Goal: Task Accomplishment & Management: Manage account settings

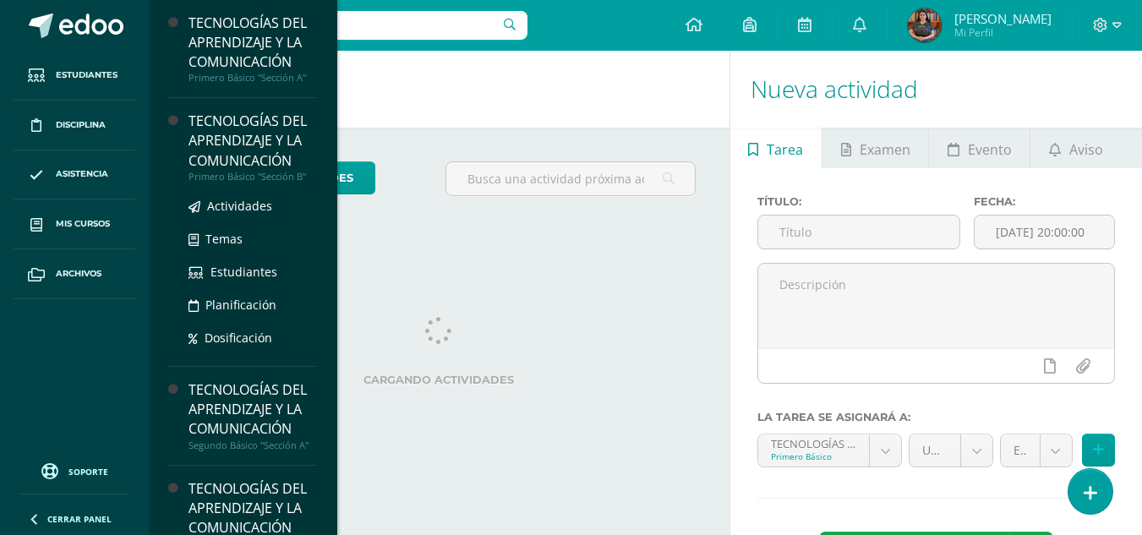
click at [249, 145] on div "TECNOLOGÍAS DEL APRENDIZAJE Y LA COMUNICACIÓN" at bounding box center [253, 141] width 129 height 58
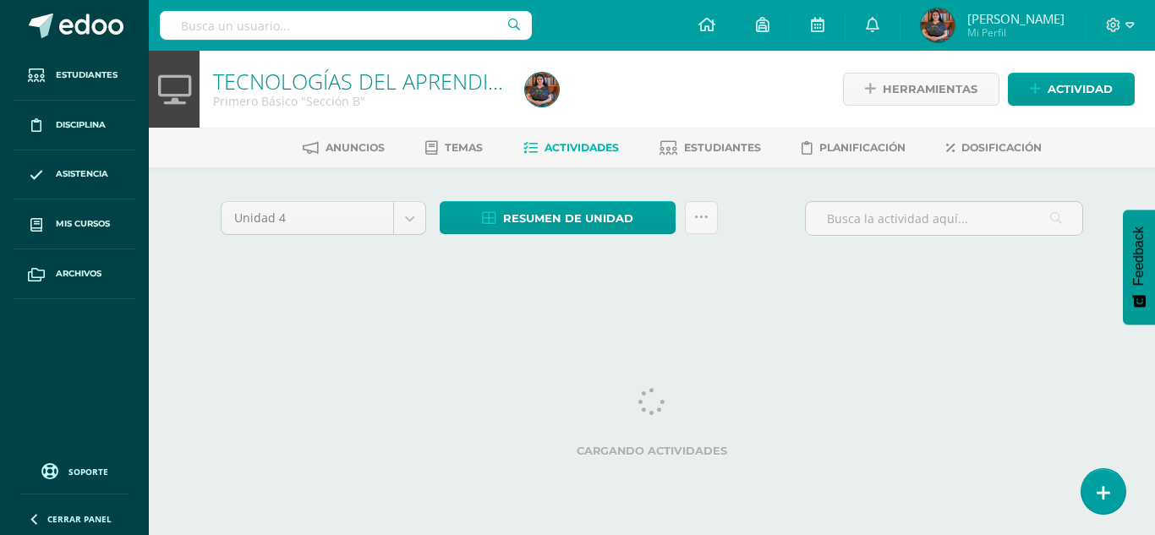
click at [569, 315] on html "Estudiantes Disciplina Asistencia Mis cursos Archivos Soporte Ayuda Reportar un…" at bounding box center [577, 157] width 1155 height 315
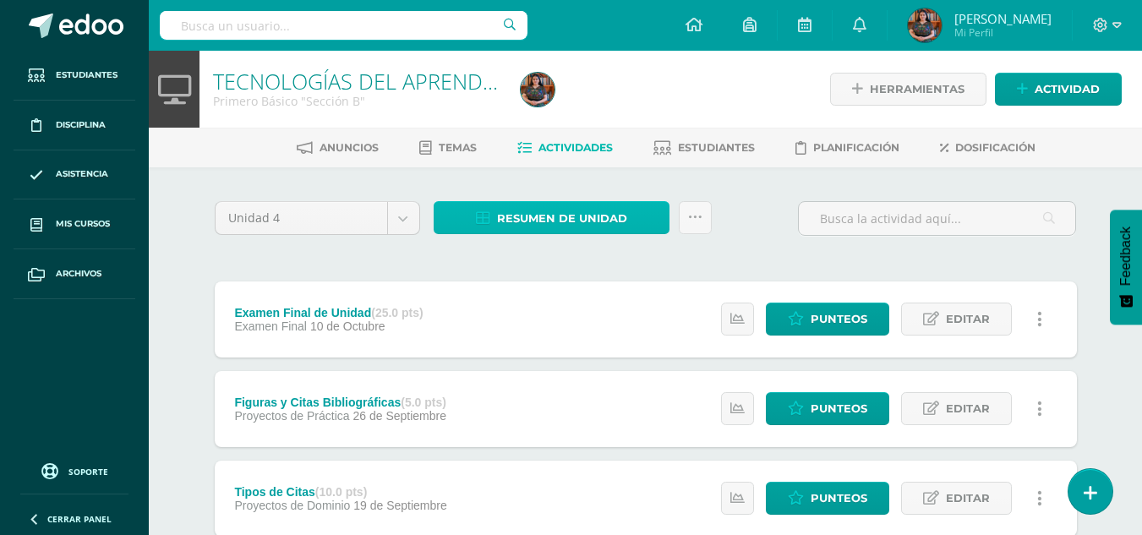
click at [544, 220] on span "Resumen de unidad" at bounding box center [562, 218] width 130 height 31
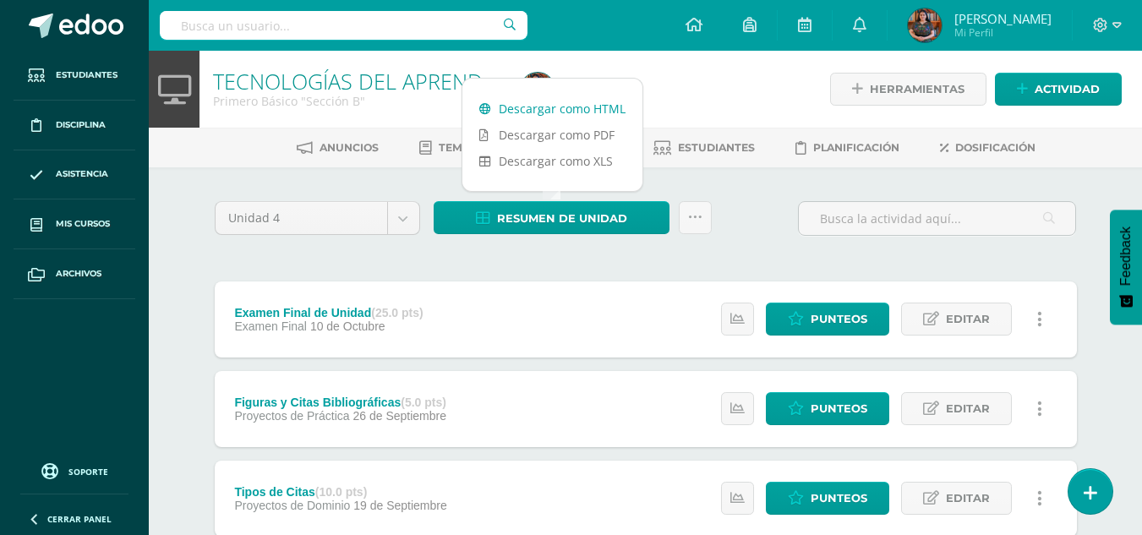
click at [597, 107] on link "Descargar como HTML" at bounding box center [552, 109] width 180 height 26
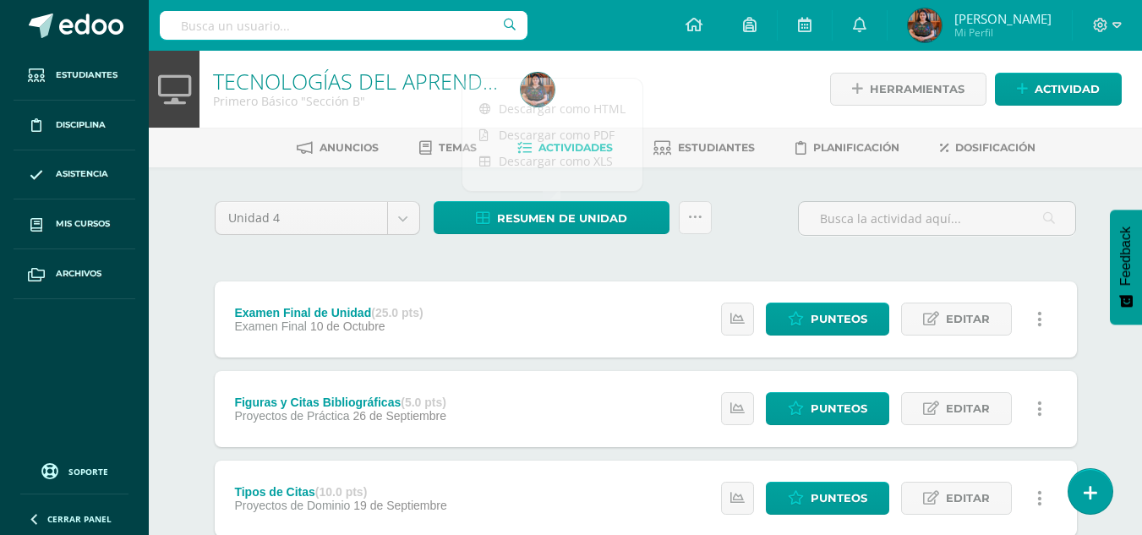
click at [1075, 244] on div at bounding box center [937, 225] width 292 height 48
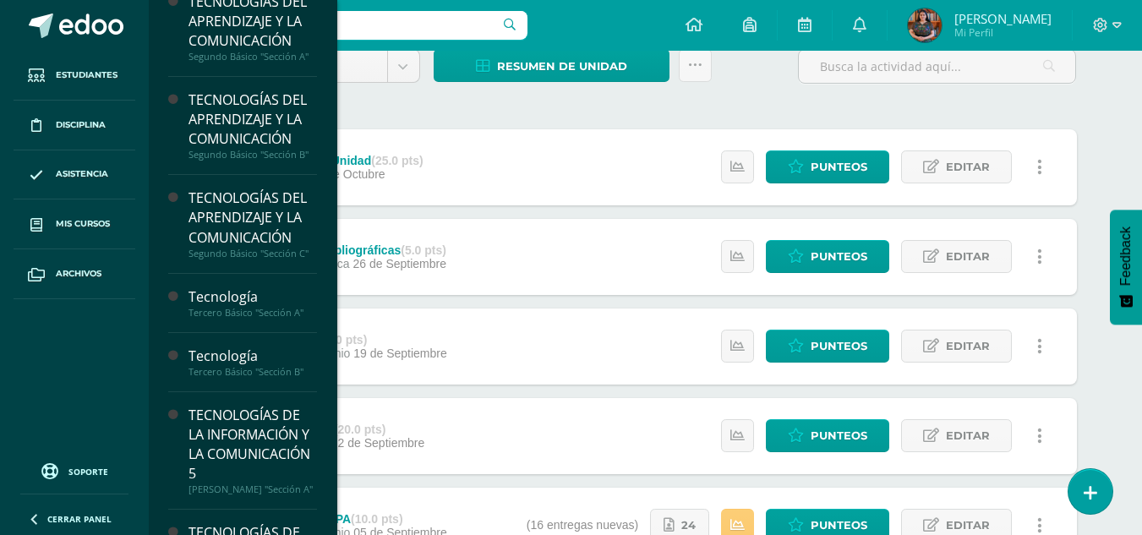
scroll to position [335, 0]
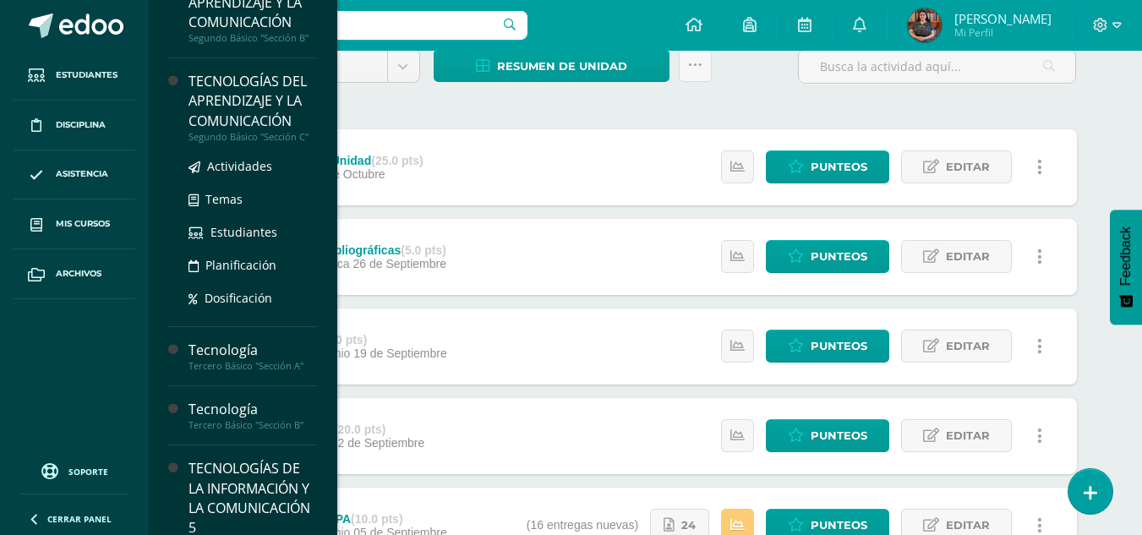
click at [257, 113] on div "TECNOLOGÍAS DEL APRENDIZAJE Y LA COMUNICACIÓN" at bounding box center [253, 101] width 129 height 58
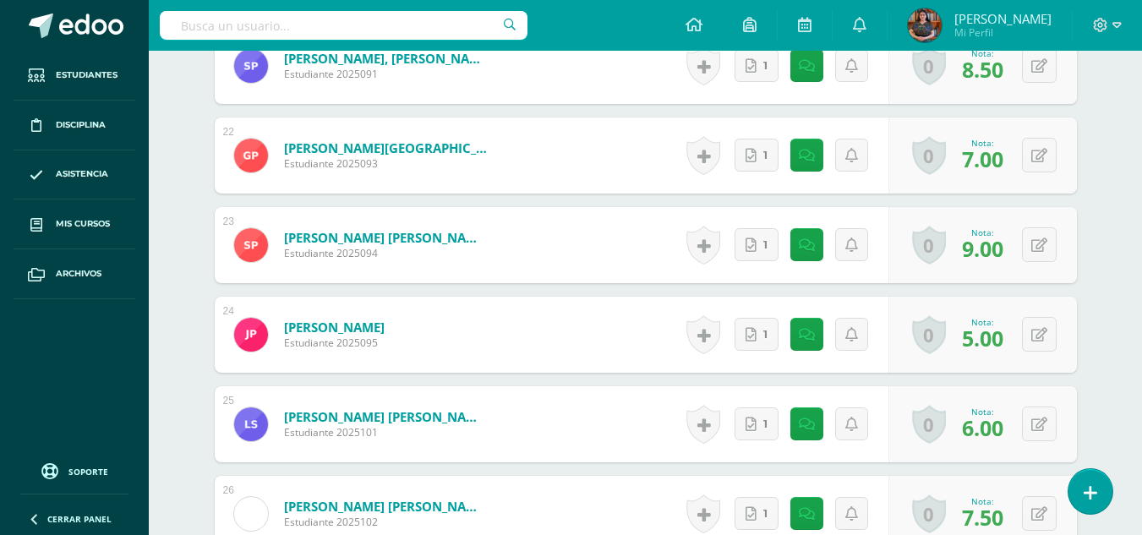
scroll to position [2346, 0]
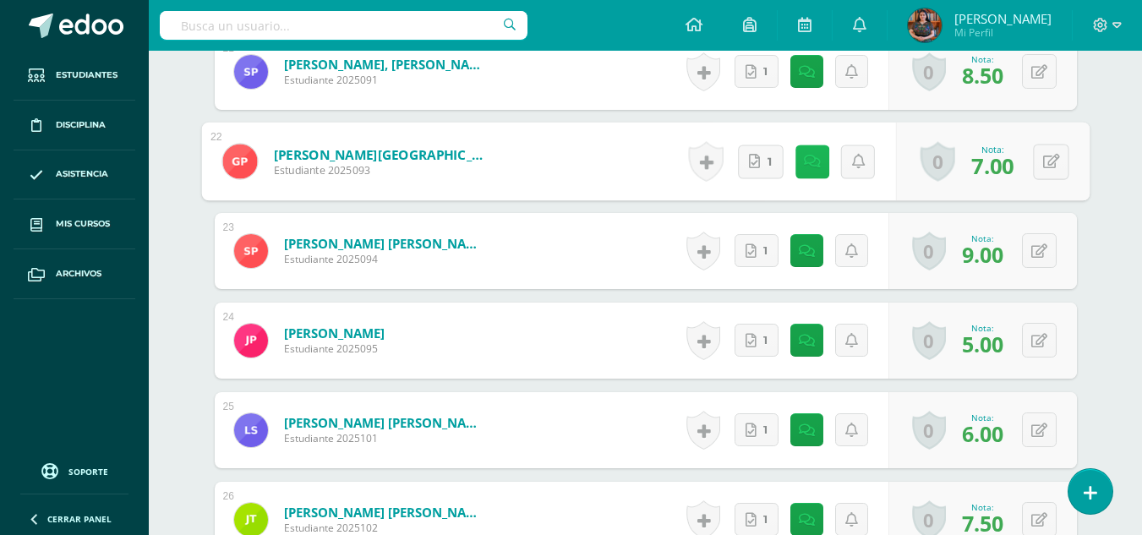
click at [807, 154] on icon at bounding box center [811, 161] width 17 height 14
click at [761, 158] on link "1" at bounding box center [760, 162] width 46 height 34
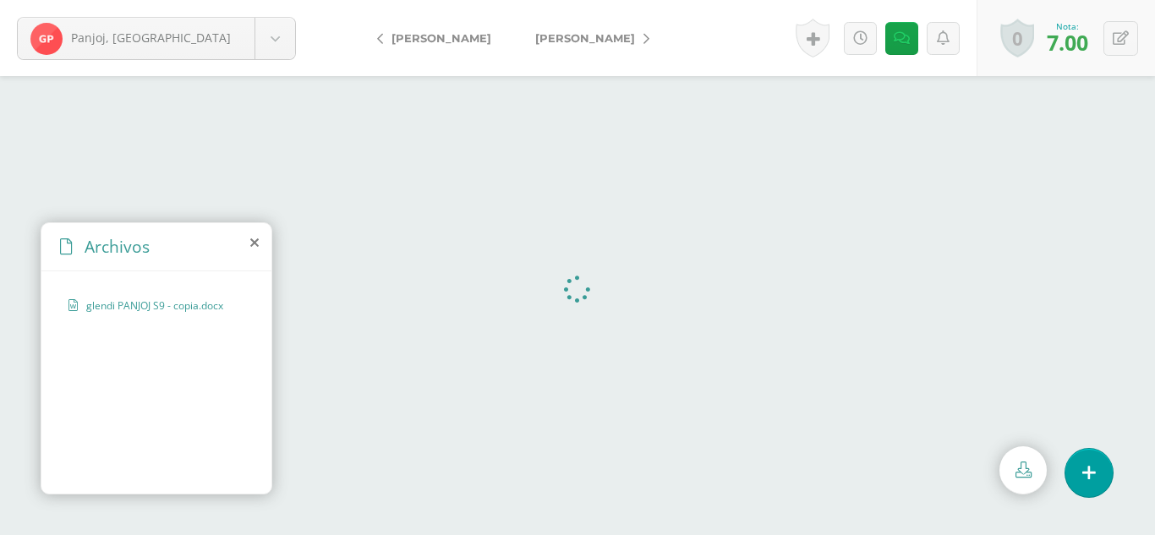
click at [253, 240] on icon at bounding box center [254, 243] width 8 height 14
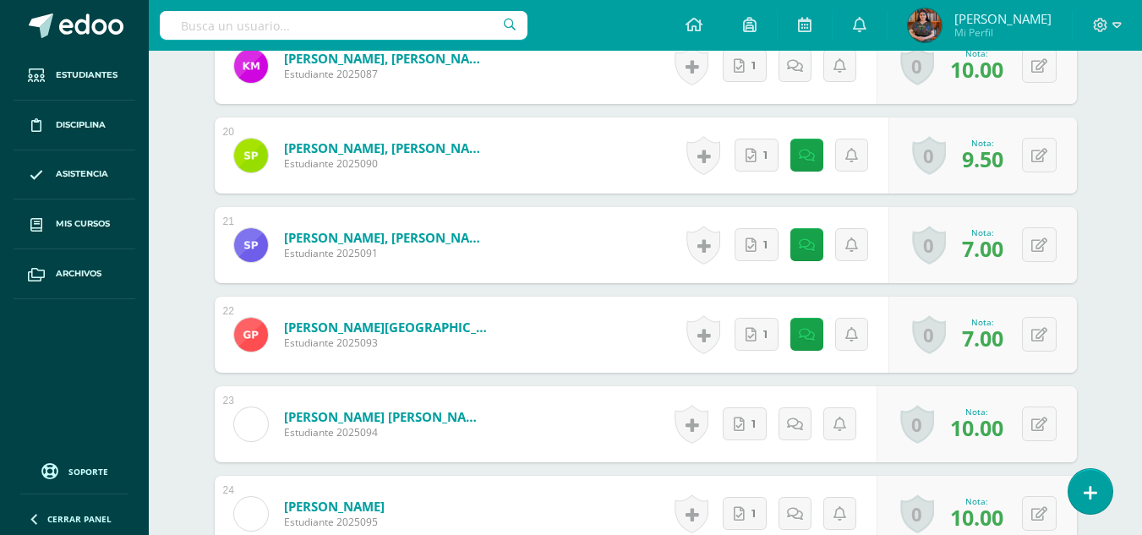
scroll to position [2190, 0]
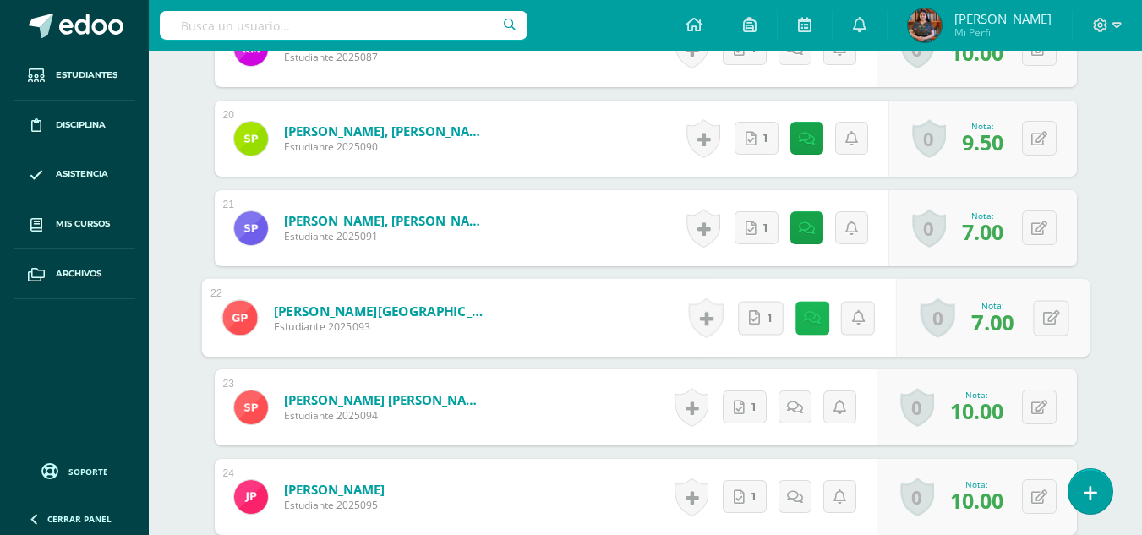
click at [795, 320] on link at bounding box center [812, 318] width 34 height 34
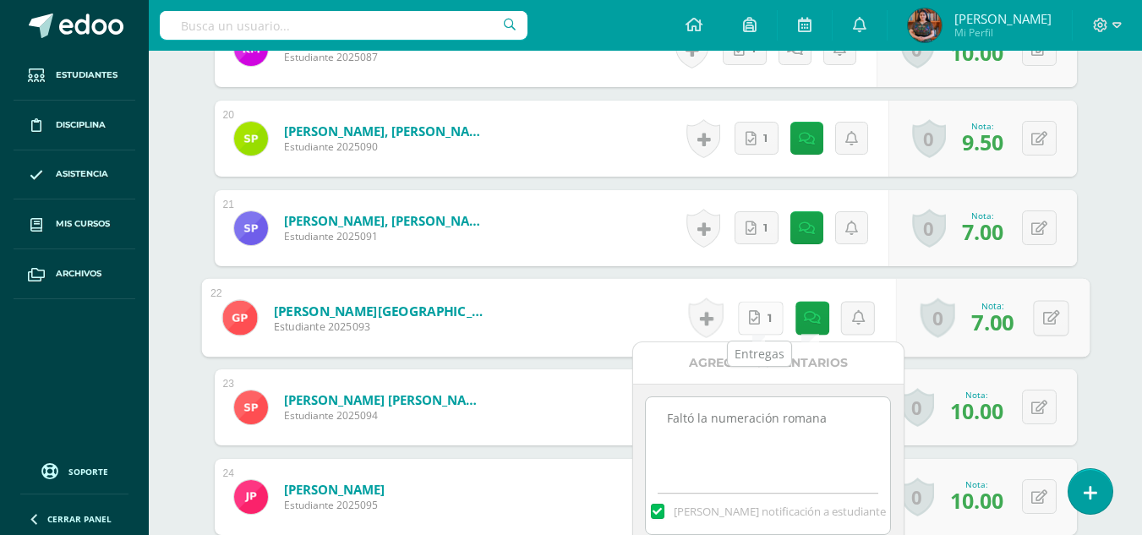
click at [765, 324] on link "1" at bounding box center [760, 318] width 46 height 34
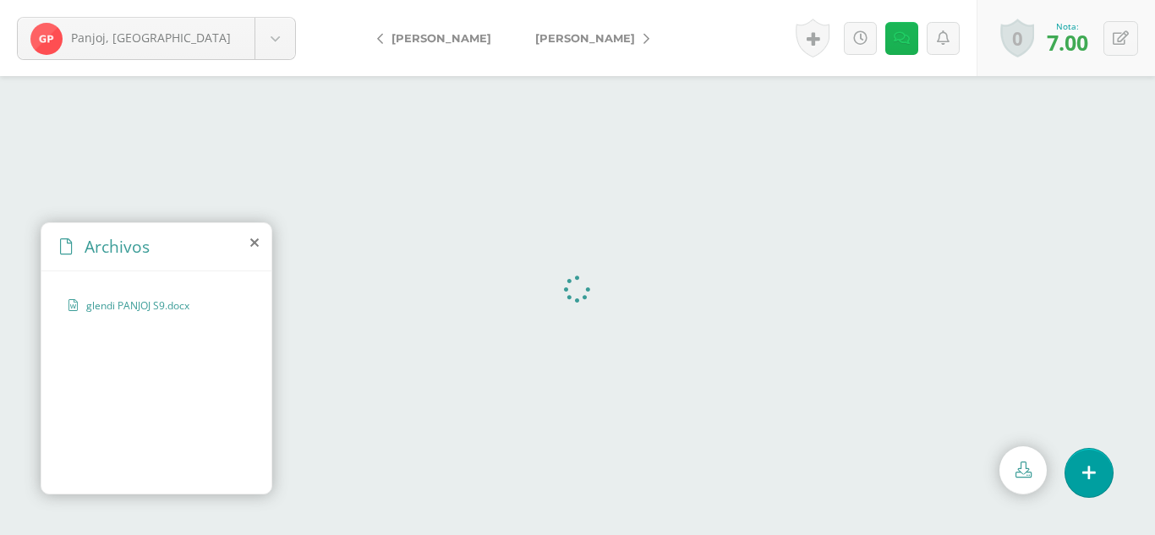
click at [909, 38] on link at bounding box center [901, 38] width 33 height 33
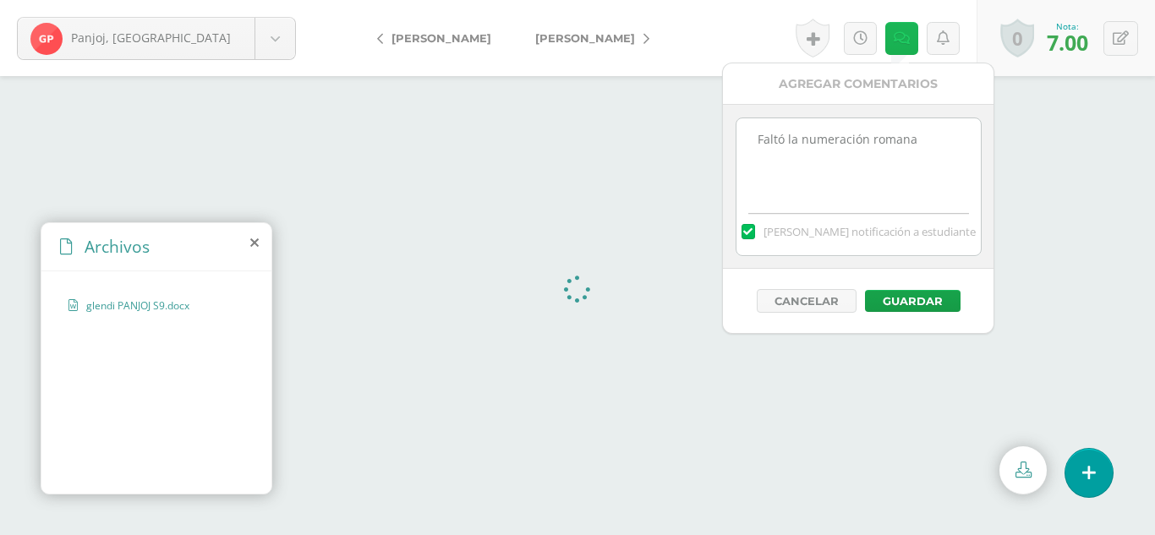
click at [909, 38] on link at bounding box center [901, 38] width 33 height 33
click at [815, 300] on button "Cancelar" at bounding box center [807, 301] width 100 height 24
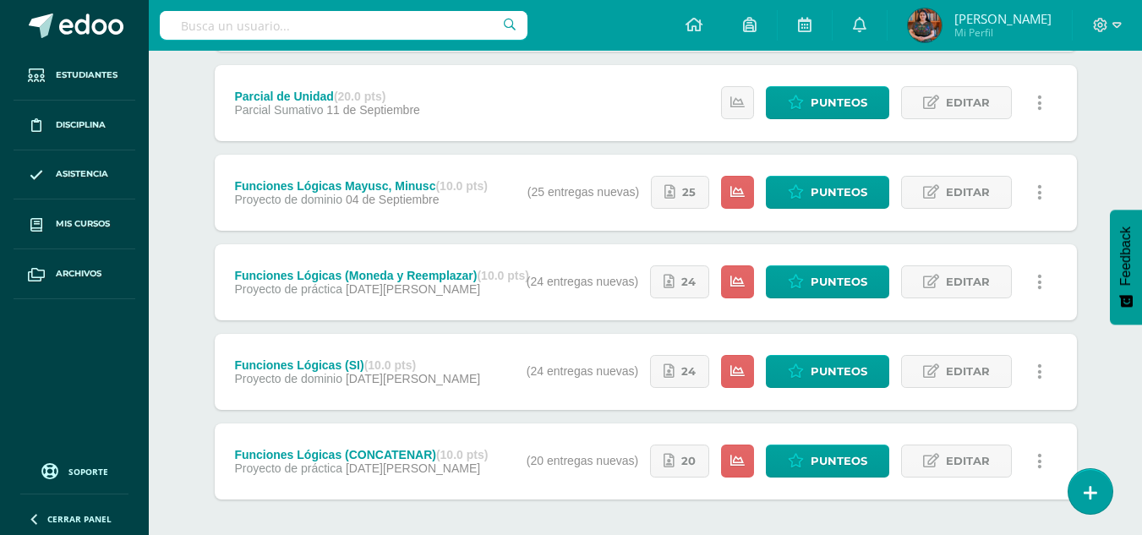
scroll to position [501, 0]
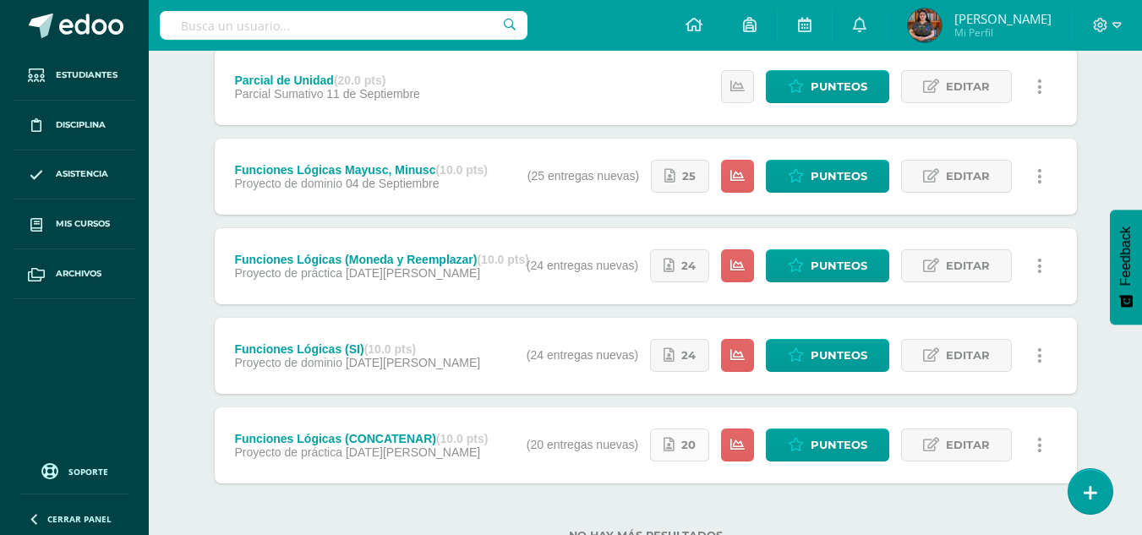
click at [665, 440] on icon at bounding box center [669, 445] width 11 height 14
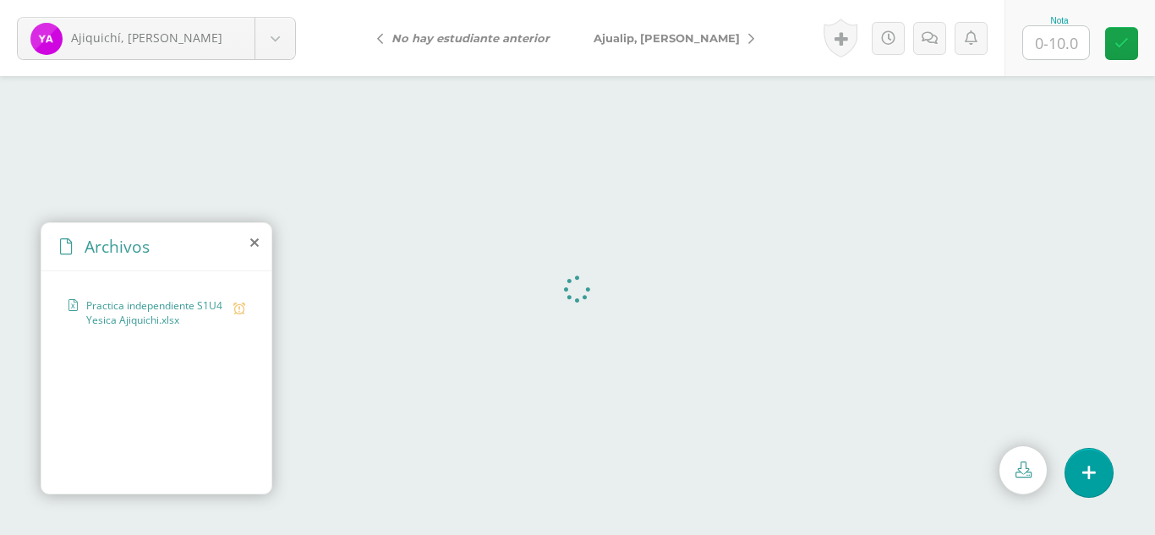
click at [254, 239] on icon at bounding box center [254, 243] width 8 height 14
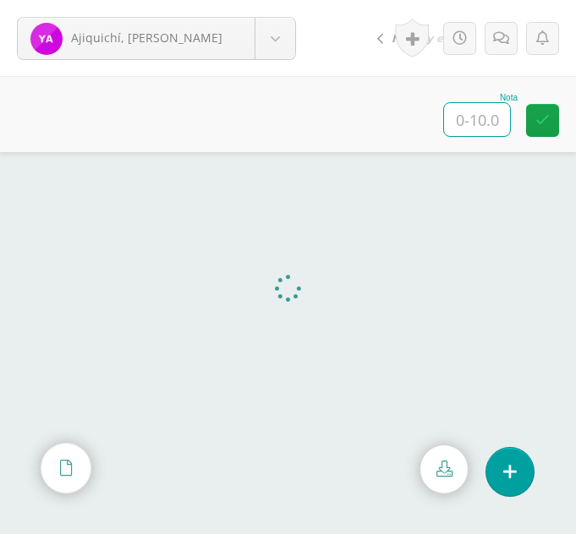
click at [481, 119] on input "text" at bounding box center [477, 119] width 66 height 33
type input "10"
click at [283, 0] on body "Ajiquichí, [PERSON_NAME] Ajiquichí, [GEOGRAPHIC_DATA] [PERSON_NAME] [GEOGRAPHIC…" at bounding box center [288, 0] width 576 height 0
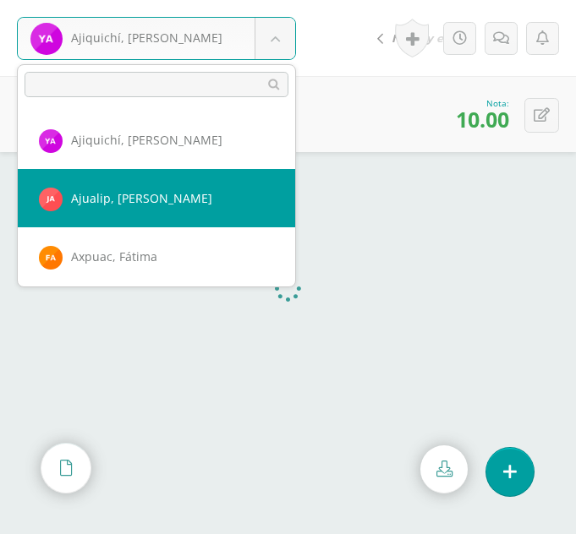
select select "309"
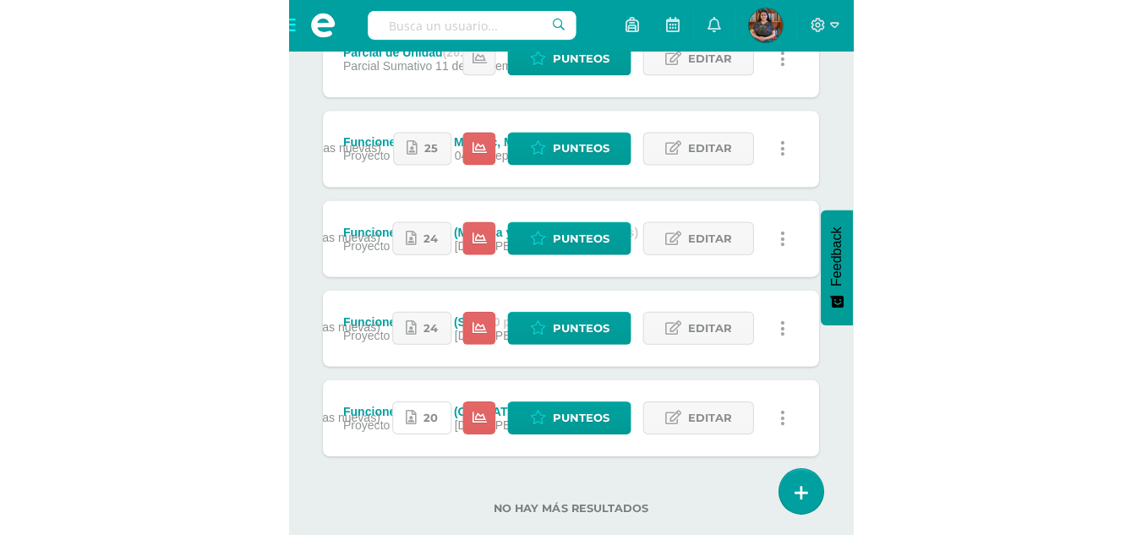
scroll to position [529, 0]
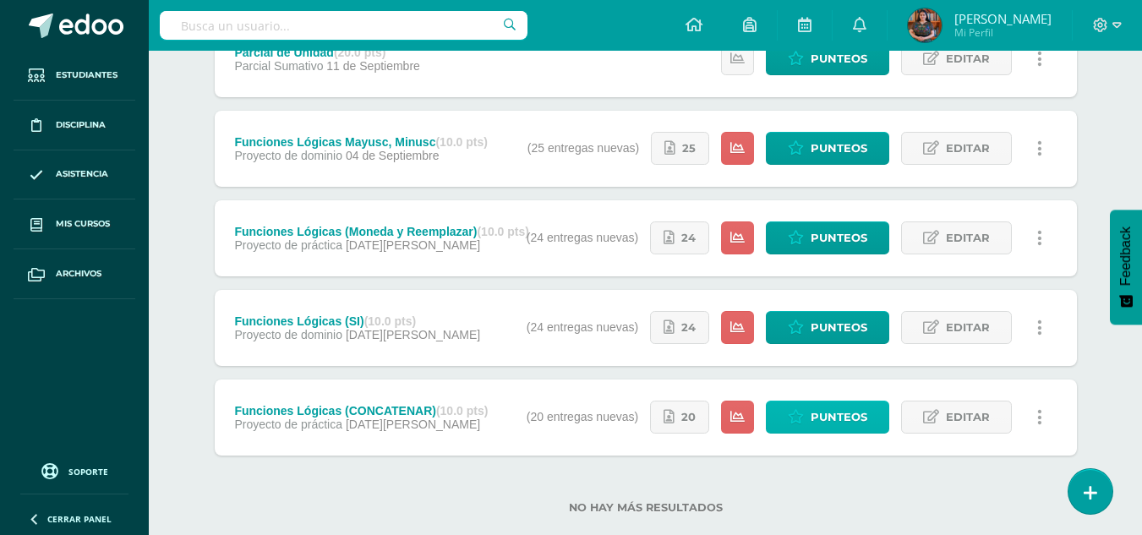
click at [562, 419] on icon at bounding box center [796, 417] width 16 height 14
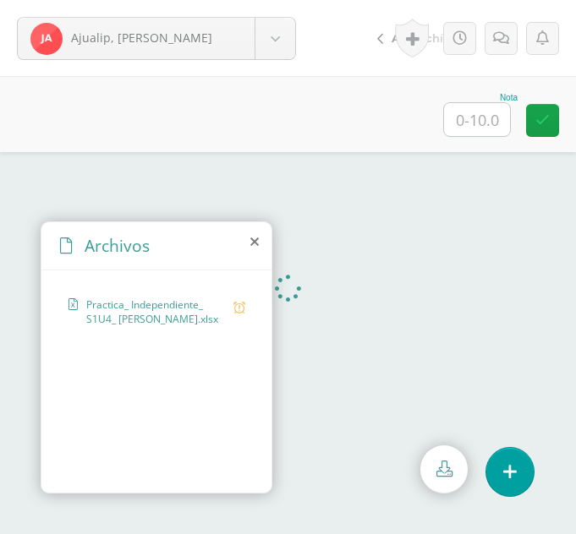
click at [254, 241] on icon at bounding box center [254, 242] width 8 height 14
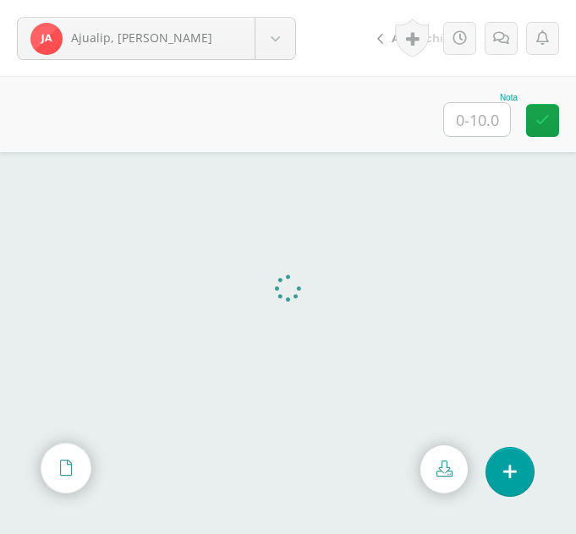
click at [475, 118] on input "text" at bounding box center [477, 119] width 66 height 33
type input "10"
click at [278, 0] on body "Ajualip, Jakelin Ajiquichí, Yesica Ajualip, Jakelin Axpuac, Fátima Balam, Glady…" at bounding box center [288, 0] width 576 height 0
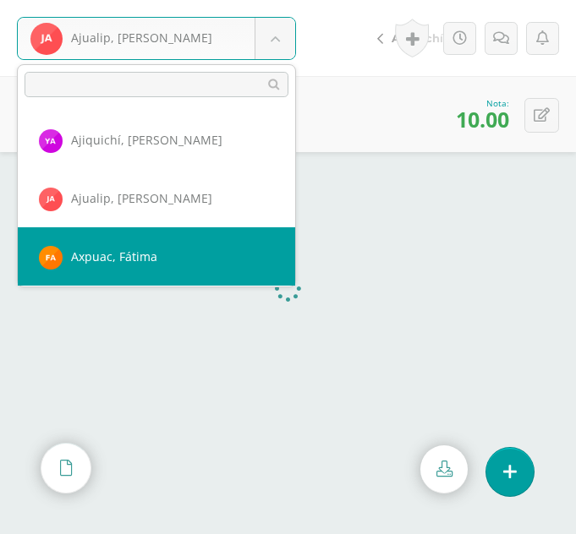
select select "310"
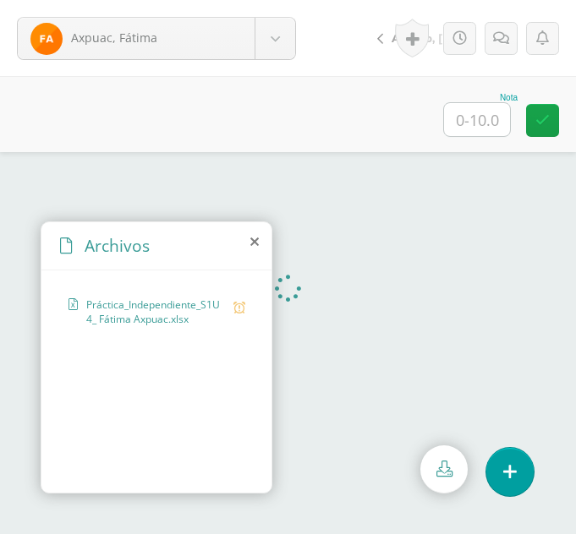
drag, startPoint x: 263, startPoint y: 235, endPoint x: 255, endPoint y: 243, distance: 10.8
click at [255, 243] on icon at bounding box center [254, 242] width 8 height 14
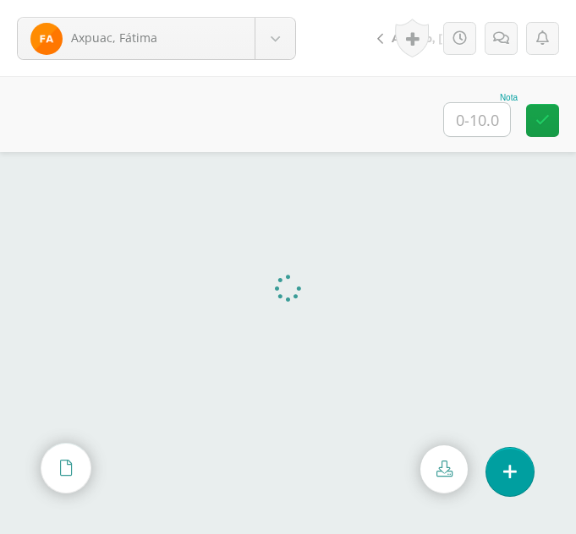
click at [473, 110] on input "text" at bounding box center [477, 119] width 66 height 33
type input "10"
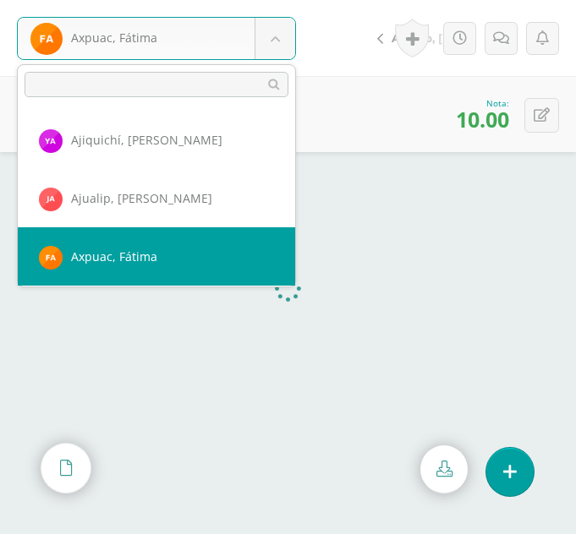
click at [290, 0] on body "Axpuac, Fátima Ajiquichí, Yesica Ajualip, Jakelin Axpuac, Fátima Balam, Gladys …" at bounding box center [288, 0] width 576 height 0
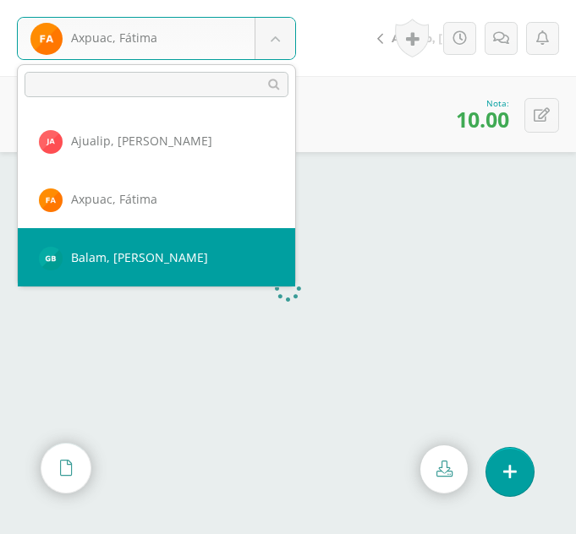
select select "347"
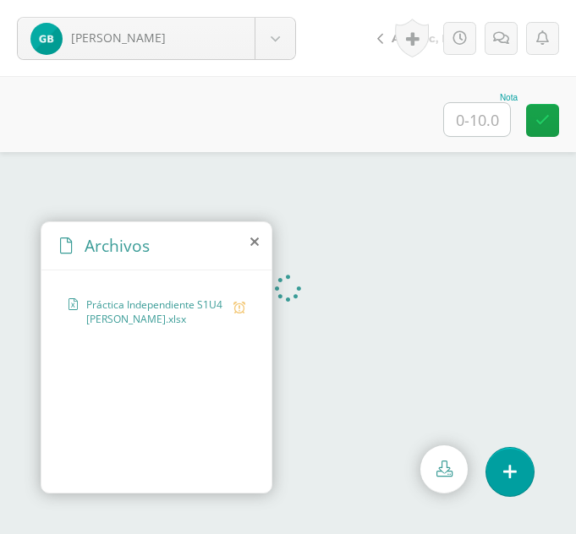
click at [255, 242] on icon at bounding box center [254, 242] width 8 height 14
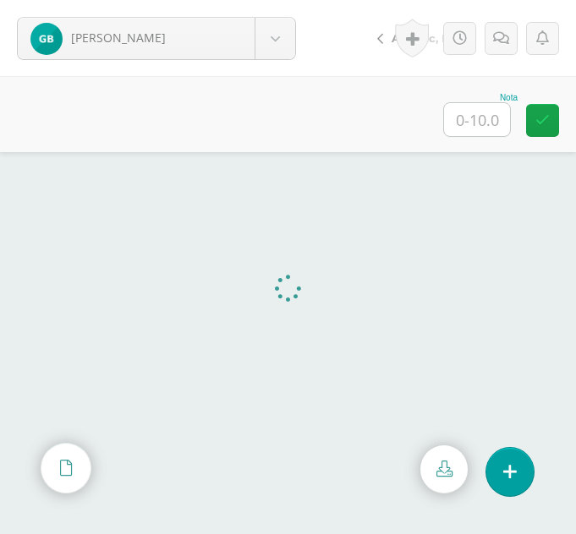
click at [476, 99] on div "Nota" at bounding box center [480, 97] width 74 height 9
click at [478, 112] on input "text" at bounding box center [477, 119] width 66 height 33
type input "10"
click at [282, 0] on body "Balam, [PERSON_NAME], [GEOGRAPHIC_DATA][PERSON_NAME], [PERSON_NAME][GEOGRAPHIC_…" at bounding box center [288, 0] width 576 height 0
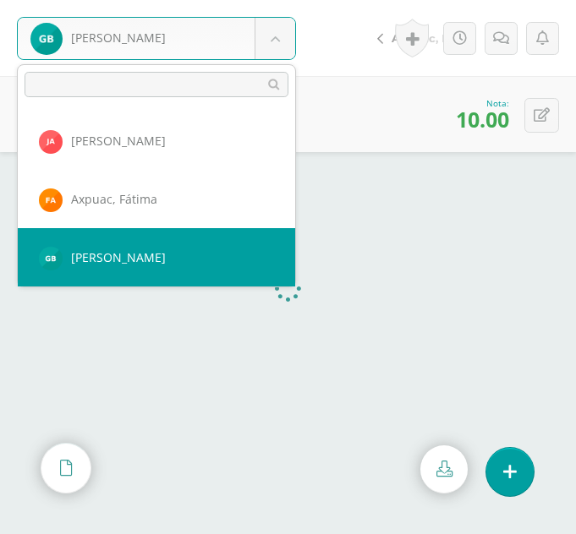
scroll to position [116, 0]
select select "311"
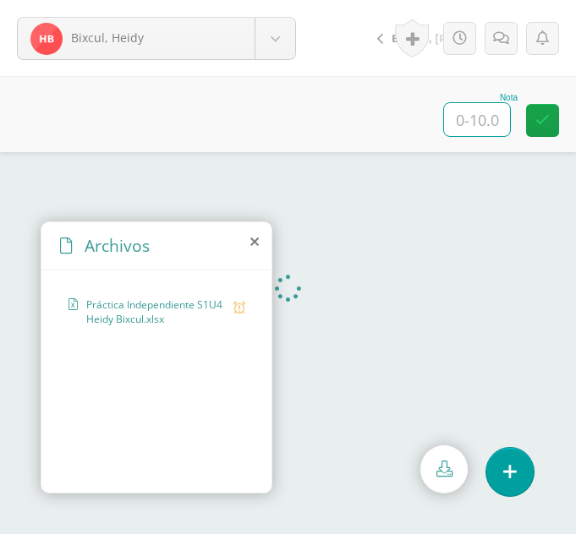
click at [479, 123] on input "text" at bounding box center [477, 119] width 66 height 33
type input "10"
click at [287, 0] on body "Bixcul, Heidy Ajiquichí, Yesica Ajualip, Jakelin Axpuac, Fátima Balam, Gladys B…" at bounding box center [288, 0] width 576 height 0
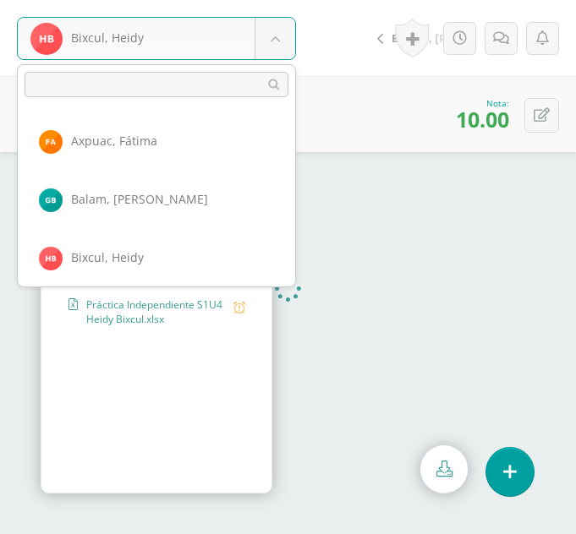
scroll to position [174, 0]
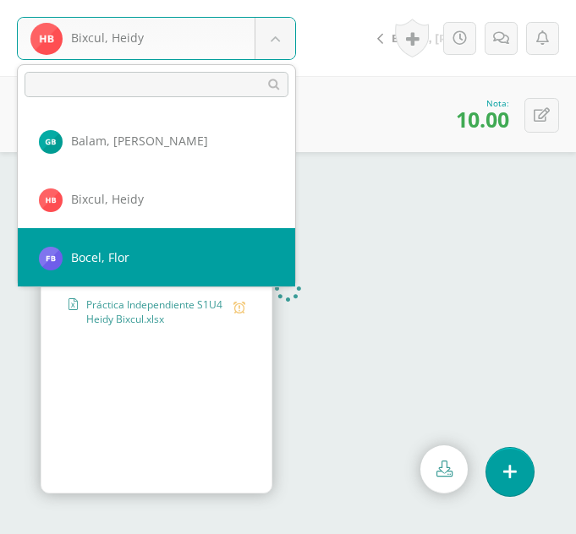
select select "312"
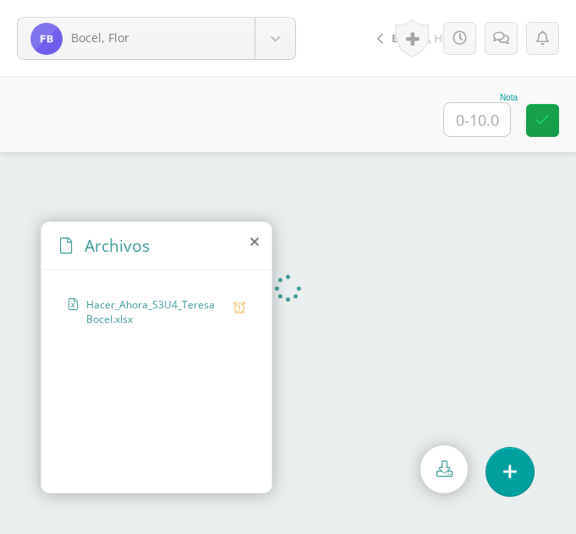
click at [253, 245] on icon at bounding box center [254, 242] width 8 height 14
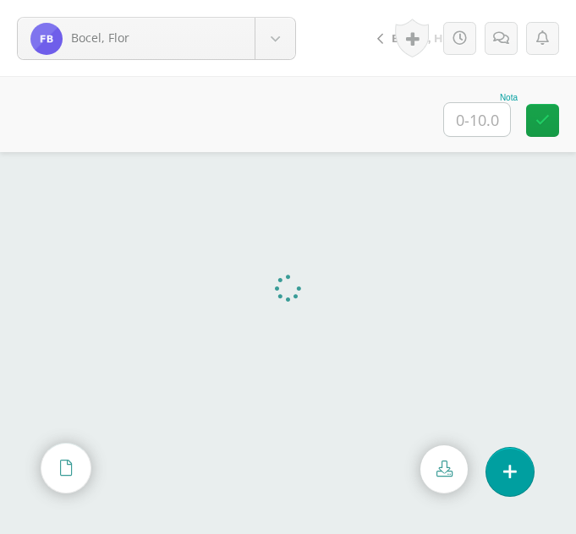
click at [473, 118] on input "text" at bounding box center [477, 119] width 66 height 33
click at [504, 31] on icon at bounding box center [501, 38] width 16 height 14
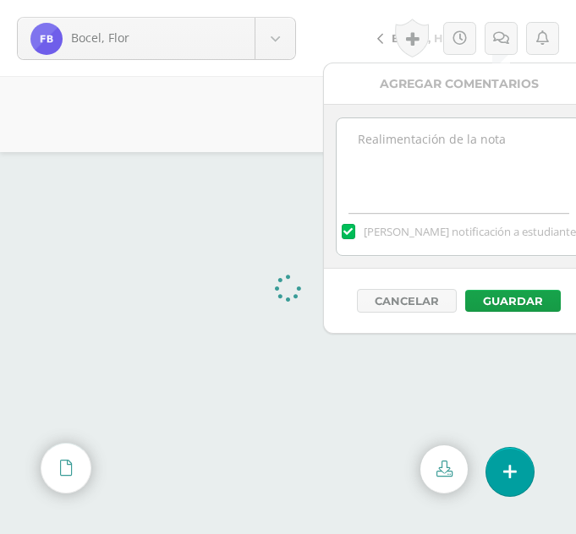
click at [289, 135] on div "Nota" at bounding box center [288, 114] width 576 height 76
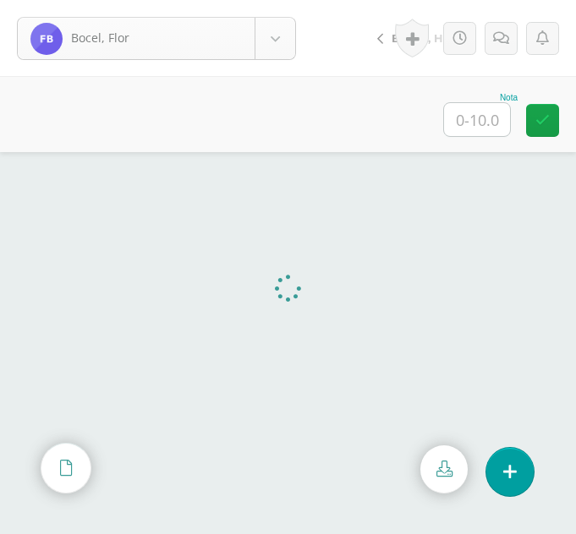
click at [282, 57] on body "[PERSON_NAME] [PERSON_NAME][GEOGRAPHIC_DATA] [PERSON_NAME] [GEOGRAPHIC_DATA][PE…" at bounding box center [288, 267] width 576 height 534
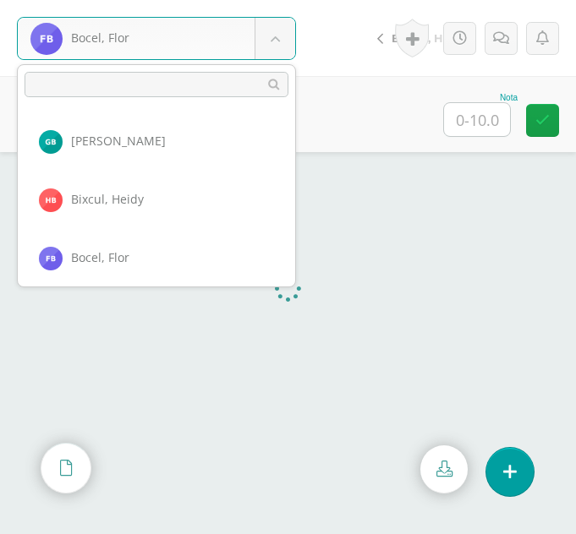
scroll to position [233, 0]
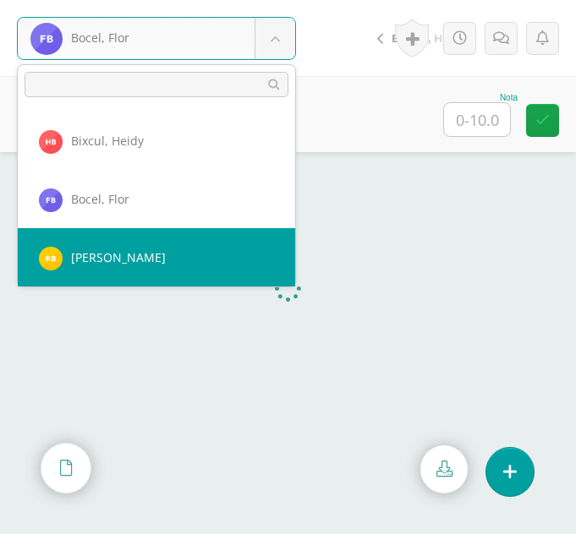
select select "293"
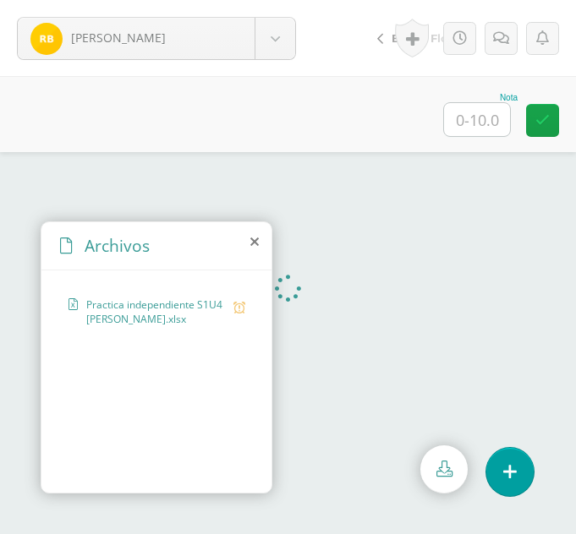
drag, startPoint x: 295, startPoint y: 210, endPoint x: 254, endPoint y: 239, distance: 50.9
click at [254, 239] on icon at bounding box center [254, 242] width 8 height 14
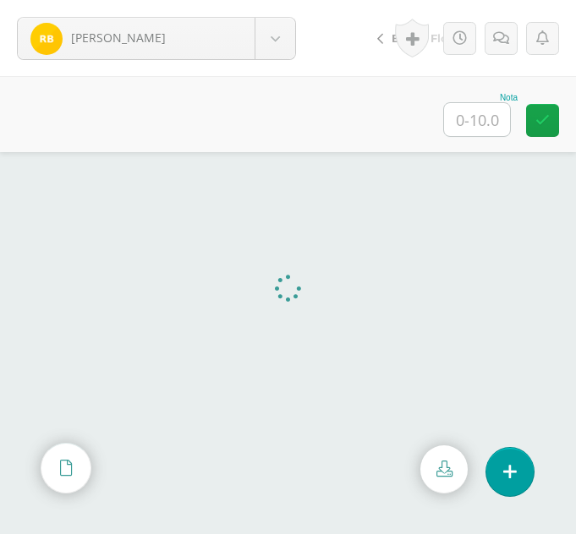
click at [479, 129] on input "text" at bounding box center [477, 119] width 66 height 33
type input "10"
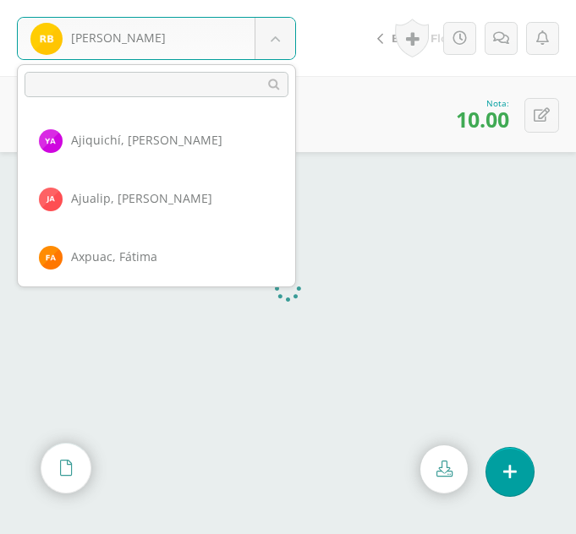
click at [276, 0] on body "Bocel, Rosa Ajiquichí, Yesica Ajualip, Jakelin Axpuac, Fátima Balam, Gladys Bix…" at bounding box center [288, 0] width 576 height 0
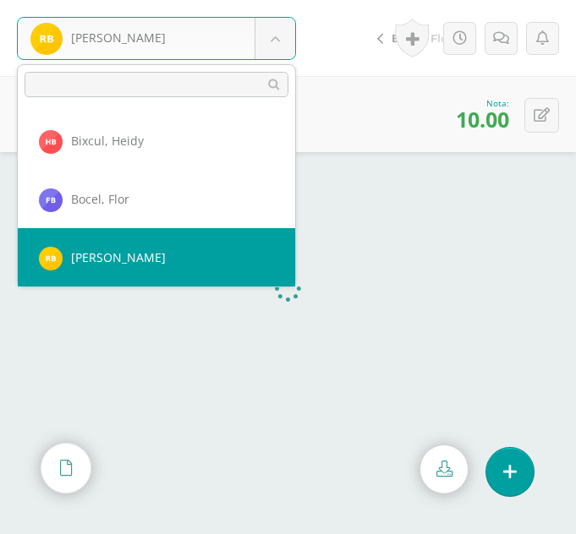
scroll to position [291, 0]
select select "294"
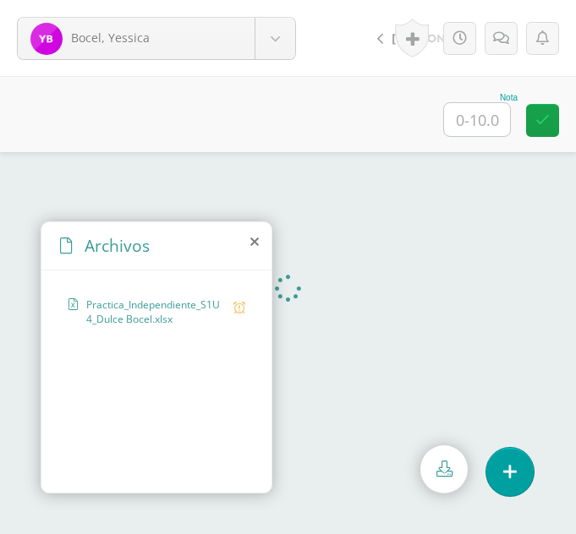
drag, startPoint x: 272, startPoint y: 218, endPoint x: 254, endPoint y: 243, distance: 30.8
click at [254, 243] on icon at bounding box center [254, 242] width 8 height 14
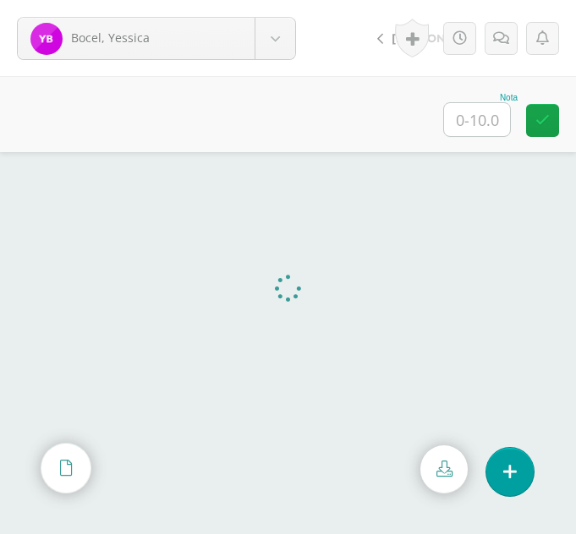
click at [476, 124] on input "text" at bounding box center [477, 119] width 66 height 33
type input "7"
click at [512, 43] on link at bounding box center [500, 38] width 33 height 33
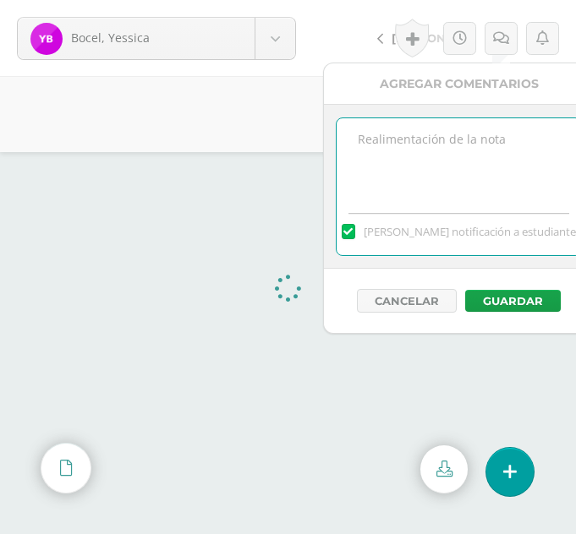
click at [473, 143] on textarea at bounding box center [458, 160] width 244 height 85
type textarea "S"
type textarea "no agregó bordes La función cambiar no funcionó"
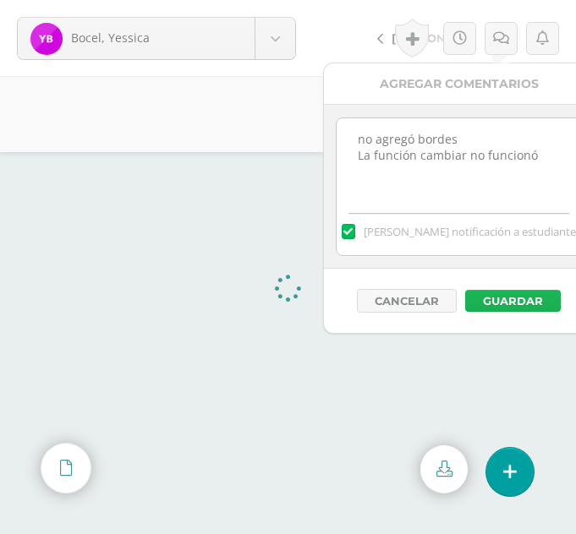
click at [499, 292] on button "Guardar" at bounding box center [513, 301] width 96 height 22
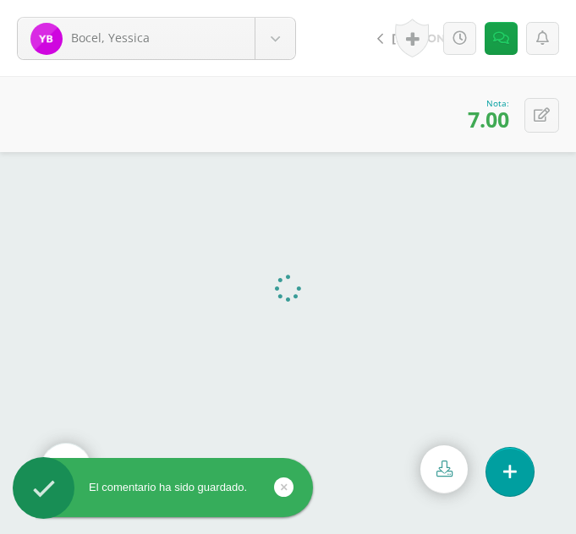
click at [285, 491] on icon at bounding box center [284, 487] width 7 height 19
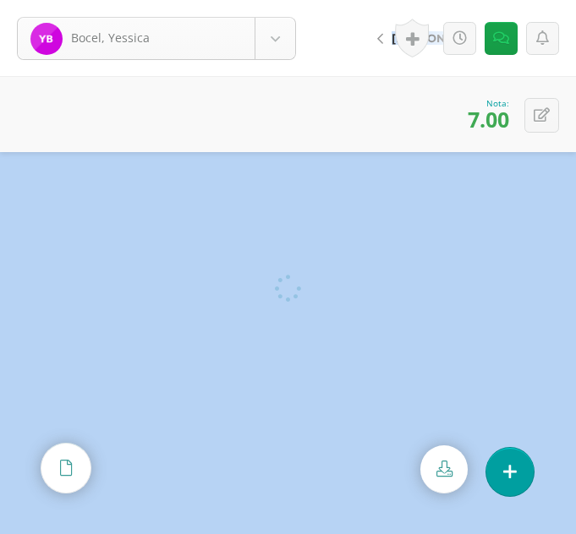
click at [272, 47] on body "El comentario ha sido guardado. [PERSON_NAME] [PERSON_NAME][GEOGRAPHIC_DATA] [P…" at bounding box center [288, 267] width 576 height 534
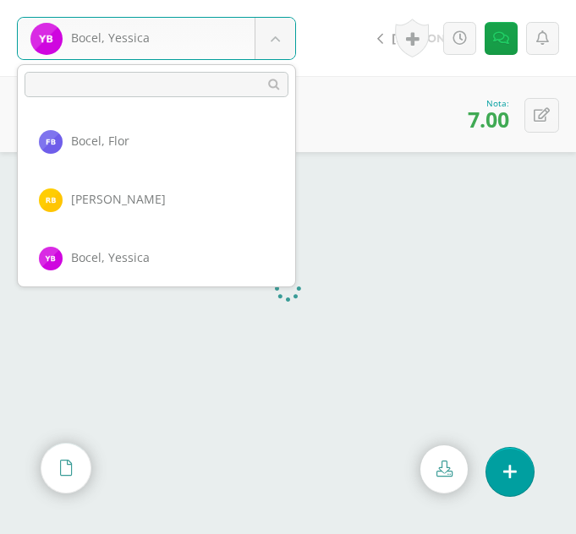
scroll to position [350, 0]
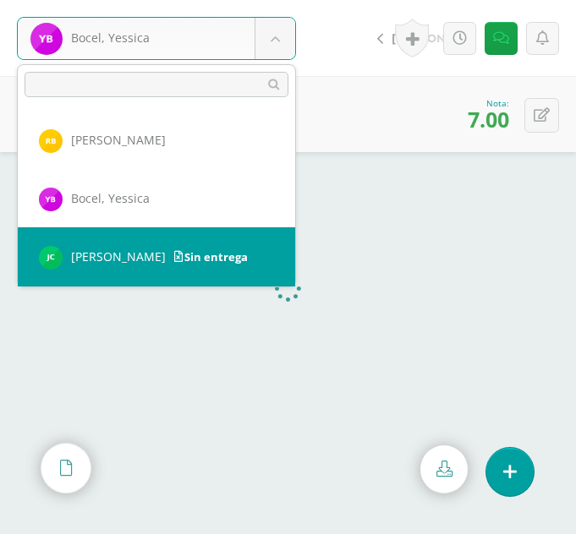
select select "362"
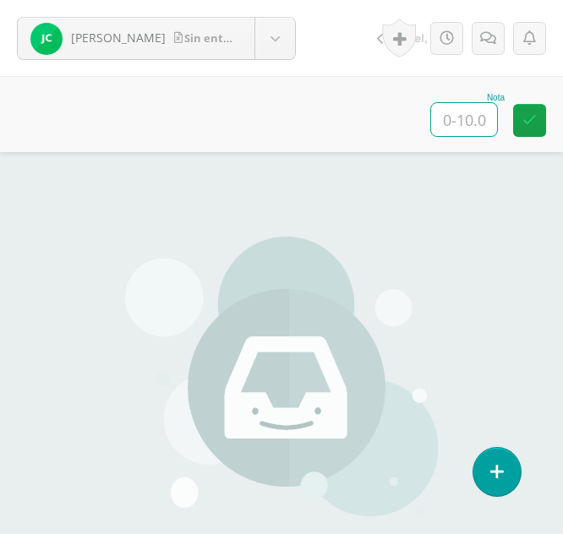
click at [456, 123] on input "text" at bounding box center [464, 119] width 66 height 33
type input "00"
click at [494, 34] on icon at bounding box center [488, 38] width 16 height 14
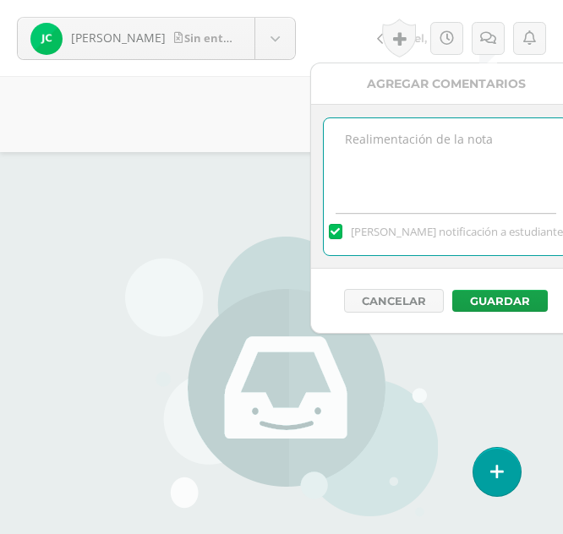
click at [380, 166] on textarea at bounding box center [446, 160] width 244 height 85
type textarea "V"
type textarea "Sin entrega, favor de verificar"
click at [493, 293] on button "Guardar" at bounding box center [500, 301] width 96 height 22
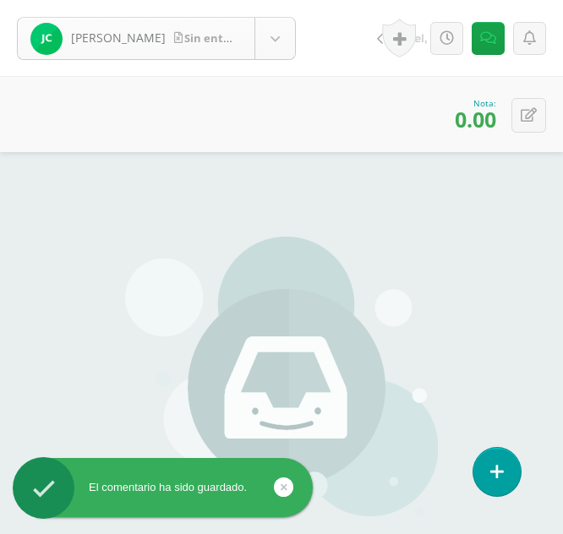
scroll to position [350, 0]
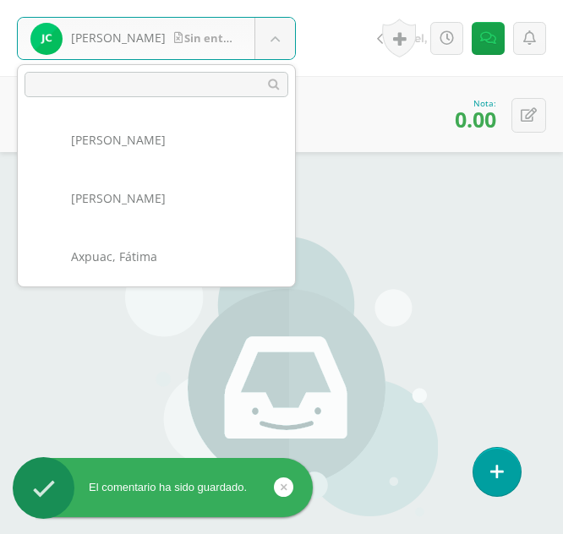
scroll to position [408, 0]
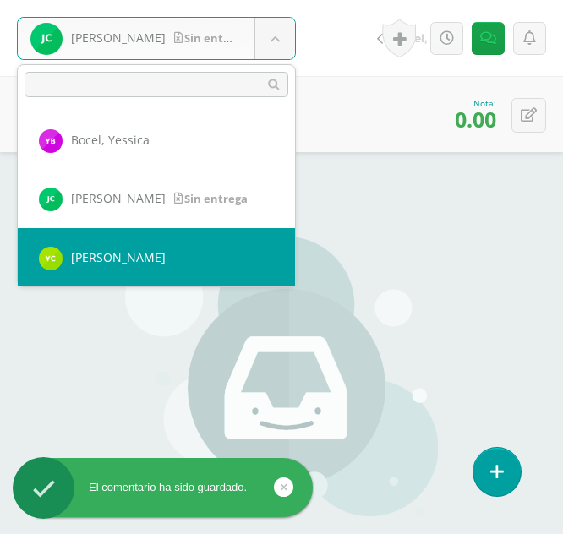
select select "338"
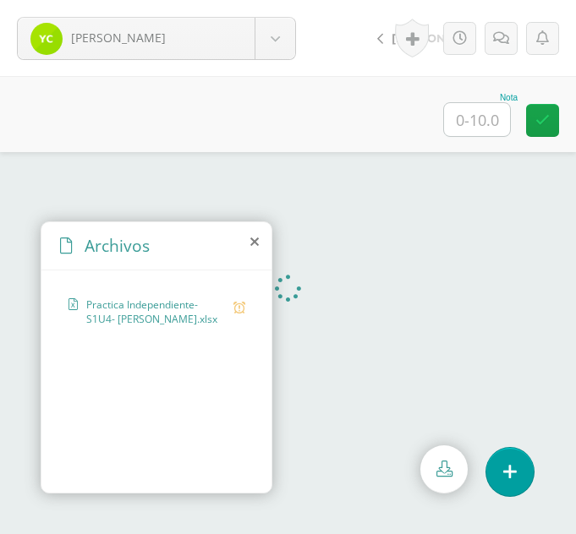
click at [251, 243] on icon at bounding box center [254, 242] width 8 height 14
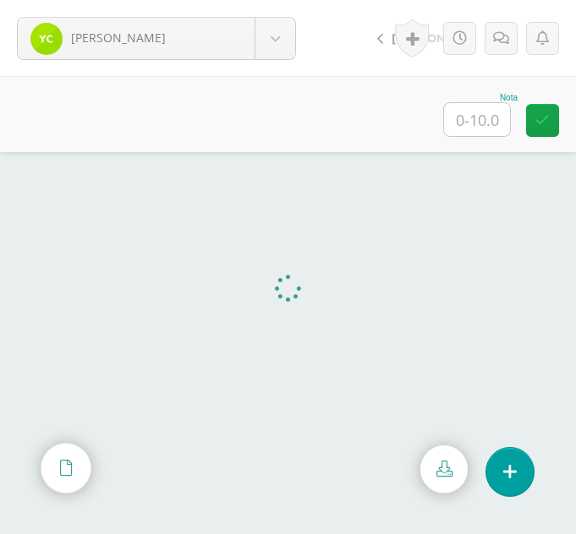
click at [485, 124] on input "text" at bounding box center [477, 119] width 66 height 33
type input "9"
click at [499, 24] on link at bounding box center [500, 38] width 33 height 33
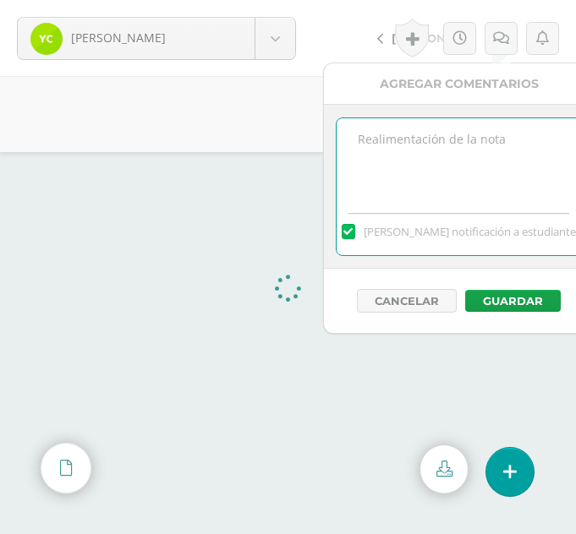
click at [408, 183] on textarea at bounding box center [458, 160] width 244 height 85
type textarea "N"
type textarea "Faltaron bordes"
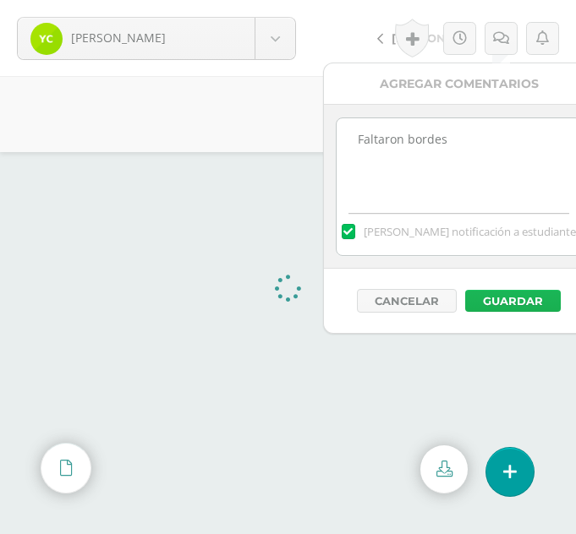
click at [526, 292] on button "Guardar" at bounding box center [513, 301] width 96 height 22
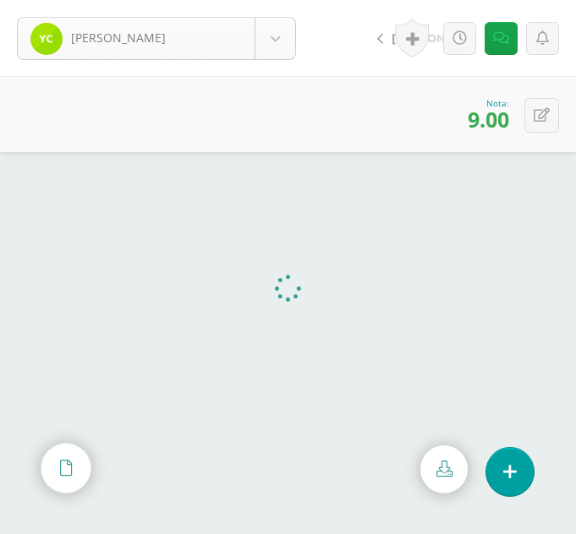
click at [276, 53] on body "El comentario ha sido guardado. Chumil, Yesmin Ajiquichí, Yesica Ajualip, Jakel…" at bounding box center [288, 267] width 576 height 534
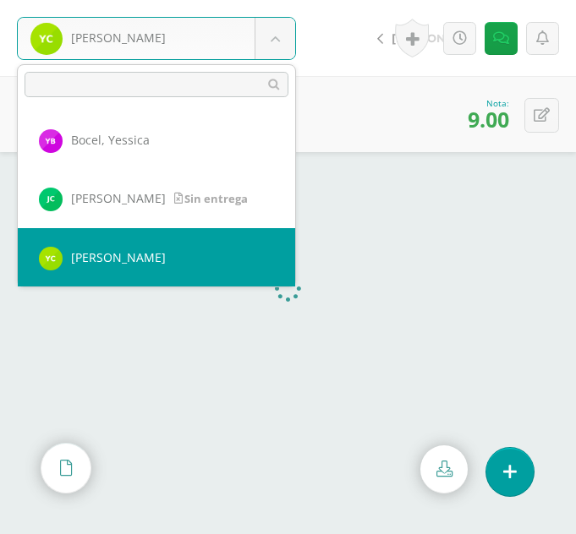
scroll to position [468, 0]
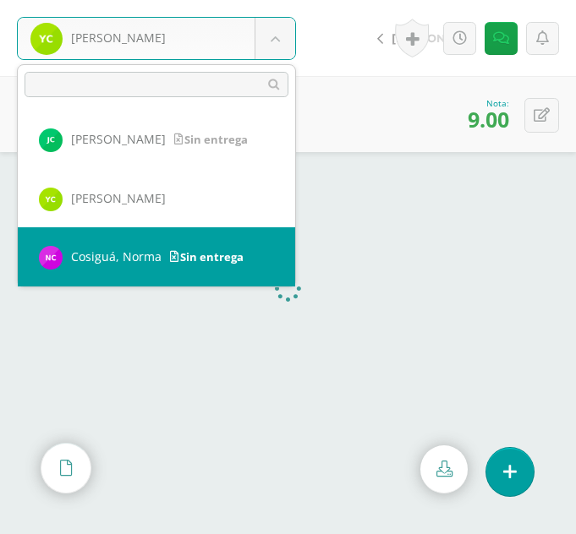
select select "317"
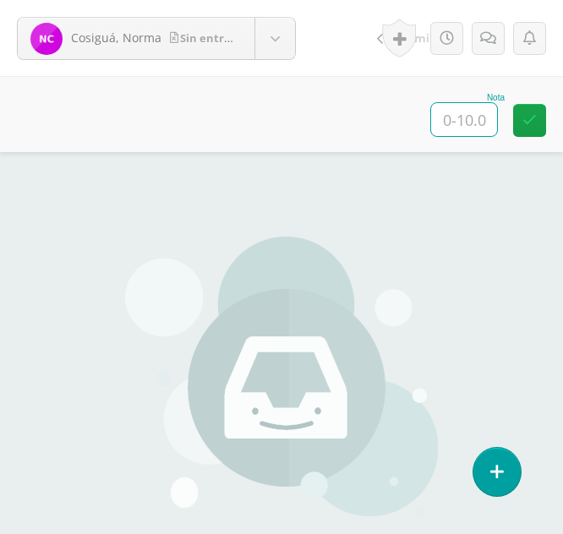
click at [459, 104] on input "text" at bounding box center [464, 119] width 66 height 33
type input "0"
click at [486, 32] on icon at bounding box center [488, 38] width 16 height 14
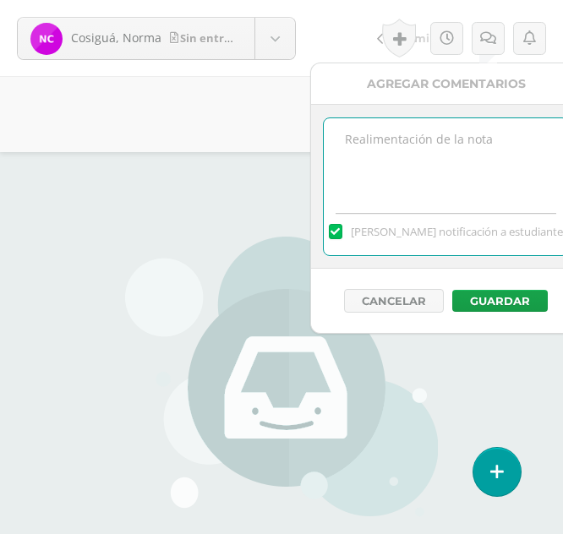
click at [396, 153] on textarea at bounding box center [446, 160] width 244 height 85
type textarea "Sin entrega"
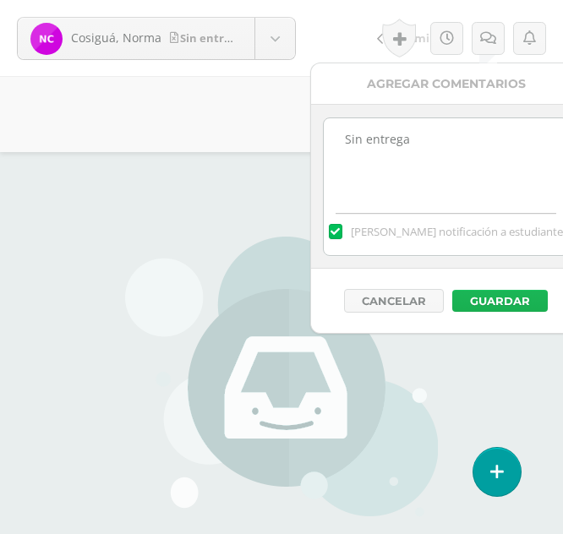
click at [492, 297] on button "Guardar" at bounding box center [500, 301] width 96 height 22
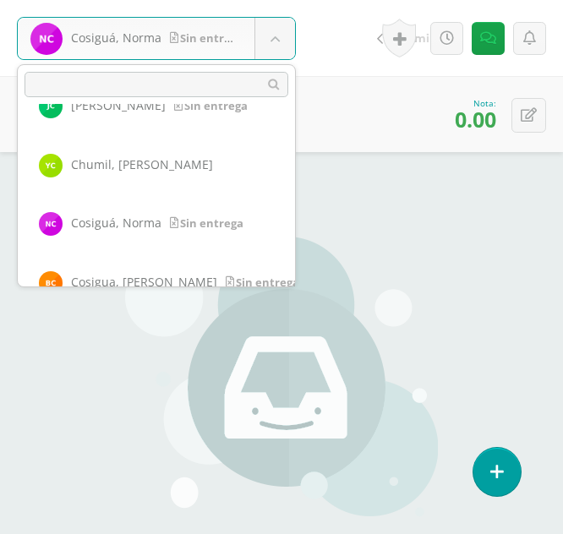
scroll to position [654, 0]
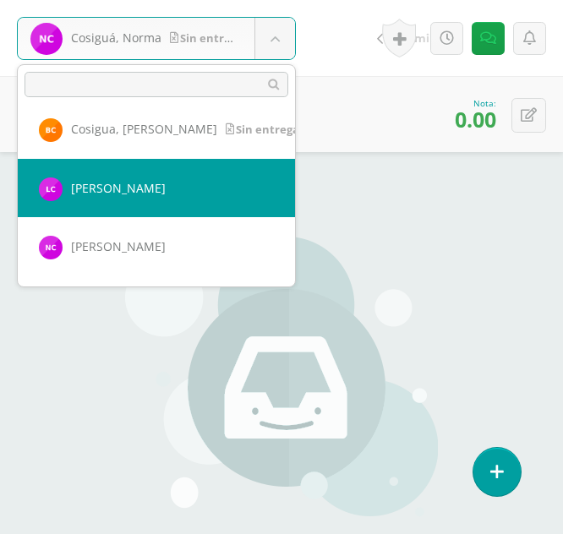
select select "354"
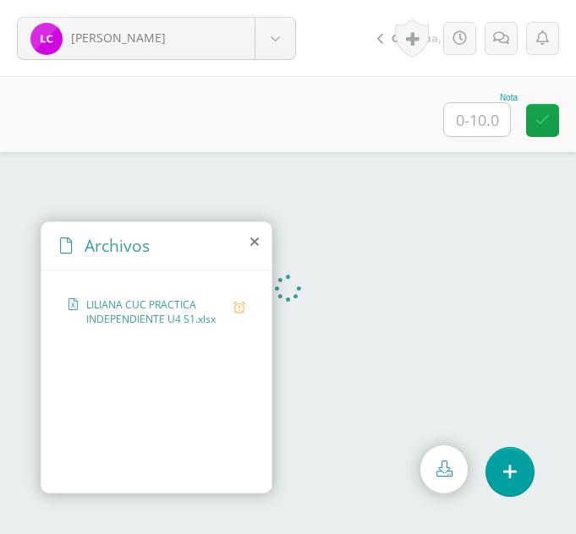
click at [252, 242] on icon at bounding box center [254, 242] width 8 height 14
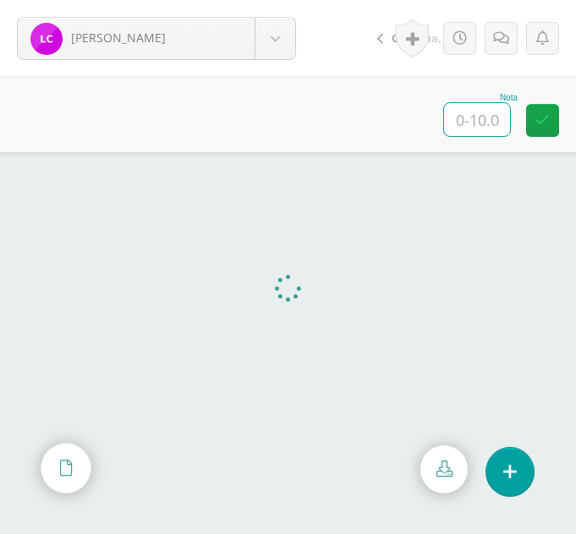
click at [473, 124] on input "text" at bounding box center [477, 119] width 66 height 33
type input "10"
click at [293, 0] on body "[PERSON_NAME] Ajiquichí, [GEOGRAPHIC_DATA] [PERSON_NAME] [GEOGRAPHIC_DATA], [GE…" at bounding box center [288, 0] width 576 height 0
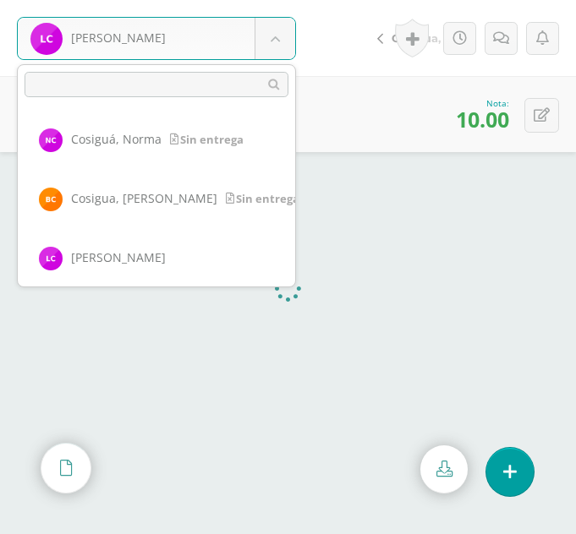
scroll to position [643, 0]
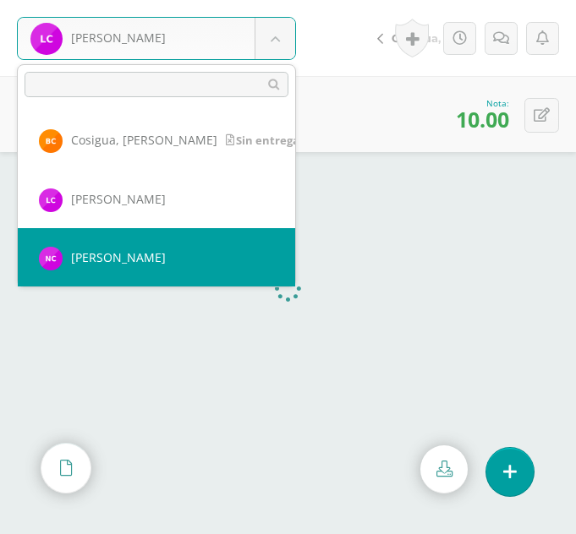
select select "375"
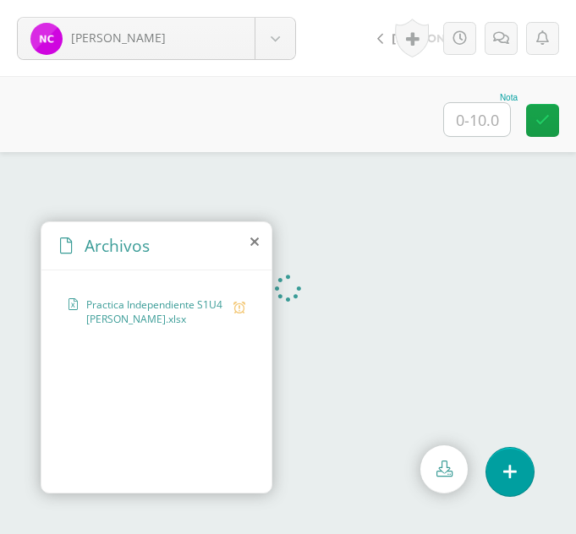
click at [256, 242] on icon at bounding box center [254, 242] width 8 height 14
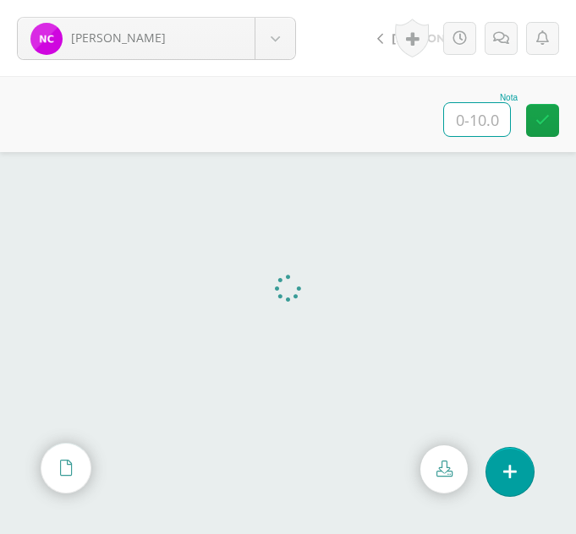
click at [487, 116] on input "text" at bounding box center [477, 119] width 66 height 33
type input "10"
click at [292, 0] on body "Cuy, Natalia Ajiquichí, Yesica Ajualip, Jakelin Axpuac, Fátima Balam, Gladys Bi…" at bounding box center [288, 0] width 576 height 0
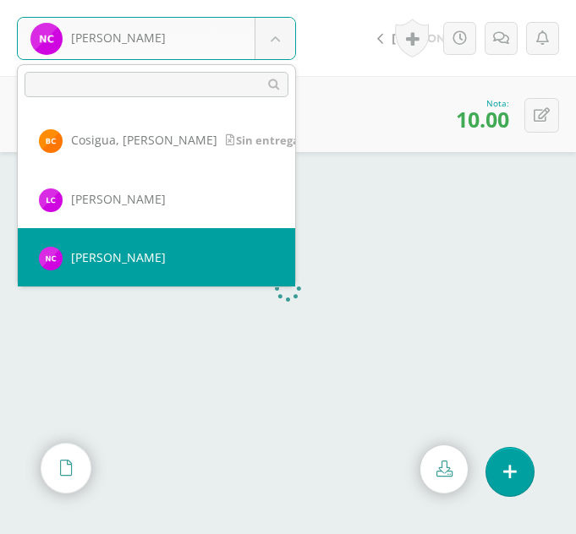
scroll to position [702, 0]
select select "332"
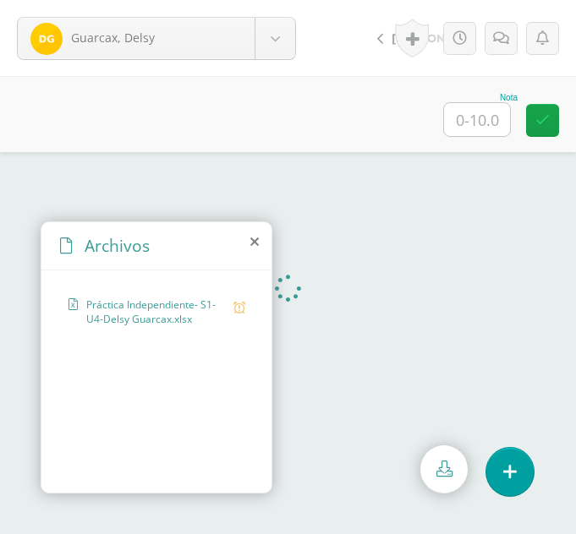
click at [255, 238] on icon at bounding box center [254, 242] width 8 height 14
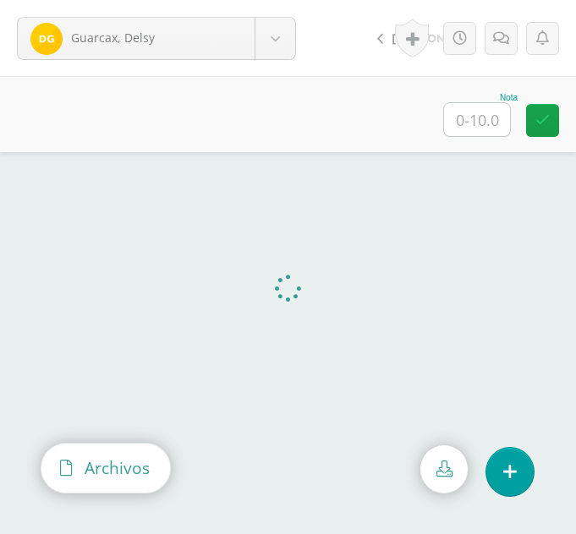
click at [129, 477] on span "Archivos" at bounding box center [117, 468] width 65 height 23
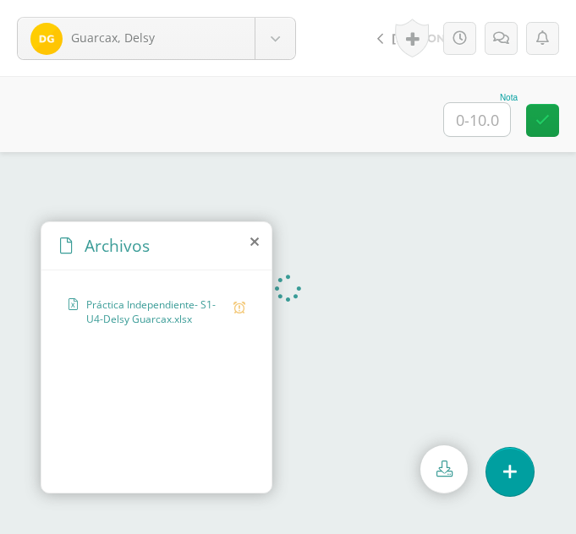
click at [254, 241] on icon at bounding box center [254, 242] width 8 height 14
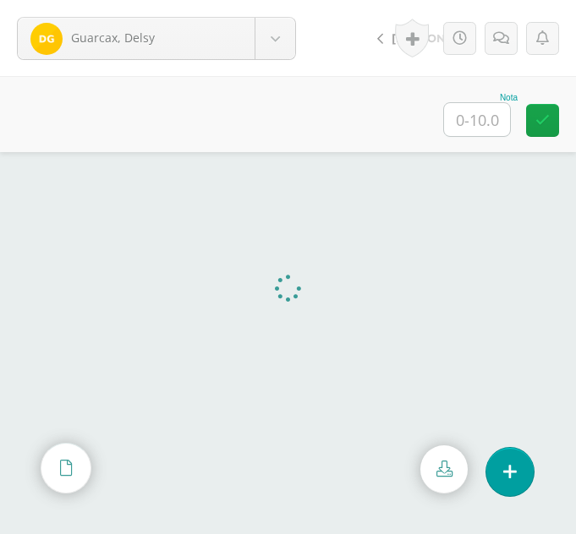
click at [483, 112] on input "text" at bounding box center [477, 119] width 66 height 33
type input "6"
click at [493, 51] on link at bounding box center [500, 38] width 33 height 33
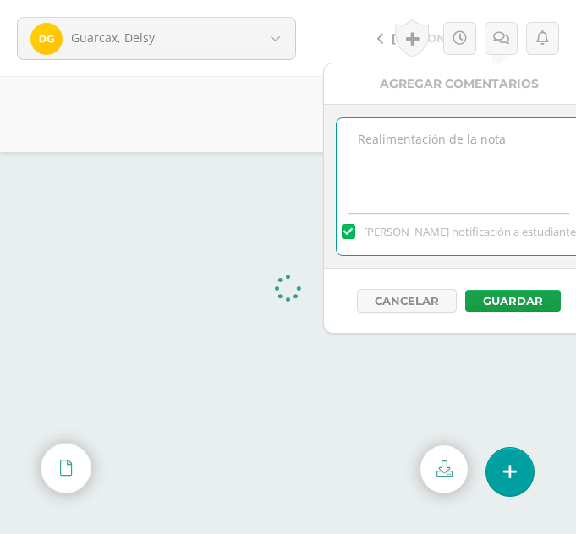
click at [375, 167] on textarea at bounding box center [458, 160] width 244 height 85
type textarea "U"
click at [362, 145] on textarea "Funciones Unir Cadenas y Cambiar no fueron aplicadas." at bounding box center [458, 160] width 244 height 85
type textarea "Las funciones Unir Cadenas y Cambiar no fueron aplicadas."
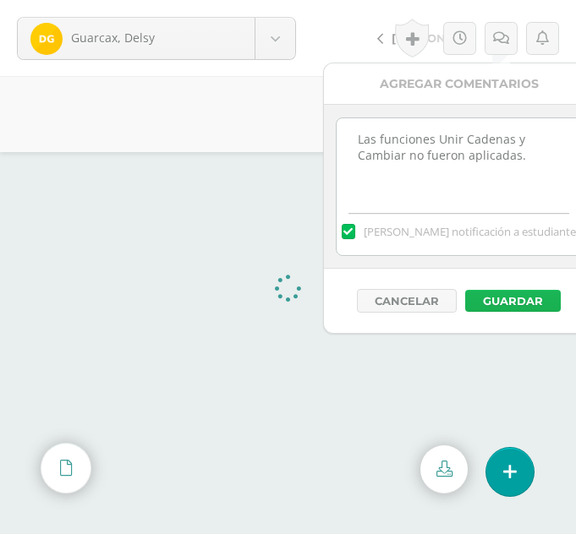
click at [489, 299] on button "Guardar" at bounding box center [513, 301] width 96 height 22
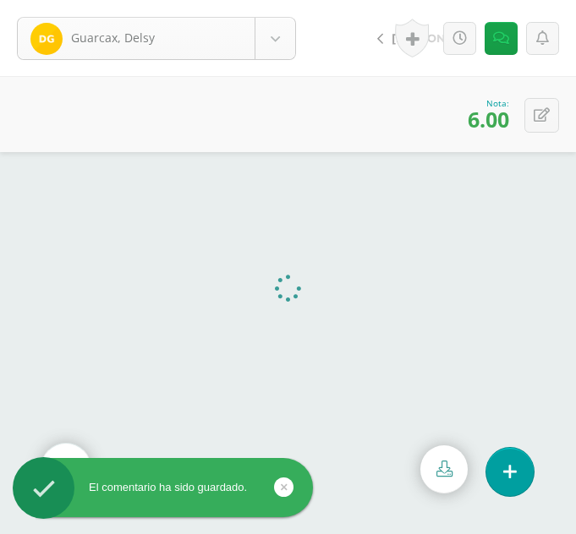
click at [265, 47] on body "El comentario ha sido guardado. Guarcax, Delsy Ajiquichí, Yesica Ajualip, Jakel…" at bounding box center [288, 267] width 576 height 534
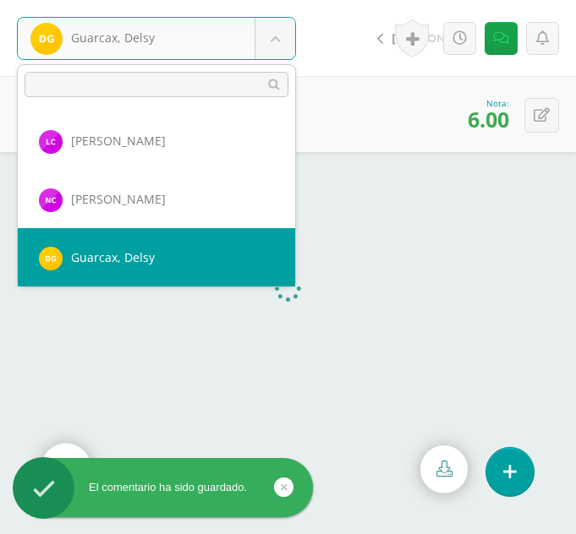
scroll to position [760, 0]
select select "365"
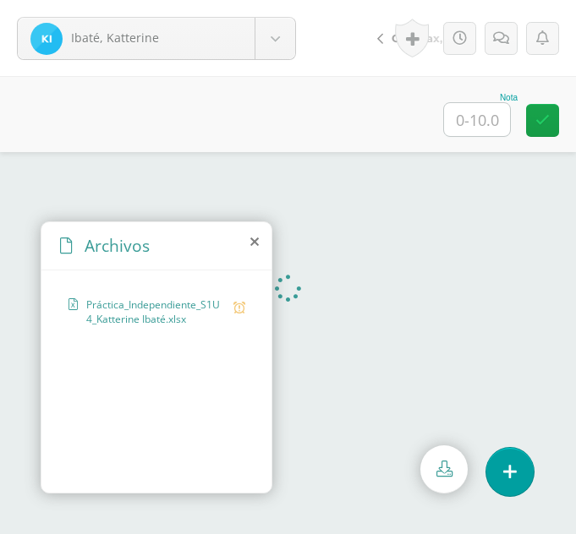
click at [253, 238] on icon at bounding box center [254, 242] width 8 height 14
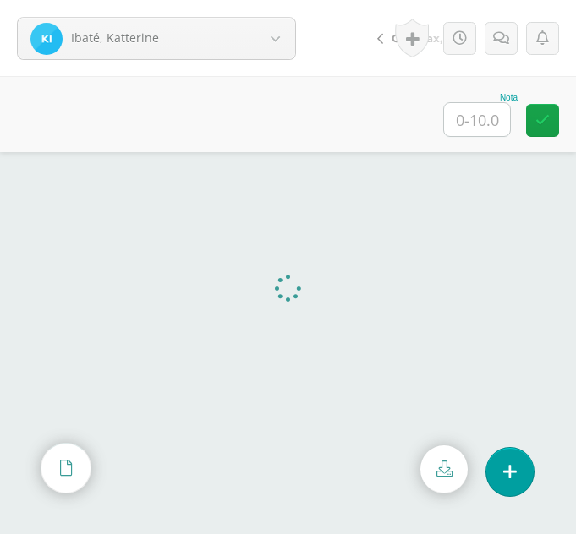
click at [471, 129] on input "text" at bounding box center [477, 119] width 66 height 33
type input "10"
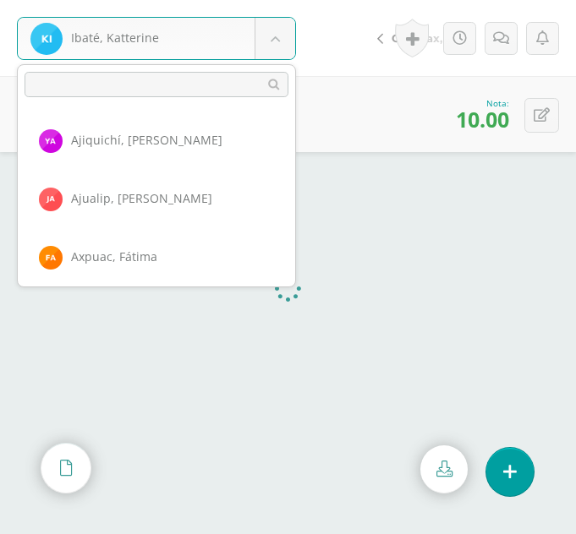
click at [276, 0] on body "Ibaté, Katterine Ajiquichí, [GEOGRAPHIC_DATA] [PERSON_NAME] [GEOGRAPHIC_DATA], …" at bounding box center [288, 0] width 576 height 0
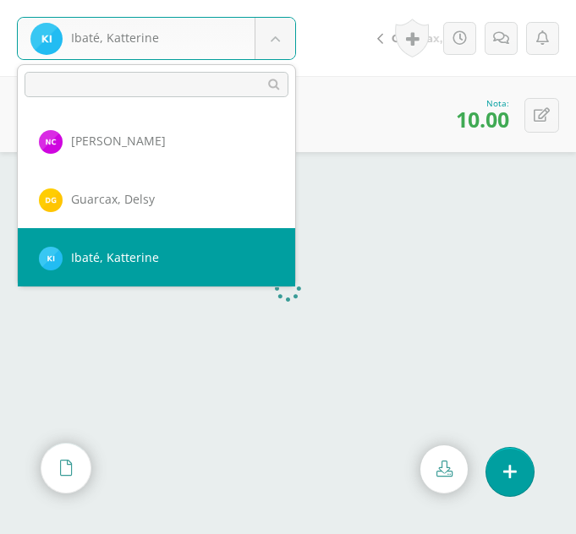
scroll to position [818, 0]
select select "366"
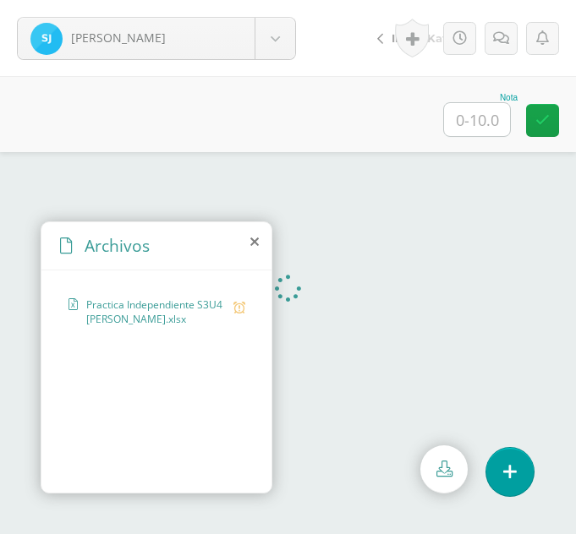
click at [254, 246] on icon at bounding box center [254, 242] width 8 height 14
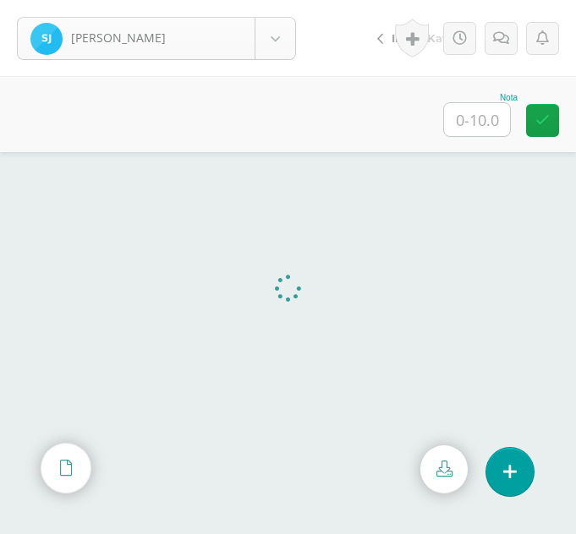
click at [280, 0] on body "[PERSON_NAME] [PERSON_NAME][GEOGRAPHIC_DATA] [PERSON_NAME] [GEOGRAPHIC_DATA][PE…" at bounding box center [288, 0] width 576 height 0
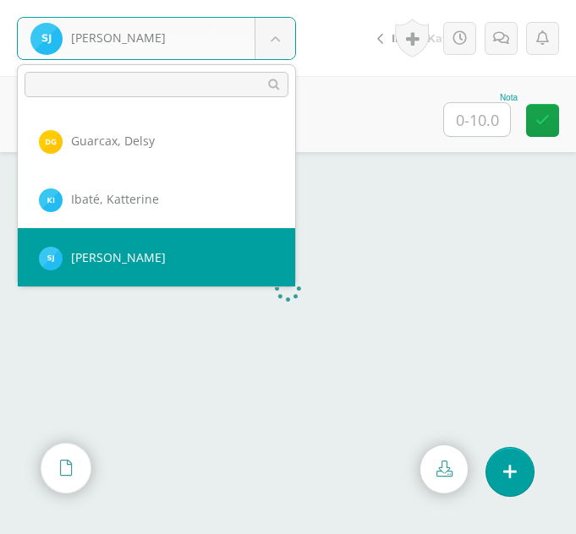
scroll to position [877, 0]
select select "331"
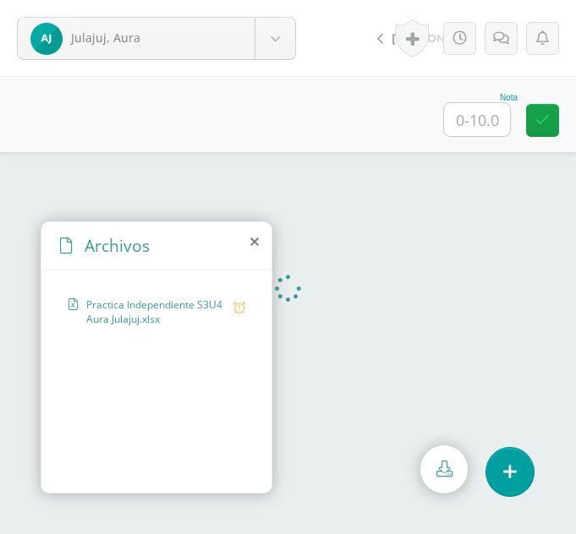
click at [250, 244] on icon at bounding box center [254, 242] width 8 height 14
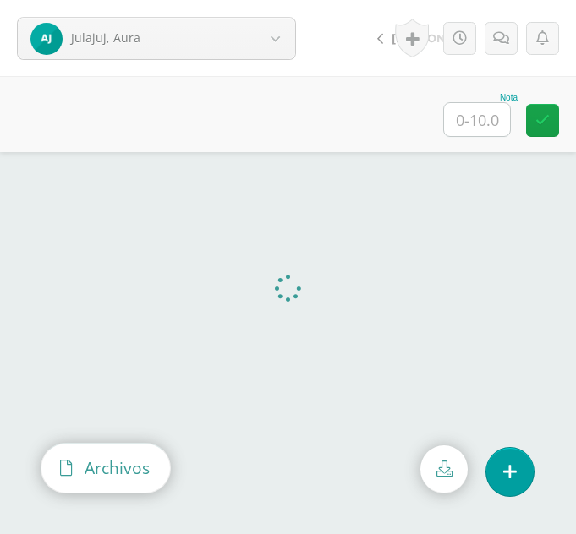
click at [95, 469] on span "Archivos" at bounding box center [117, 468] width 65 height 23
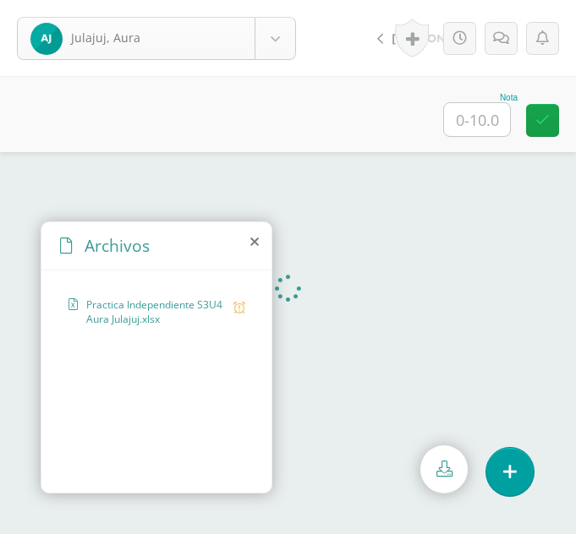
click at [253, 0] on body "Julajuj, Aura Ajiquichí, Yesica Ajualip, Jakelin Axpuac, Fátima Balam, Gladys B…" at bounding box center [288, 0] width 576 height 0
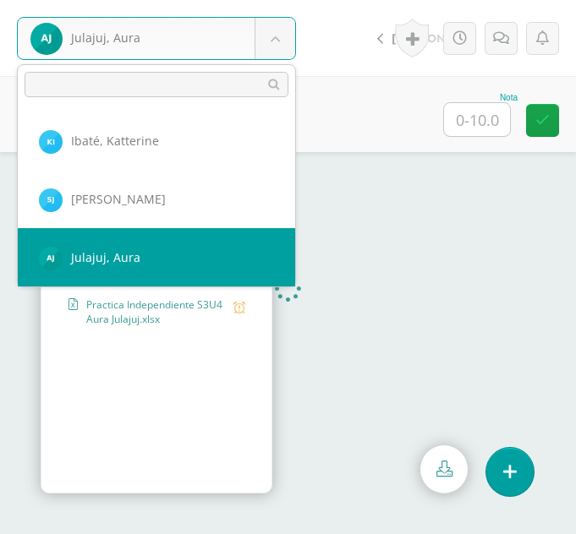
scroll to position [936, 0]
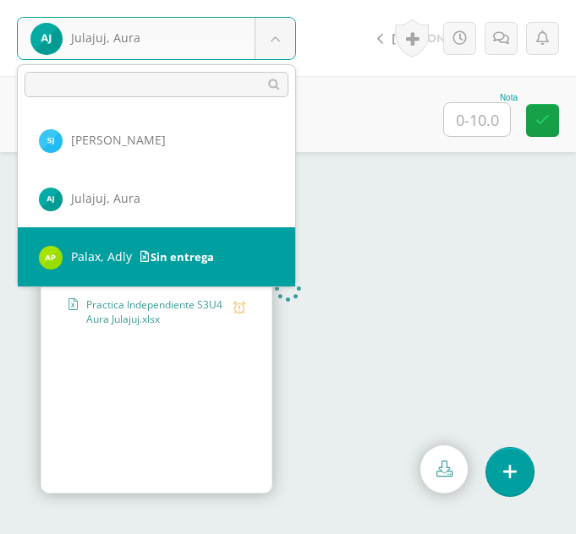
select select "364"
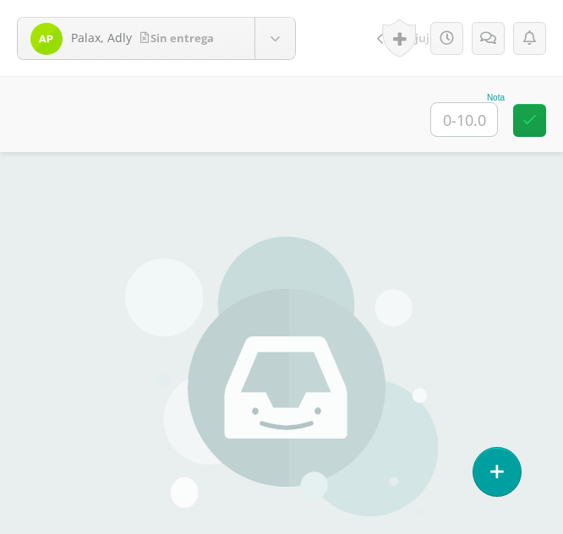
click at [495, 115] on input "text" at bounding box center [464, 119] width 66 height 33
type input "00"
click at [489, 45] on icon at bounding box center [488, 38] width 16 height 14
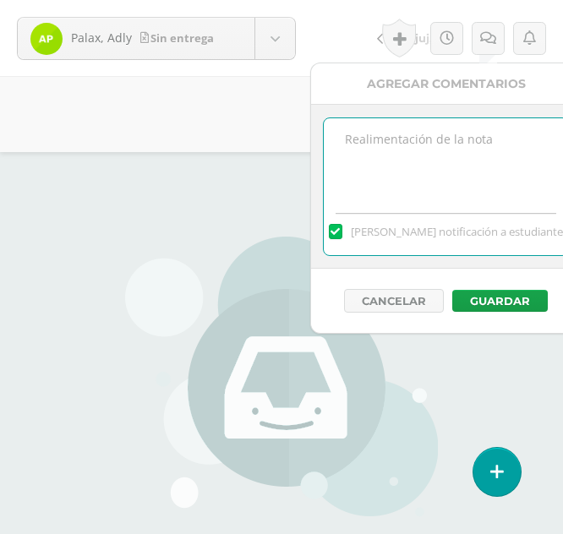
click at [452, 120] on textarea at bounding box center [446, 160] width 244 height 85
type textarea "Sin entrega"
click at [481, 299] on button "Guardar" at bounding box center [500, 301] width 96 height 22
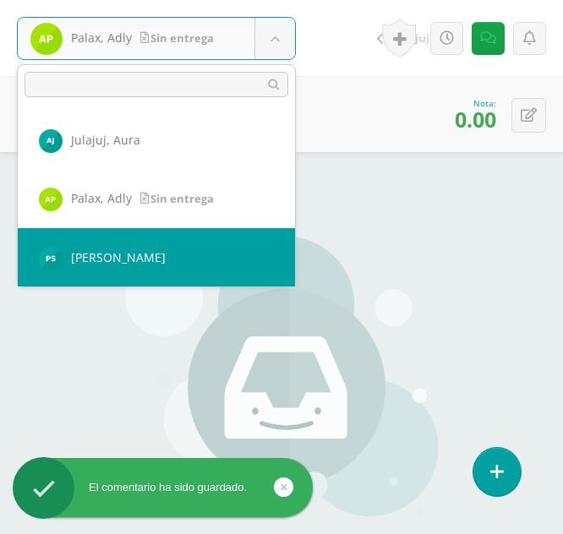
select select "367"
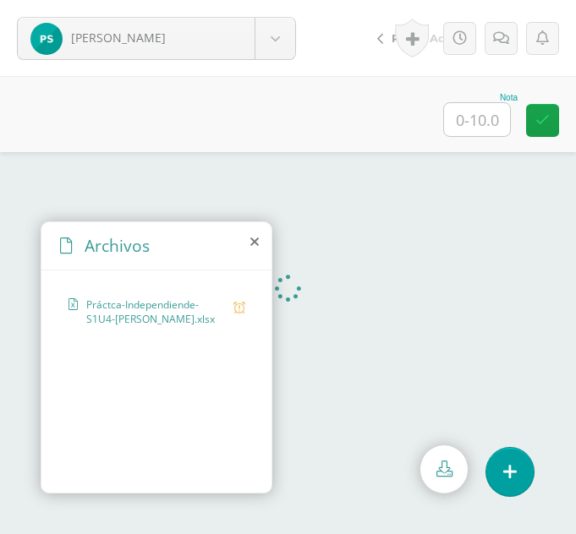
click at [250, 241] on icon at bounding box center [254, 242] width 8 height 14
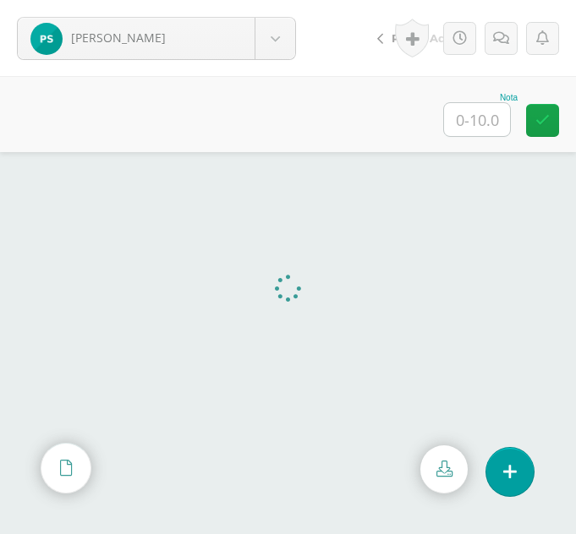
click at [472, 121] on input "text" at bounding box center [477, 119] width 66 height 33
type input "10"
click at [418, 39] on link at bounding box center [412, 38] width 34 height 39
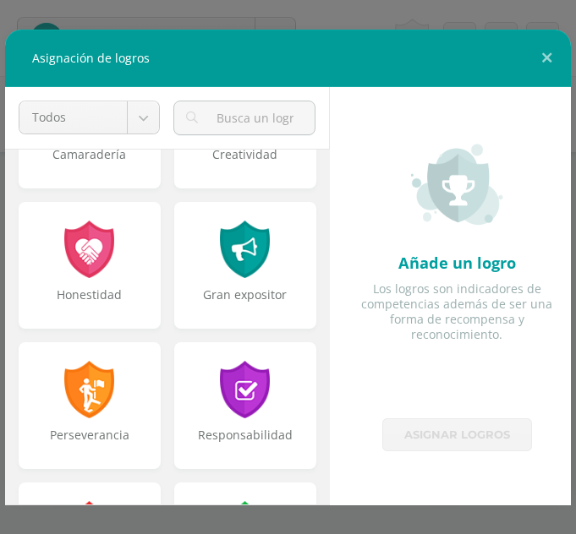
scroll to position [970, 0]
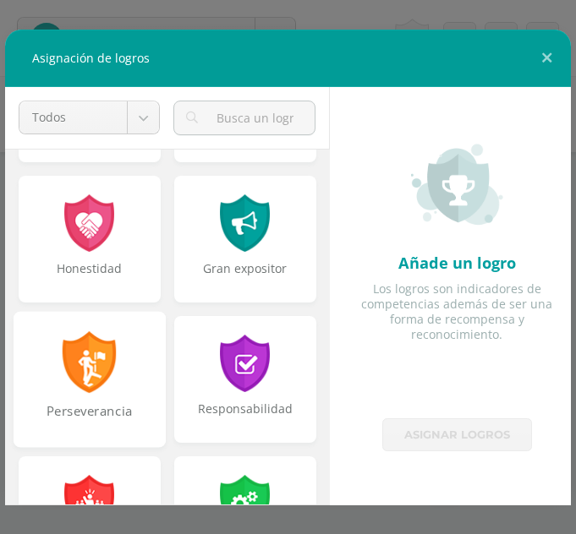
click at [85, 398] on div "Perseverancia" at bounding box center [90, 379] width 152 height 136
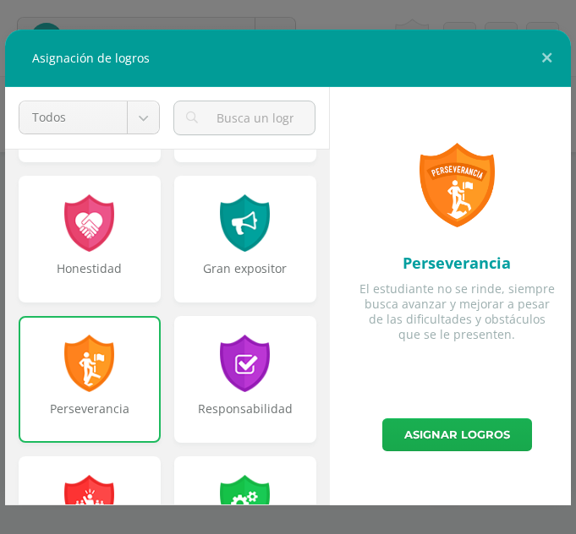
click at [472, 440] on link "Asignar logros" at bounding box center [457, 435] width 150 height 33
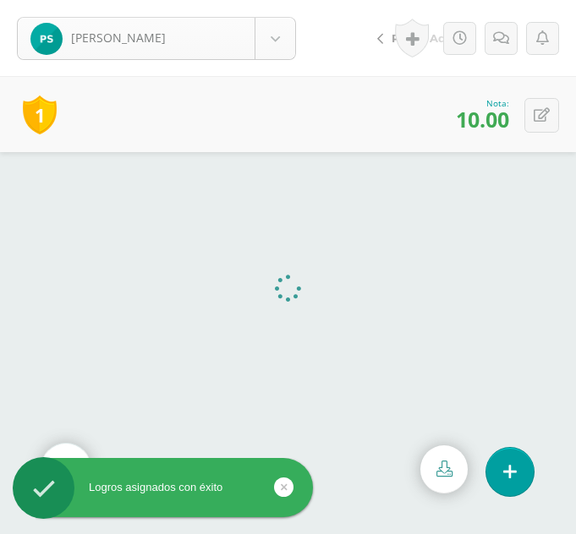
click at [265, 0] on body "Logros asignados con éxito [PERSON_NAME], [PERSON_NAME] Ajiquichí, [GEOGRAPHIC_…" at bounding box center [288, 0] width 576 height 0
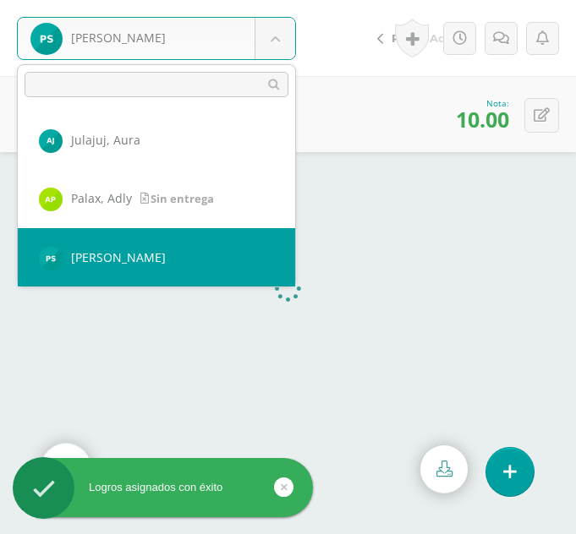
scroll to position [1053, 0]
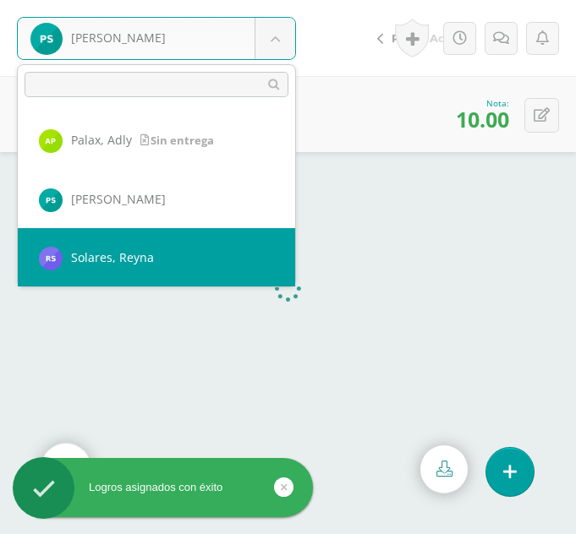
select select "330"
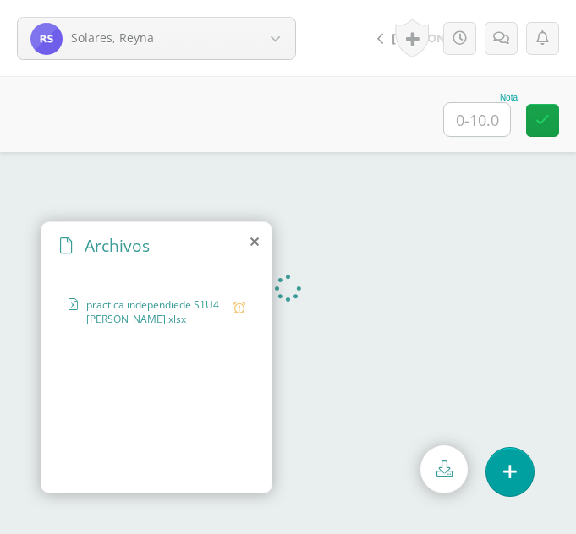
click at [256, 242] on icon at bounding box center [254, 242] width 8 height 14
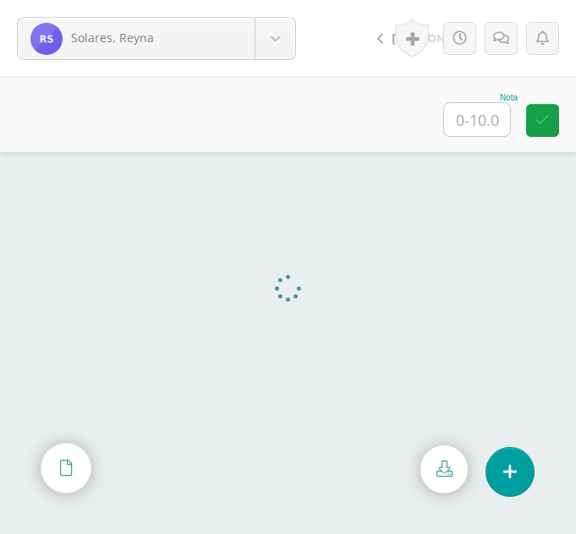
click at [487, 123] on input "text" at bounding box center [477, 119] width 66 height 33
type input "9"
click at [495, 52] on link at bounding box center [500, 38] width 33 height 33
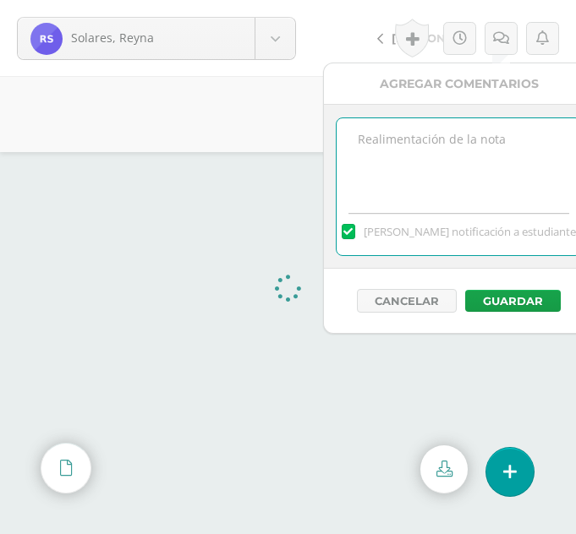
click at [436, 133] on textarea at bounding box center [458, 160] width 244 height 85
type textarea "Faltaron bordes"
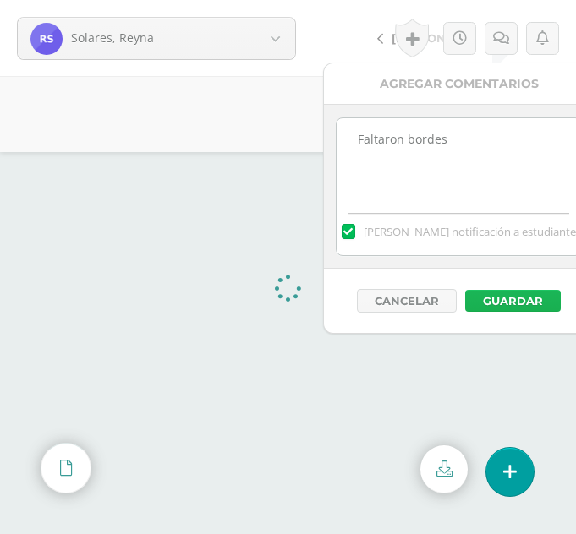
click at [483, 312] on button "Guardar" at bounding box center [513, 301] width 96 height 22
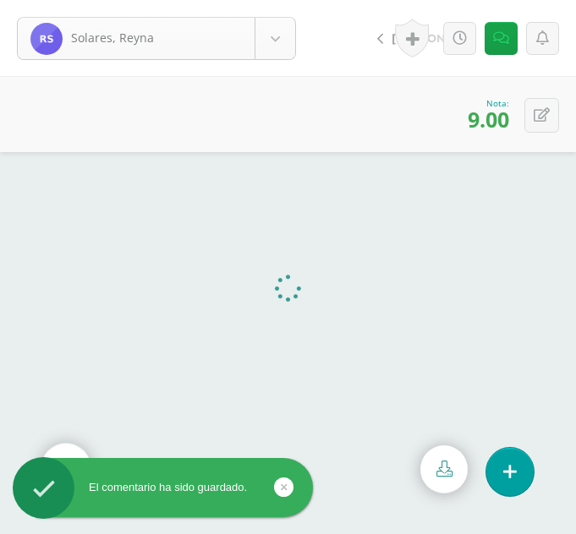
click at [293, 35] on body "El comentario ha sido guardado. Solares, Reyna Ajiquichí, Yesica Ajualip, Jakel…" at bounding box center [288, 267] width 576 height 534
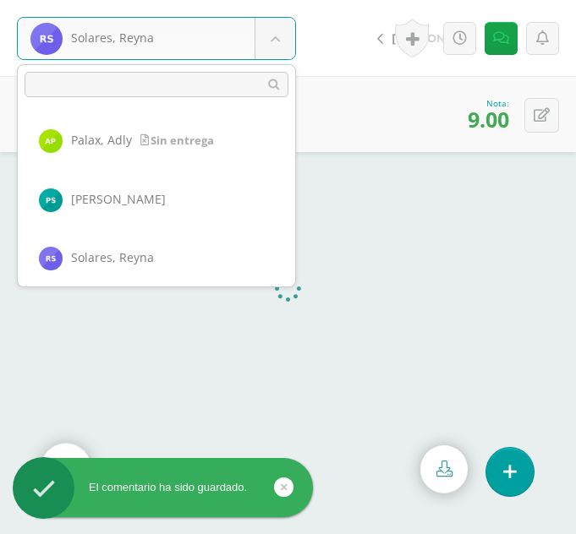
scroll to position [1112, 0]
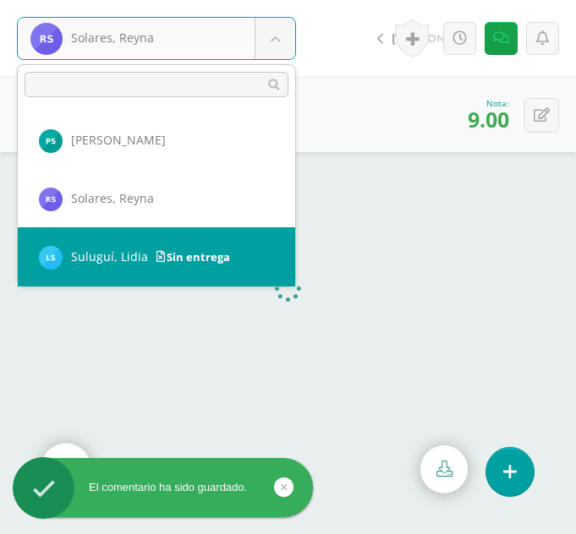
select select "339"
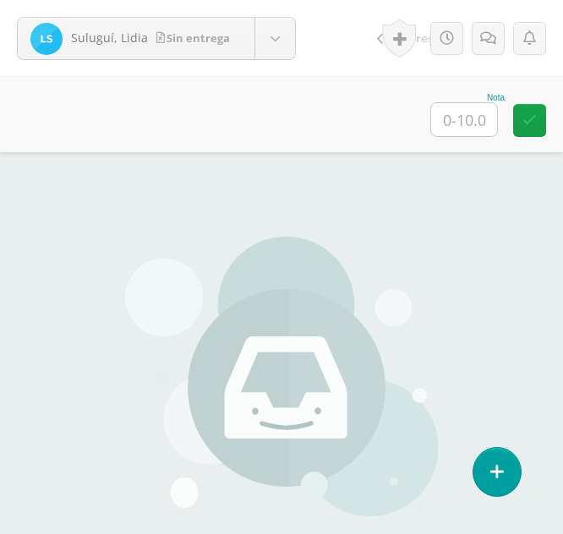
click at [462, 107] on input "text" at bounding box center [464, 119] width 66 height 33
type input "0"
click at [484, 38] on icon at bounding box center [488, 38] width 16 height 14
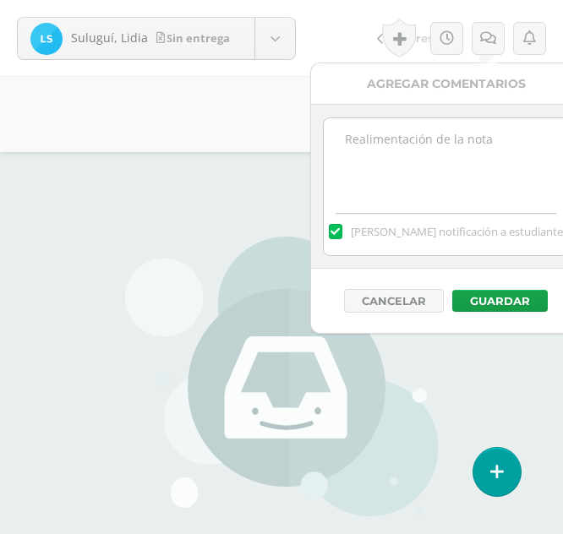
click at [418, 135] on textarea at bounding box center [446, 160] width 244 height 85
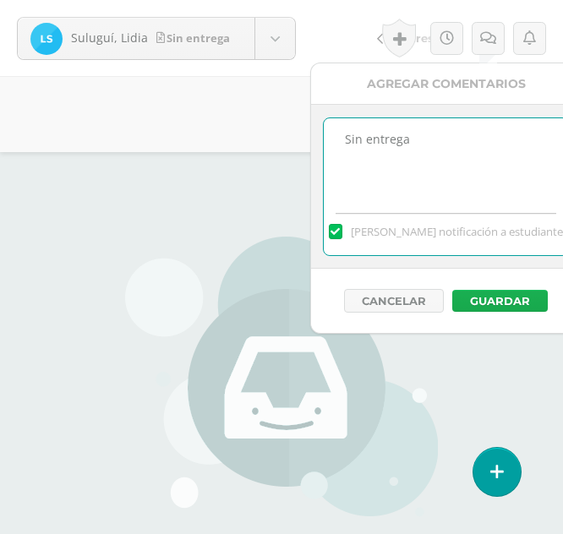
type textarea "Sin entrega"
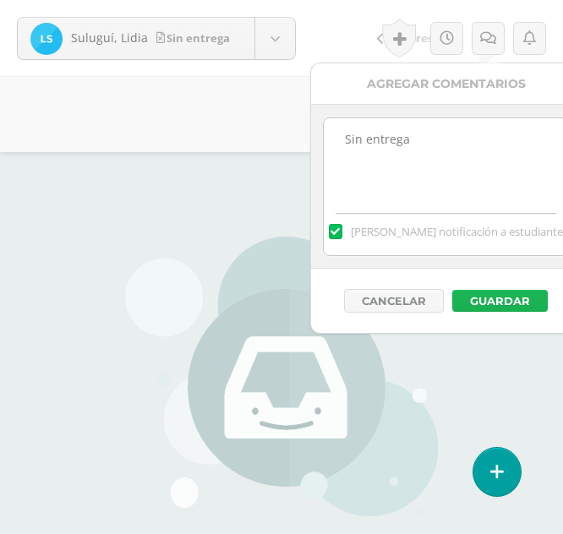
click at [484, 298] on button "Guardar" at bounding box center [500, 301] width 96 height 22
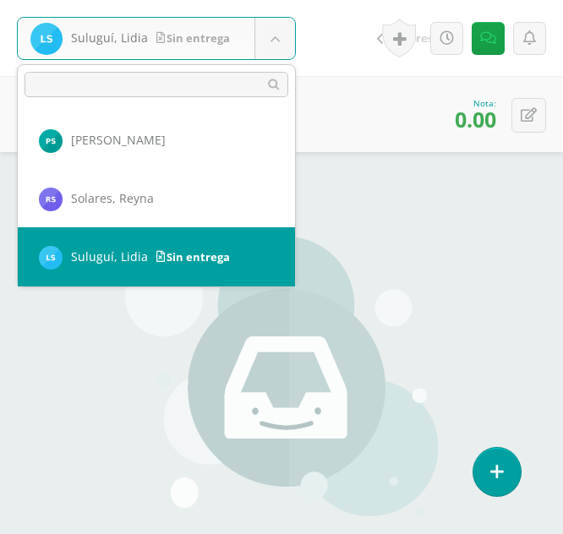
scroll to position [1171, 0]
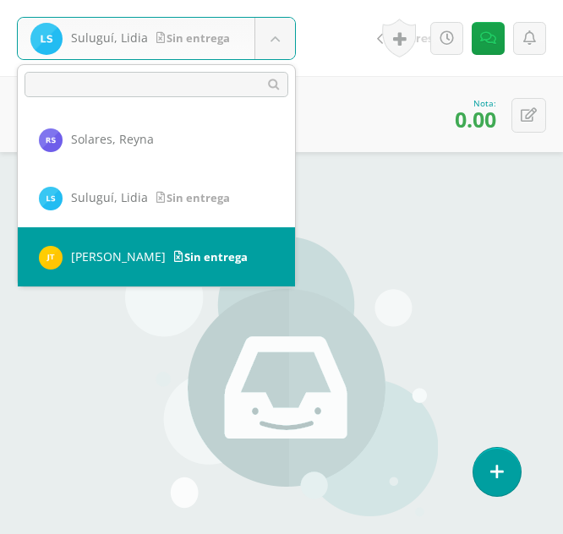
select select "323"
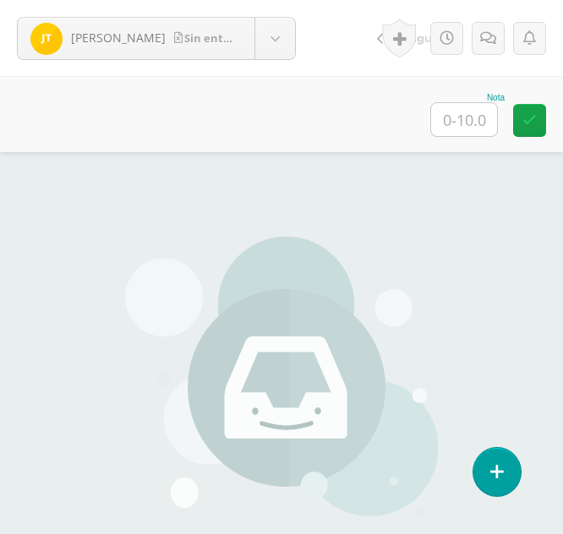
click at [464, 124] on input "text" at bounding box center [464, 119] width 66 height 33
type input "0"
click at [489, 45] on icon at bounding box center [488, 38] width 16 height 14
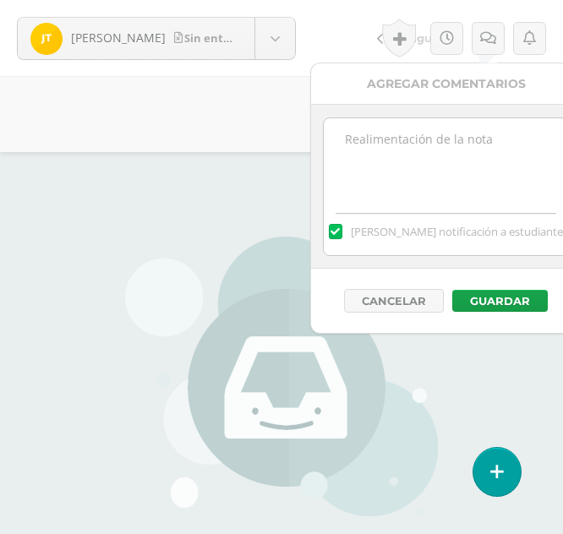
click at [426, 160] on textarea at bounding box center [446, 160] width 244 height 85
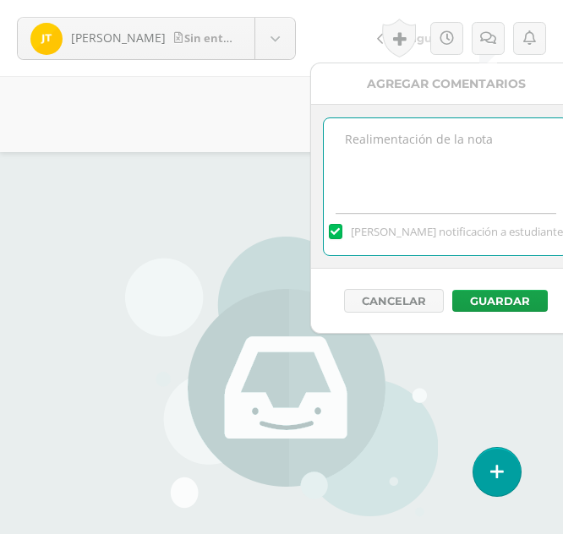
type textarea "S"
type textarea "Sin entrega"
click at [482, 297] on button "Guardar" at bounding box center [500, 301] width 96 height 22
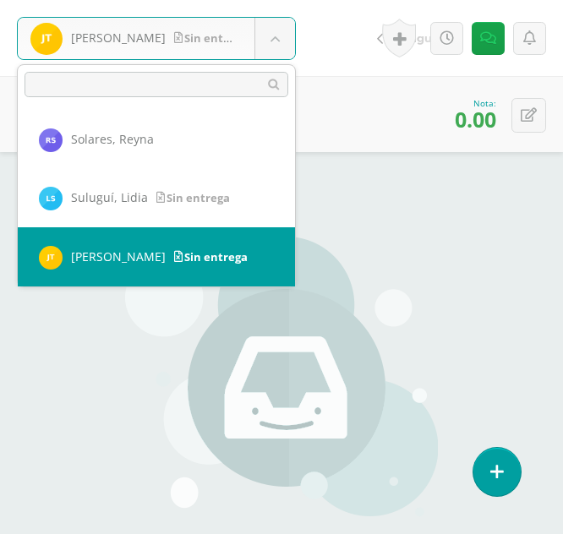
scroll to position [1229, 0]
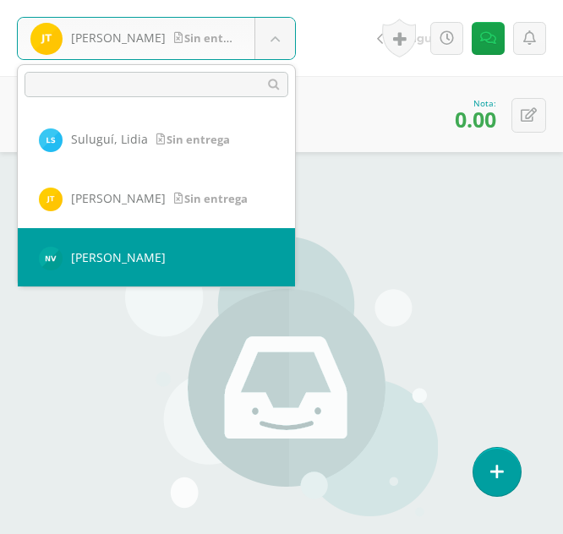
select select "337"
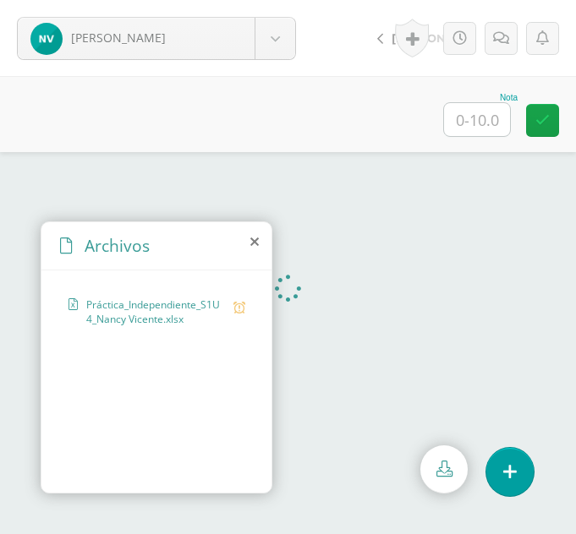
click at [476, 128] on input "text" at bounding box center [477, 119] width 66 height 33
click at [253, 243] on icon at bounding box center [254, 242] width 8 height 14
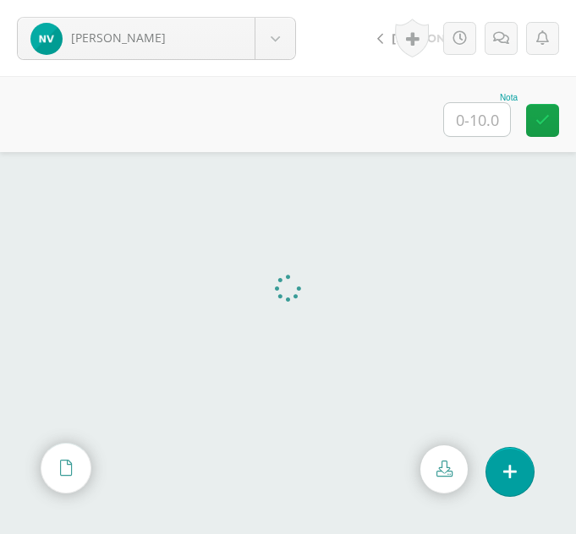
click at [496, 112] on input "text" at bounding box center [477, 119] width 66 height 33
type input "10"
click at [252, 0] on body "[PERSON_NAME] Ajiquichí, [GEOGRAPHIC_DATA][PERSON_NAME], [PERSON_NAME][GEOGRAPH…" at bounding box center [288, 0] width 576 height 0
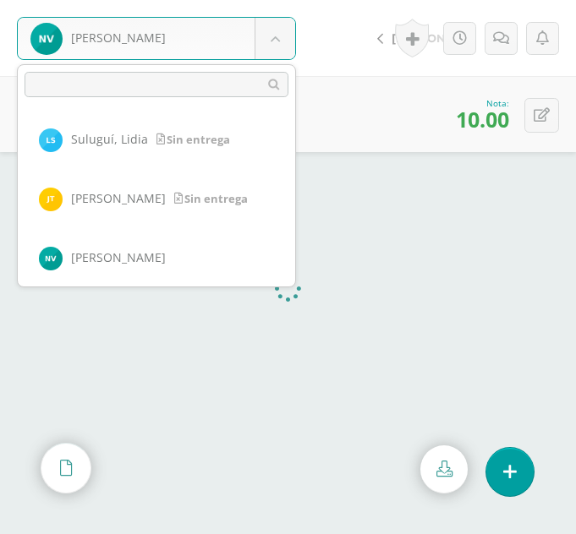
scroll to position [1288, 0]
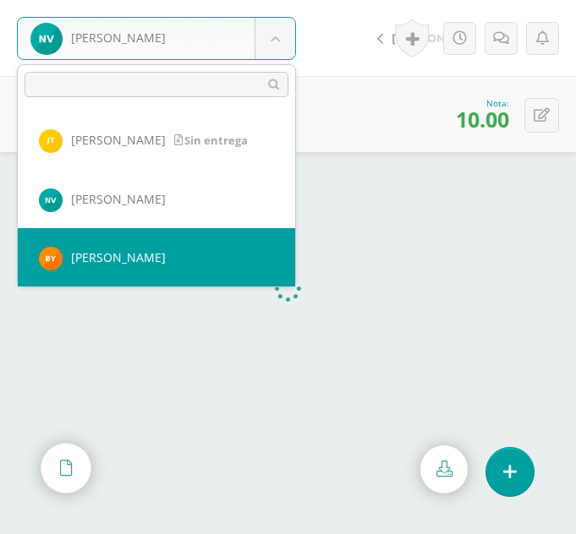
select select "350"
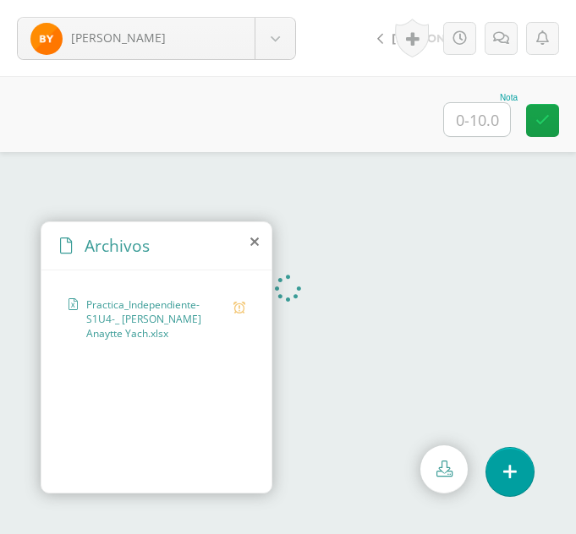
click at [254, 242] on icon at bounding box center [254, 242] width 8 height 14
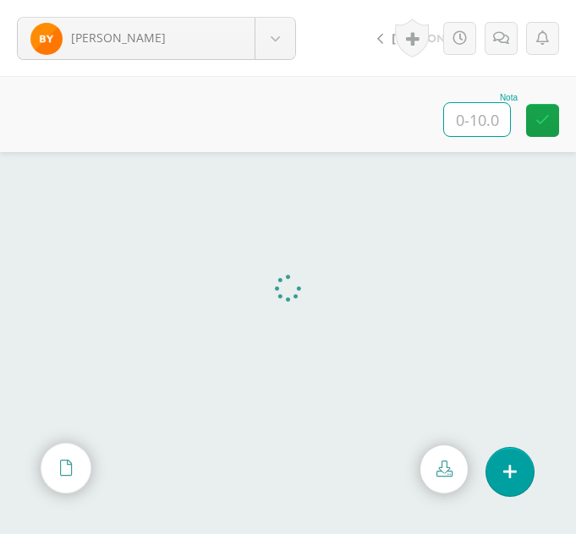
click at [473, 113] on input "text" at bounding box center [477, 119] width 66 height 33
type input "10"
click at [264, 0] on body "Yach, Beverly Ajiquichí, Yesica Ajualip, Jakelin Axpuac, Fátima Balam, Gladys B…" at bounding box center [288, 0] width 576 height 0
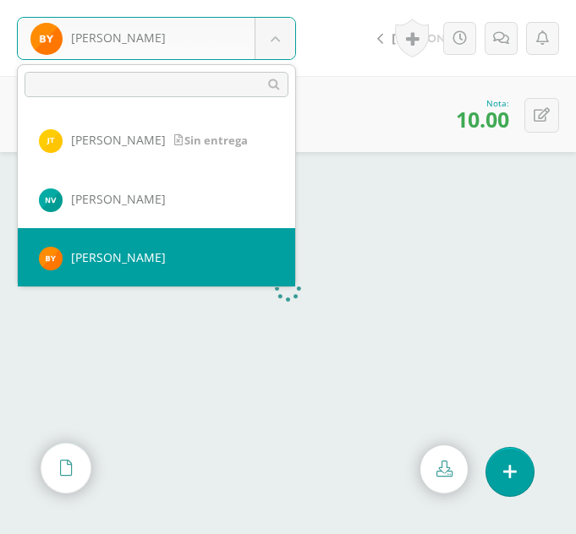
scroll to position [1346, 0]
select select "353"
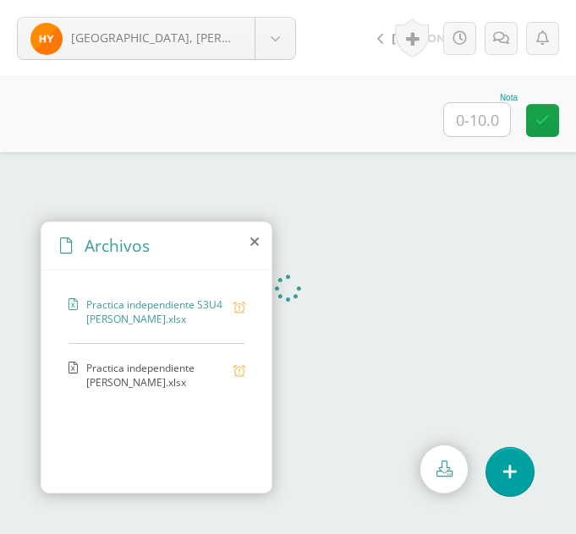
click at [154, 364] on span "Practica independiente [PERSON_NAME].xlsx" at bounding box center [155, 375] width 139 height 29
click at [249, 241] on div "Archivos" at bounding box center [156, 246] width 230 height 48
click at [253, 240] on icon at bounding box center [254, 242] width 8 height 14
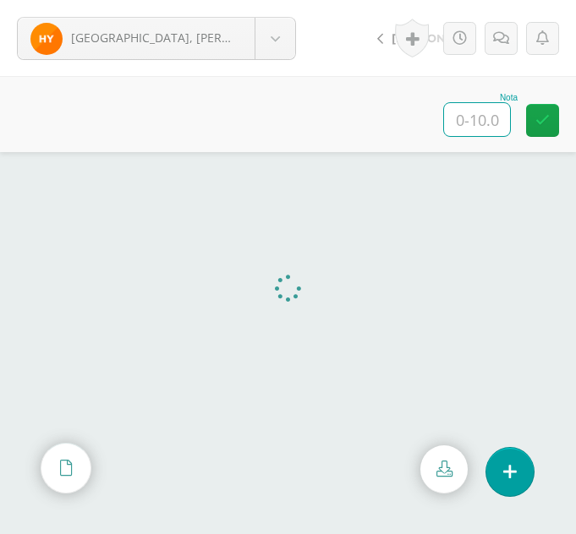
click at [462, 118] on input "text" at bounding box center [477, 119] width 66 height 33
type input "9"
click at [513, 48] on link at bounding box center [500, 38] width 33 height 33
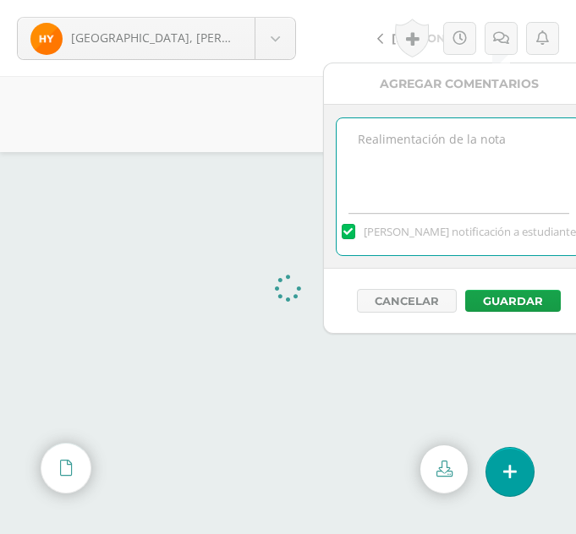
click at [453, 138] on textarea at bounding box center [458, 160] width 244 height 85
type textarea "Faltaron bordes"
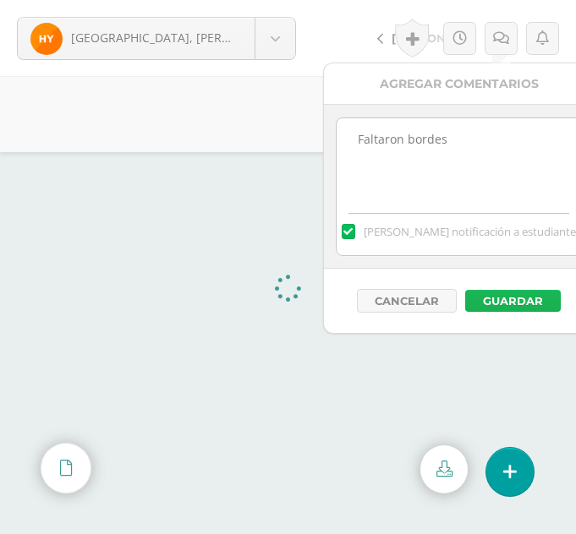
click at [497, 304] on button "Guardar" at bounding box center [513, 301] width 96 height 22
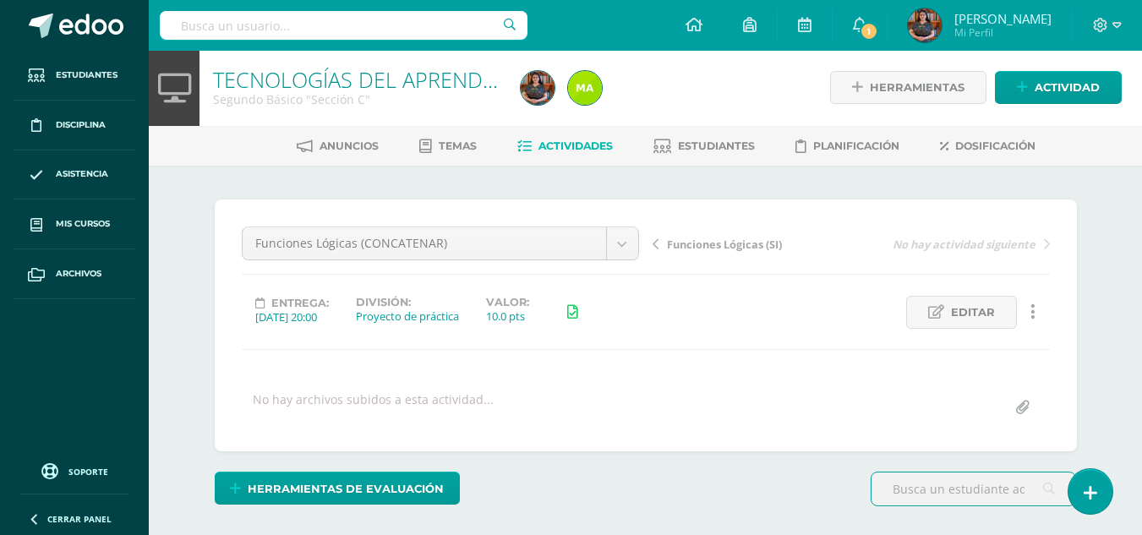
scroll to position [3, 0]
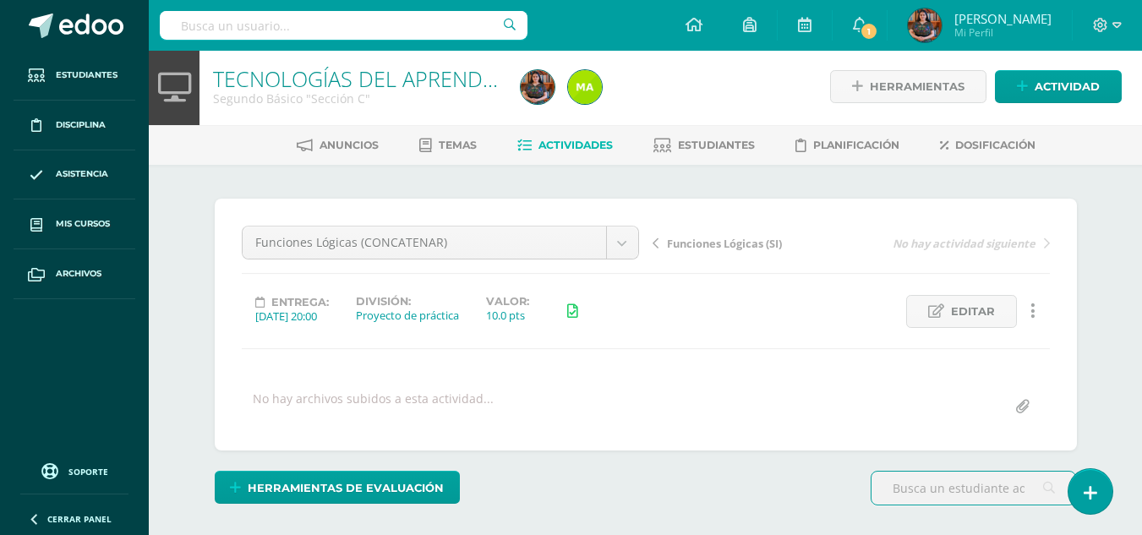
click at [1017, 402] on input "file" at bounding box center [1022, 407] width 33 height 33
type input "C:\fakepath\Concatenar C.xlsx"
click at [867, 21] on icon at bounding box center [860, 24] width 14 height 15
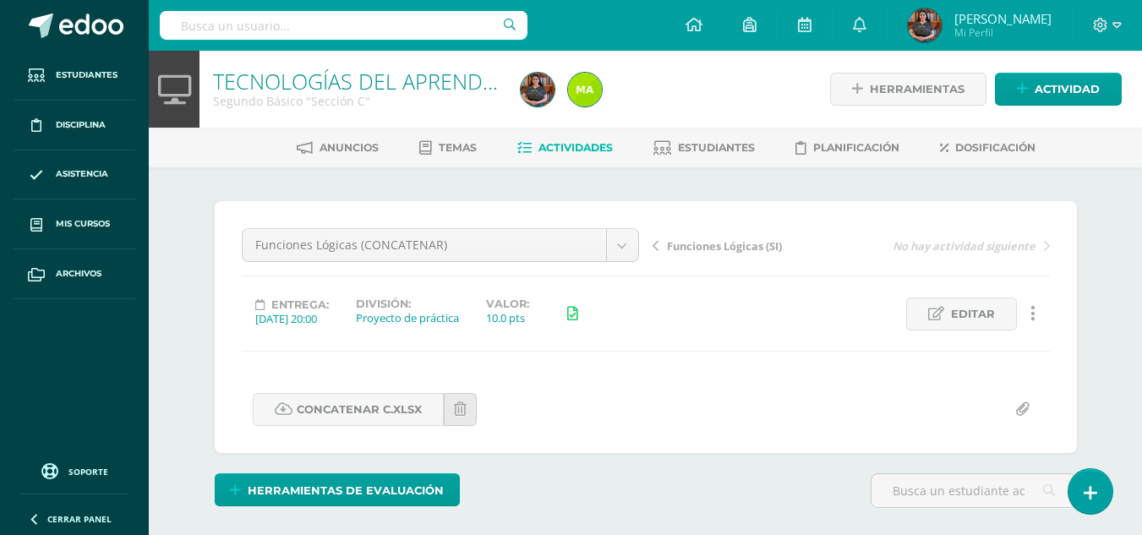
click at [564, 161] on link "Actividades" at bounding box center [565, 147] width 96 height 27
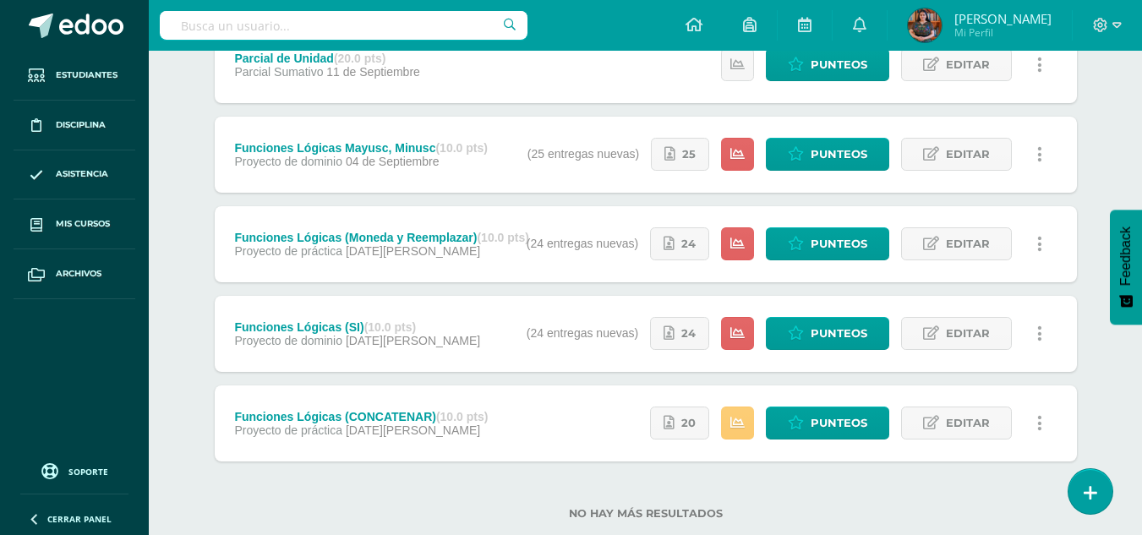
scroll to position [562, 0]
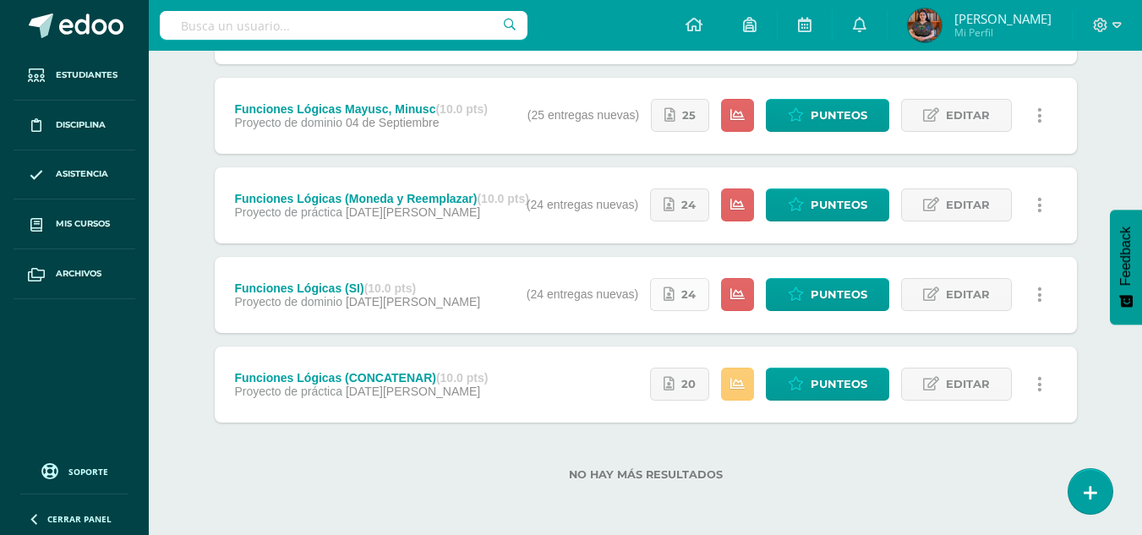
click at [681, 289] on link "24" at bounding box center [679, 294] width 59 height 33
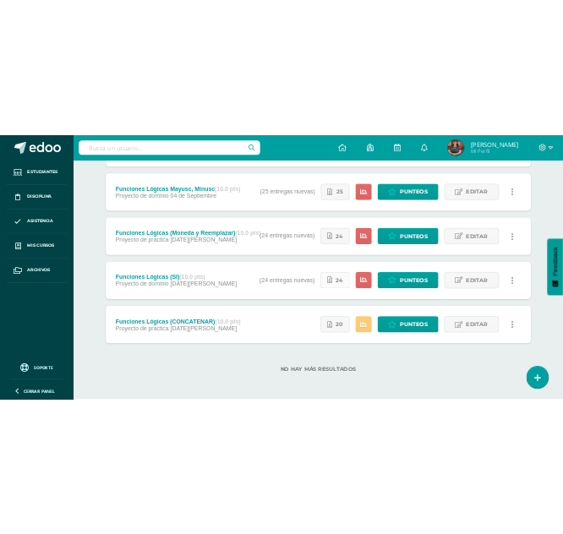
scroll to position [654, 0]
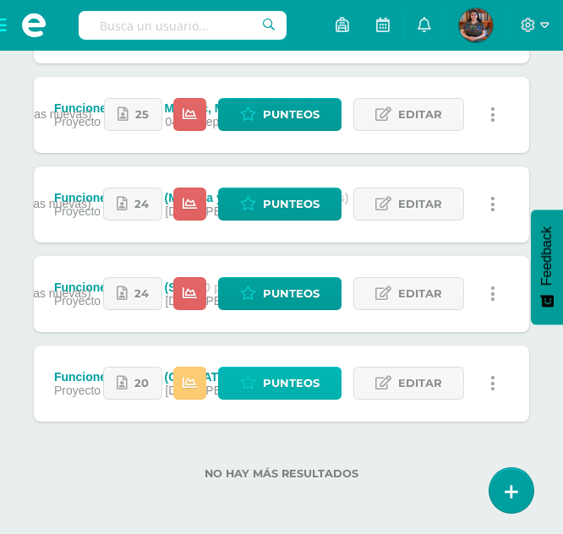
click at [265, 390] on span "Punteos" at bounding box center [291, 383] width 57 height 31
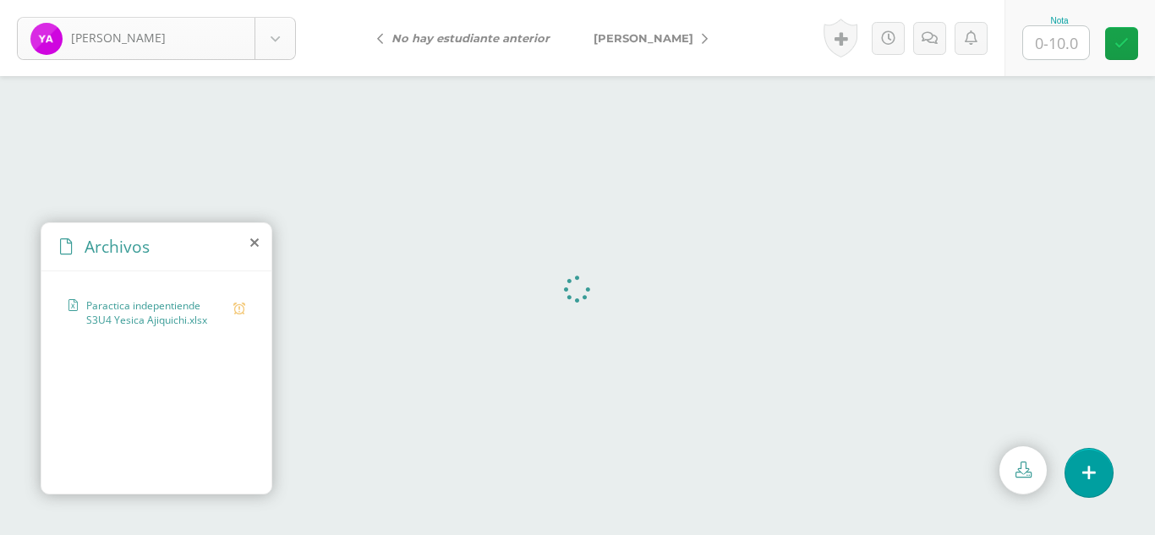
click at [289, 0] on body "Ajiquichí, [PERSON_NAME], [GEOGRAPHIC_DATA][PERSON_NAME], [PERSON_NAME][GEOGRAP…" at bounding box center [577, 0] width 1155 height 0
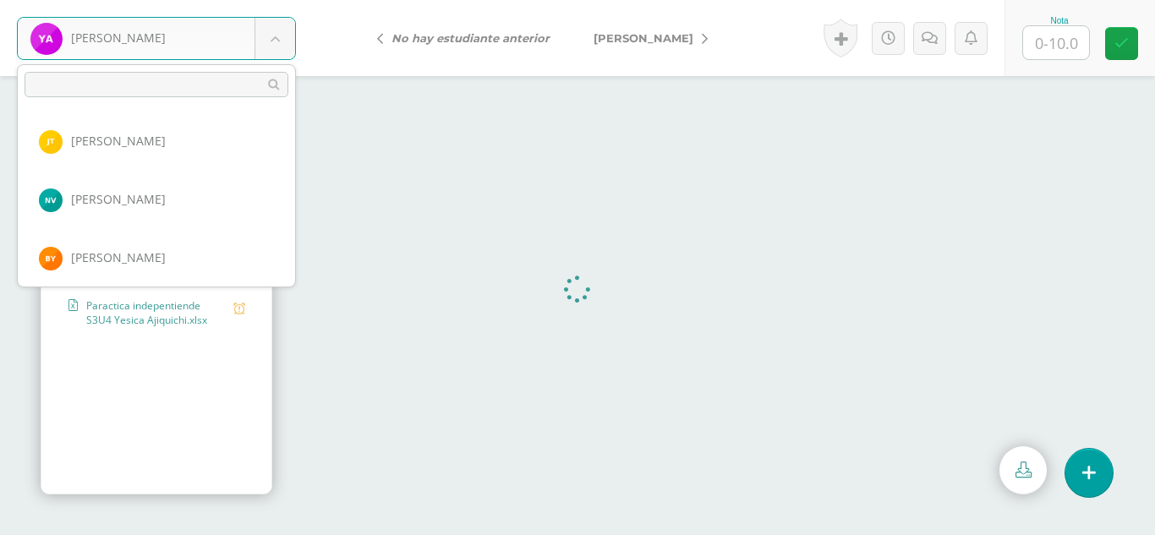
scroll to position [1343, 0]
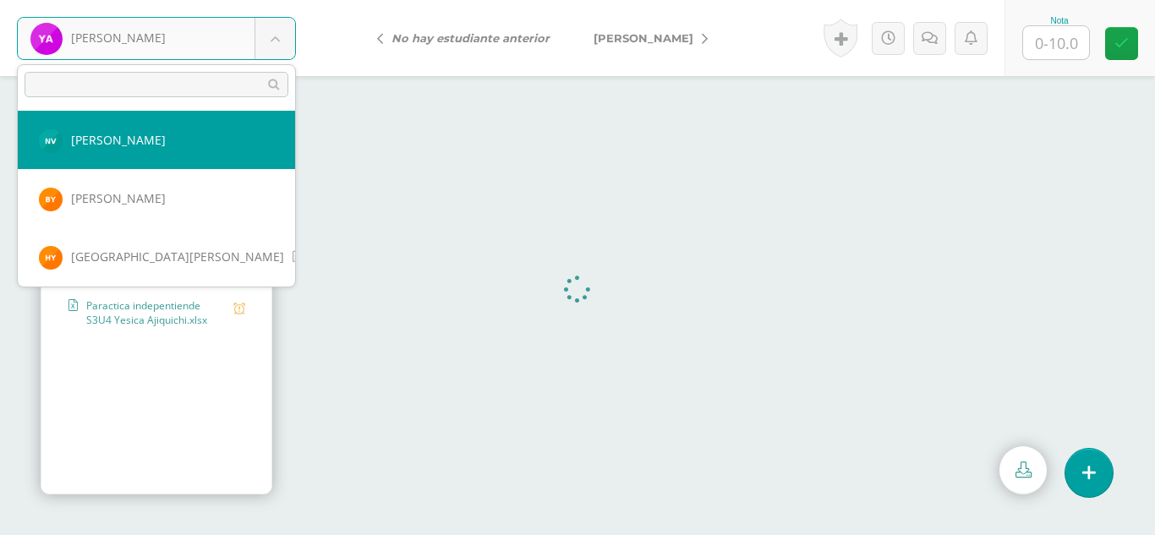
select select "337"
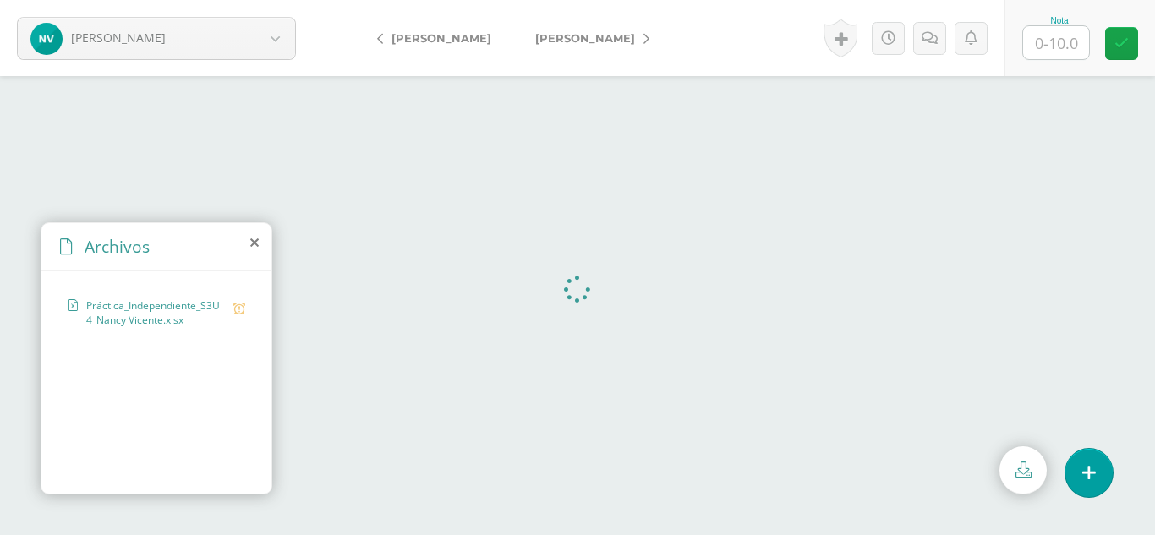
click at [254, 245] on icon at bounding box center [254, 243] width 8 height 14
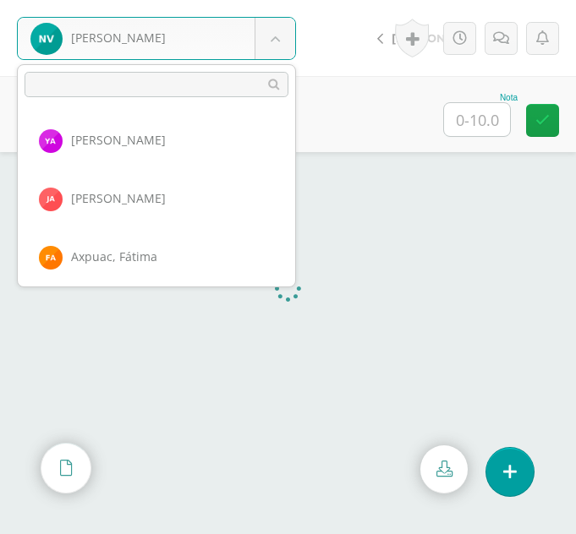
click at [281, 0] on body "[PERSON_NAME] Ajiquichí, [GEOGRAPHIC_DATA][PERSON_NAME], [PERSON_NAME][GEOGRAPH…" at bounding box center [288, 0] width 576 height 0
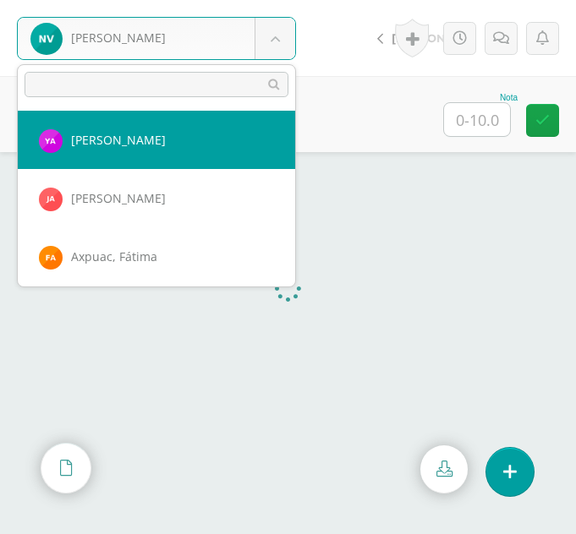
select select "291"
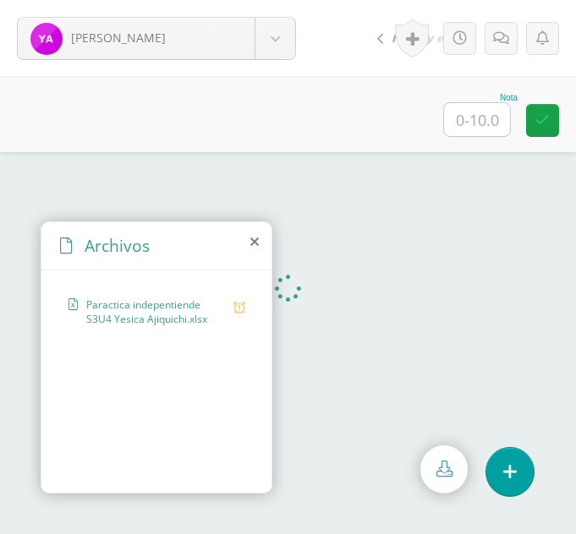
click at [253, 243] on icon at bounding box center [254, 242] width 8 height 14
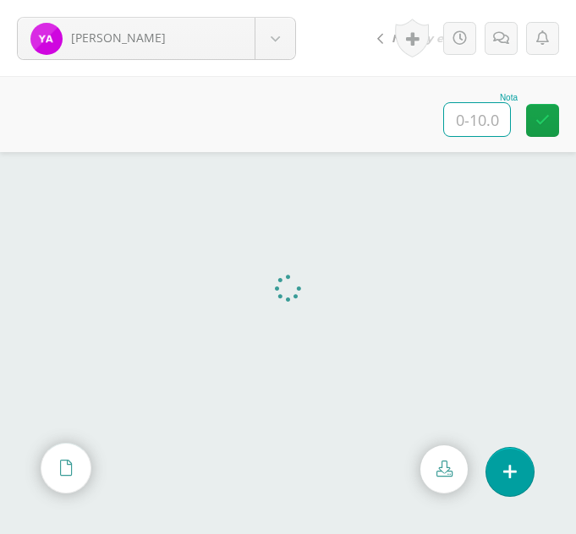
click at [497, 126] on input "text" at bounding box center [477, 119] width 66 height 33
type input "8"
click at [496, 31] on icon at bounding box center [501, 38] width 16 height 14
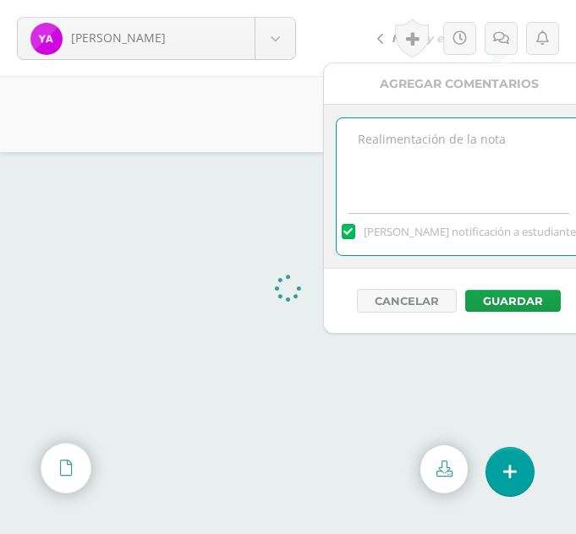
click at [484, 140] on textarea at bounding box center [458, 160] width 244 height 85
type textarea "Max y Min, no fueron aplicadas correctamente"
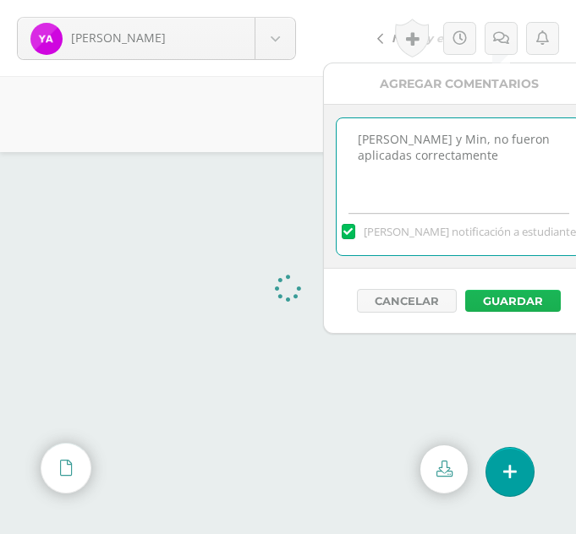
click at [516, 300] on button "Guardar" at bounding box center [513, 301] width 96 height 22
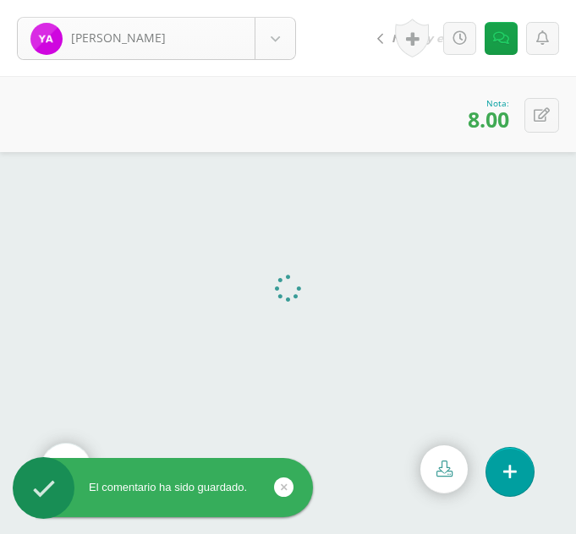
click at [271, 36] on body "El comentario ha sido guardado. Ajiquichí, Yesica Ajiquichí, Yesica Ajualip, Ja…" at bounding box center [288, 267] width 576 height 534
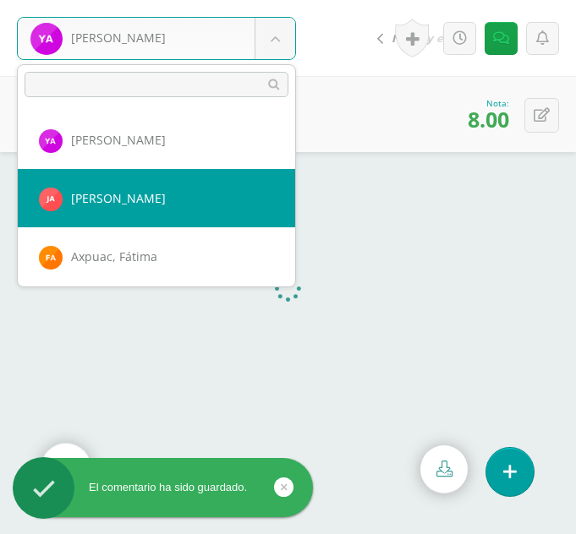
select select "309"
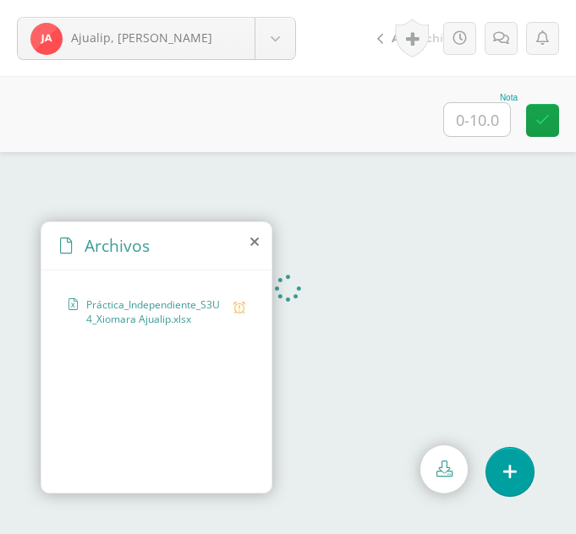
click at [253, 239] on icon at bounding box center [254, 242] width 8 height 14
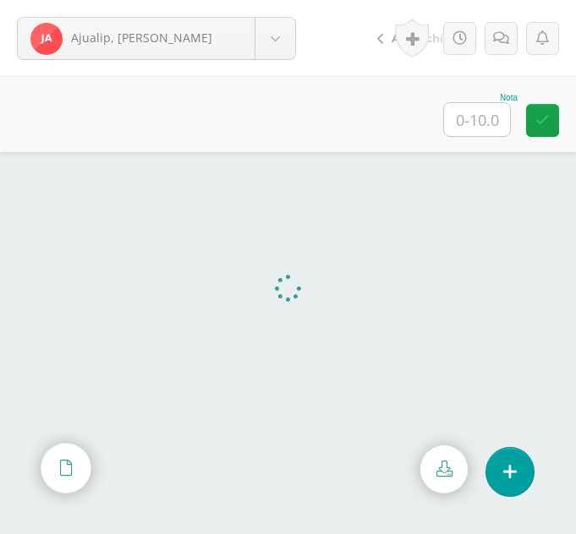
click at [476, 134] on input "text" at bounding box center [477, 119] width 66 height 33
type input "10"
click at [297, 52] on div "Ajualip, [PERSON_NAME] Ajiquichí, [GEOGRAPHIC_DATA] [PERSON_NAME] [GEOGRAPHIC_D…" at bounding box center [156, 38] width 313 height 76
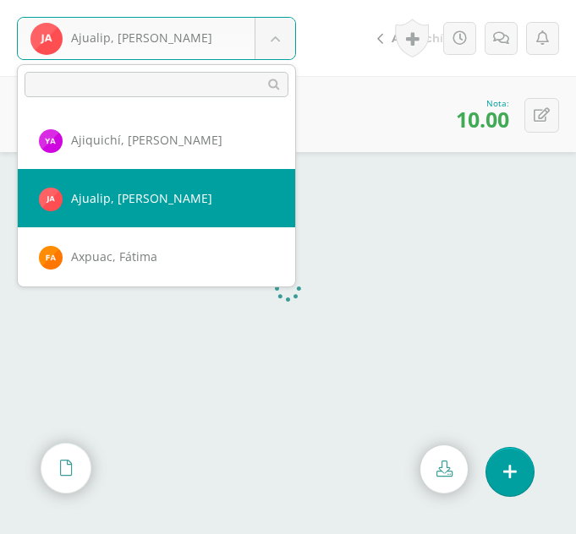
click at [277, 0] on body "Ajualip, [PERSON_NAME] Ajiquichí, [GEOGRAPHIC_DATA] [PERSON_NAME] [GEOGRAPHIC_D…" at bounding box center [288, 0] width 576 height 0
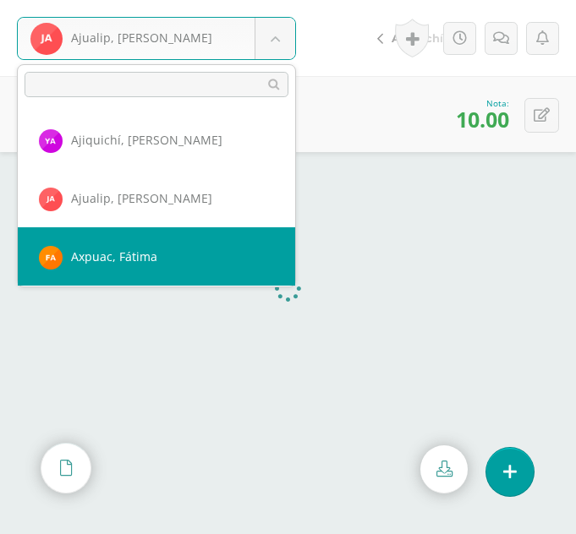
select select "310"
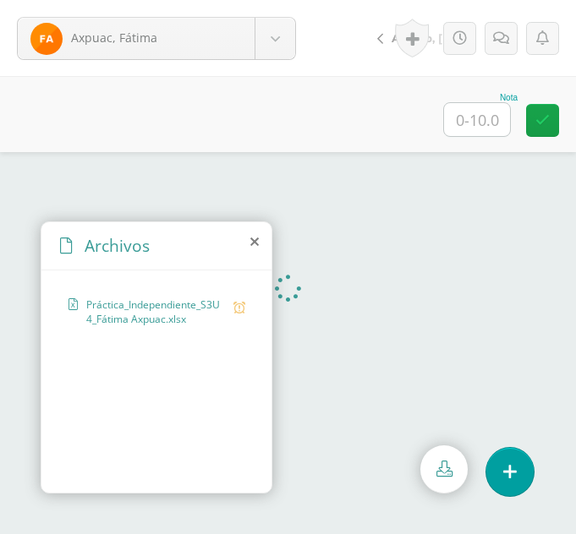
click at [256, 241] on icon at bounding box center [254, 242] width 8 height 14
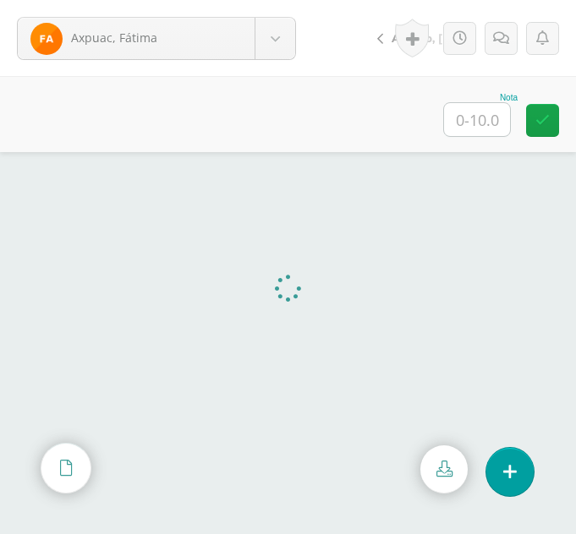
click at [477, 111] on input "text" at bounding box center [477, 119] width 66 height 33
type input "10"
click at [285, 0] on body "Axpuac, Fátima Ajiquichí, [GEOGRAPHIC_DATA] [PERSON_NAME] [GEOGRAPHIC_DATA], [G…" at bounding box center [288, 0] width 576 height 0
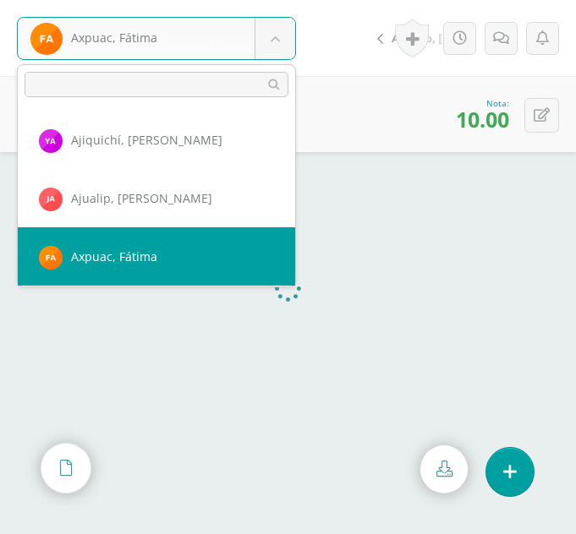
scroll to position [57, 0]
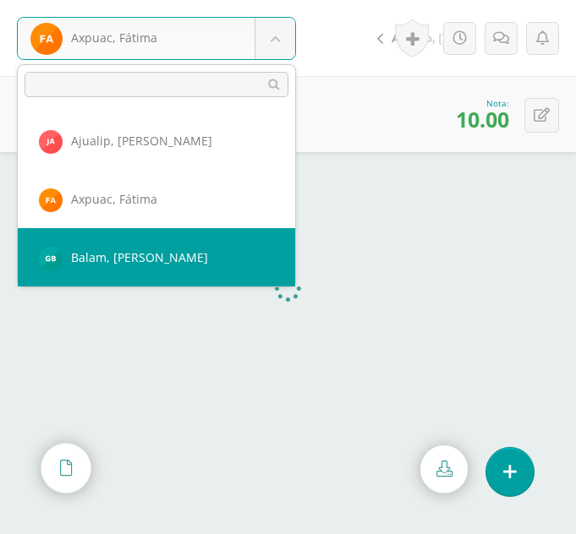
select select "347"
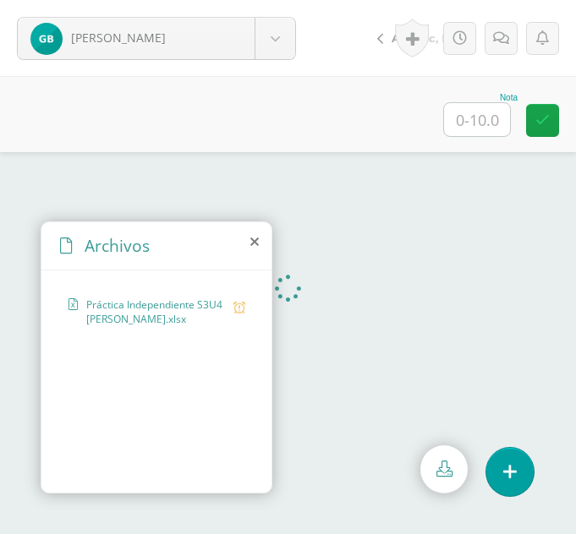
click at [253, 239] on icon at bounding box center [254, 242] width 8 height 14
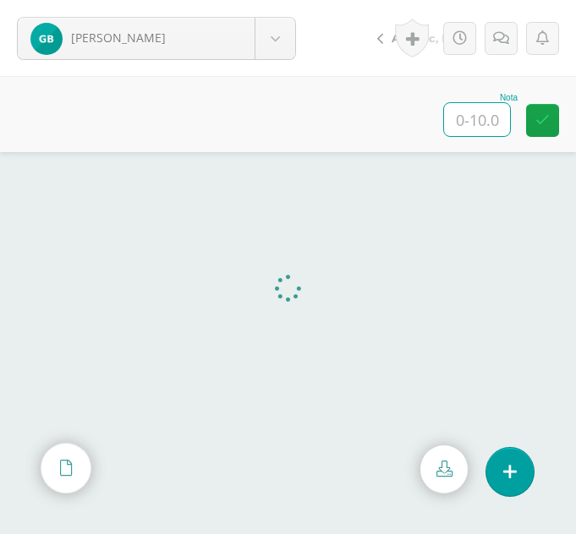
click at [484, 122] on input "text" at bounding box center [477, 119] width 66 height 33
type input "10"
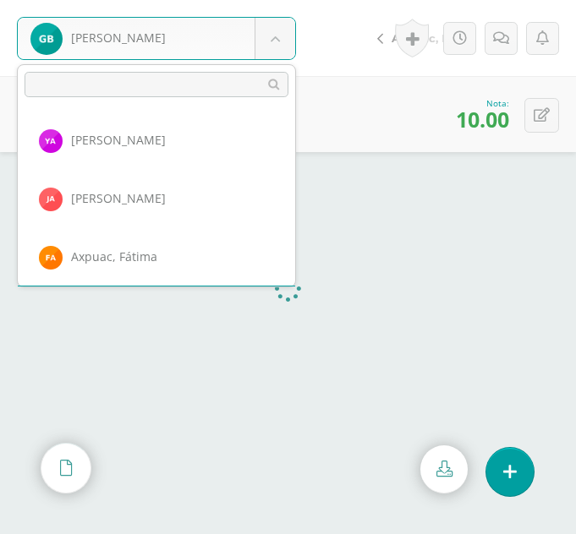
click at [282, 0] on body "Balam, Gladys Ajiquichí, Yesica Ajualip, Jakelin Axpuac, Fátima Balam, Gladys B…" at bounding box center [288, 0] width 576 height 0
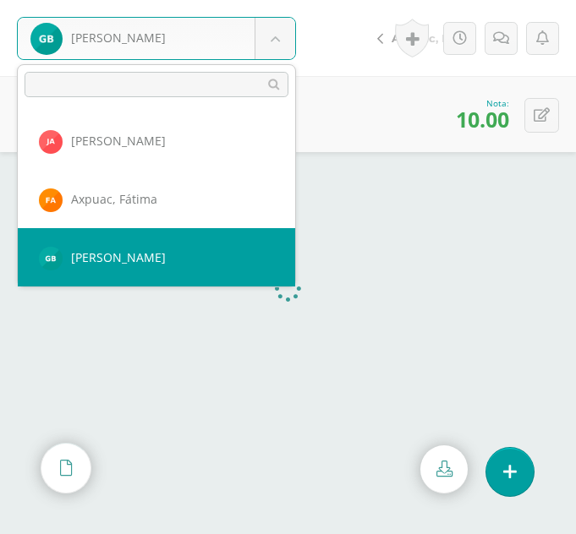
scroll to position [116, 0]
select select "311"
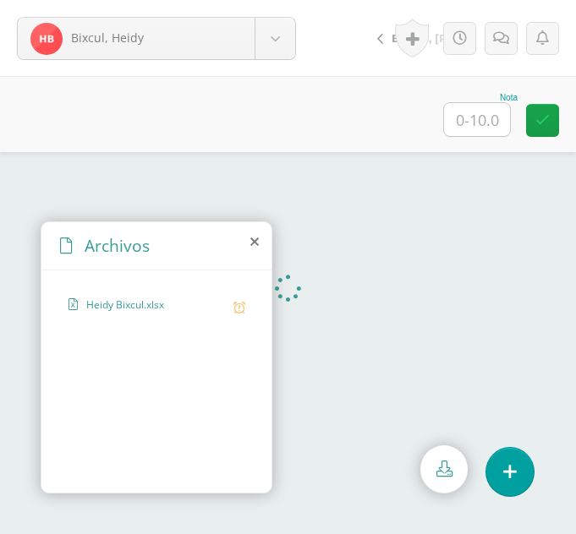
click at [254, 241] on icon at bounding box center [254, 242] width 8 height 14
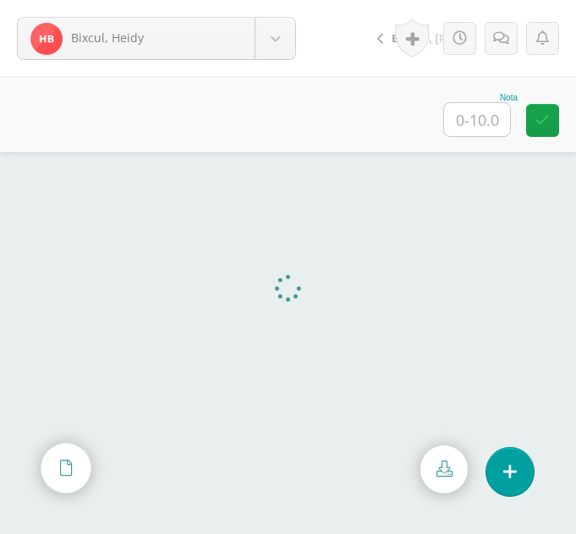
click at [487, 122] on input "text" at bounding box center [477, 119] width 66 height 33
type input "7"
click at [506, 28] on link at bounding box center [500, 38] width 33 height 33
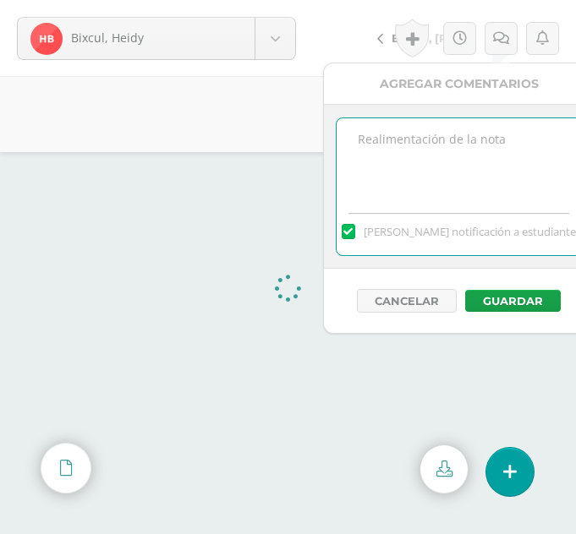
click at [433, 166] on textarea at bounding box center [458, 160] width 244 height 85
type textarea "M"
type textarea "Aplicó mal la función [PERSON_NAME] y MIN no la aplicó"
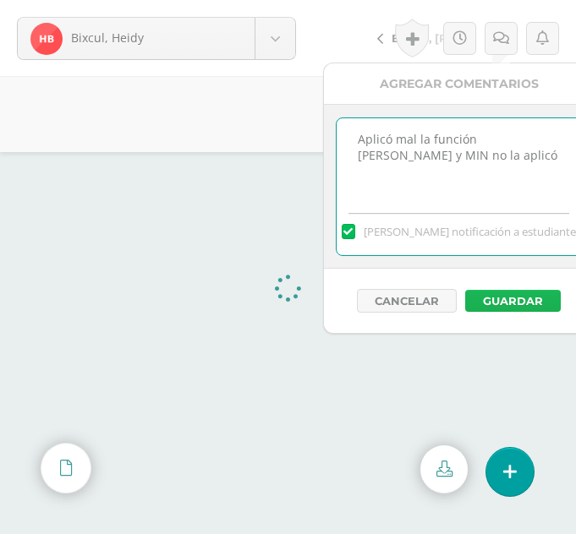
click at [525, 301] on button "Guardar" at bounding box center [513, 301] width 96 height 22
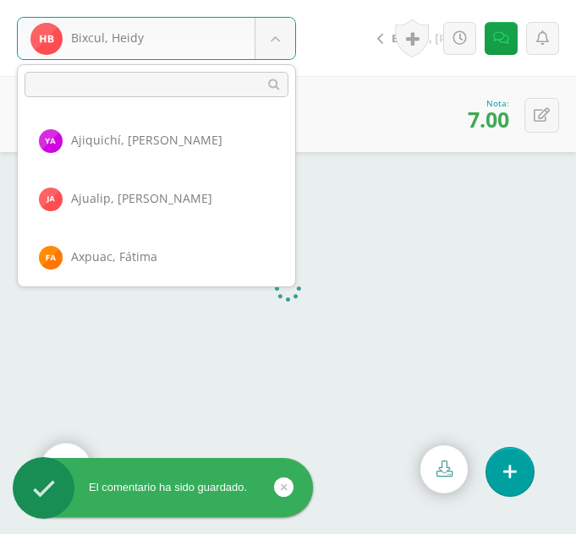
click at [281, 44] on body "El comentario ha sido guardado. Bixcul, Heidy Ajiquichí, [GEOGRAPHIC_DATA] [PER…" at bounding box center [288, 267] width 576 height 534
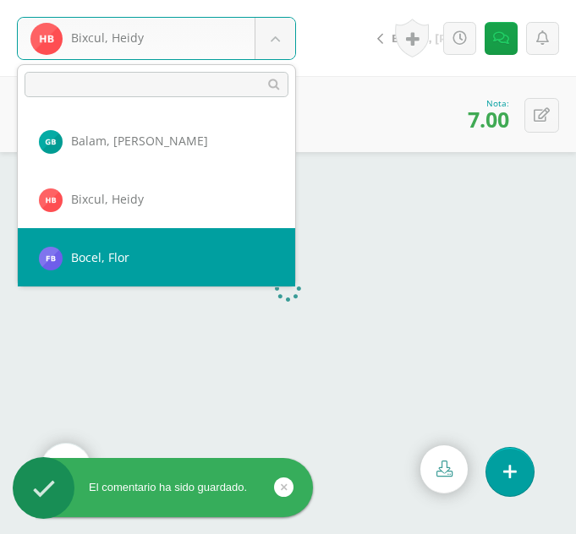
select select "312"
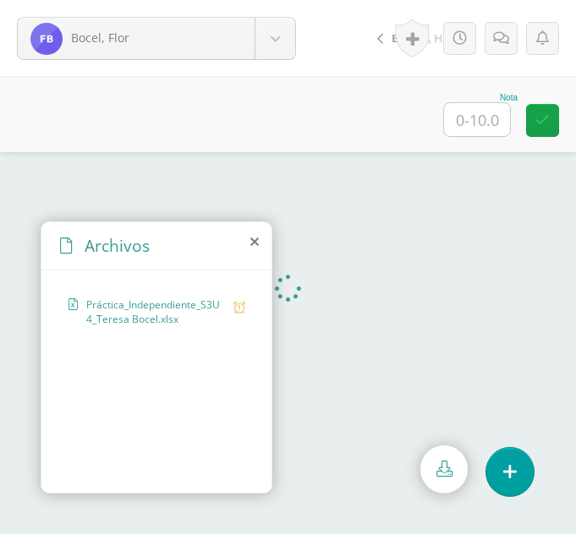
click at [252, 243] on icon at bounding box center [254, 242] width 8 height 14
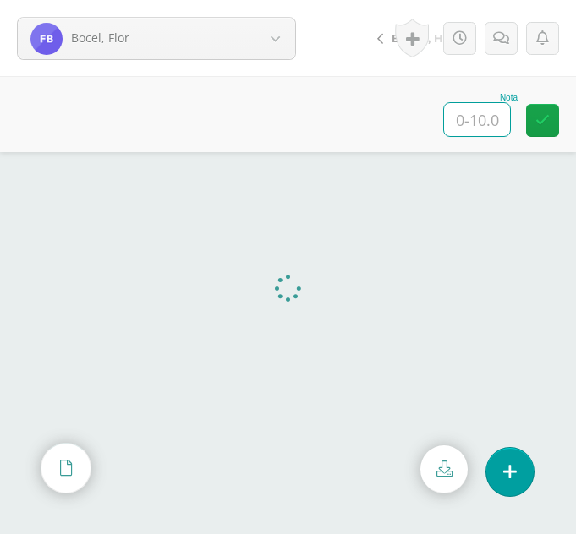
click at [501, 123] on input "text" at bounding box center [477, 119] width 66 height 33
type input "6"
click at [497, 47] on link at bounding box center [500, 38] width 33 height 33
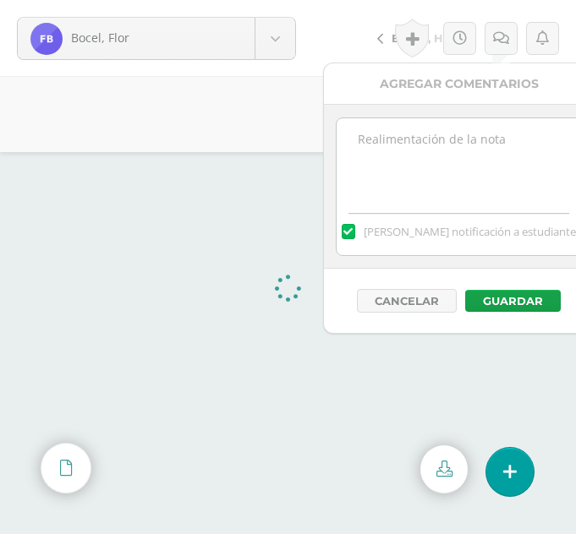
click at [421, 136] on textarea at bounding box center [458, 160] width 244 height 85
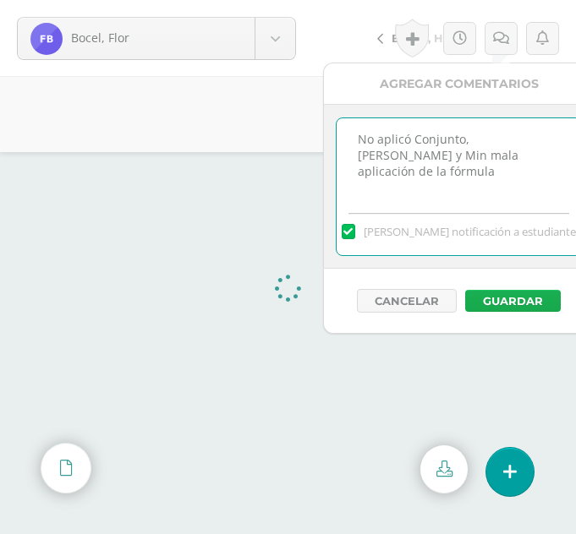
type textarea "No aplicó Conjunto, Max y Min mala aplicación de la fórmula"
click at [515, 305] on button "Guardar" at bounding box center [513, 301] width 96 height 22
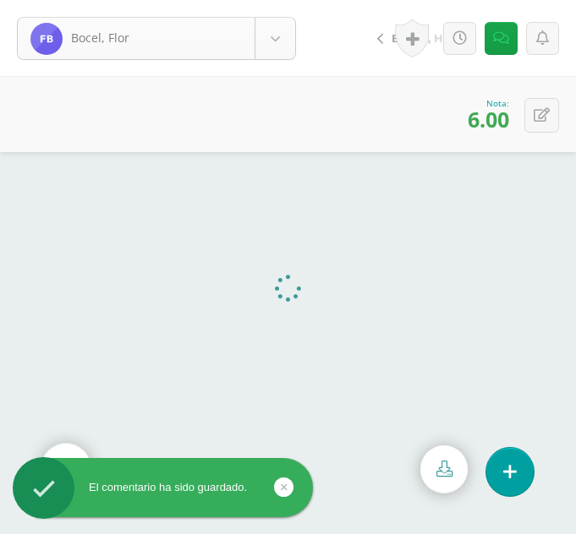
click at [263, 30] on body "El comentario ha sido guardado. Bocel, Flor Ajiquichí, Yesica Ajualip, Jakelin …" at bounding box center [288, 267] width 576 height 534
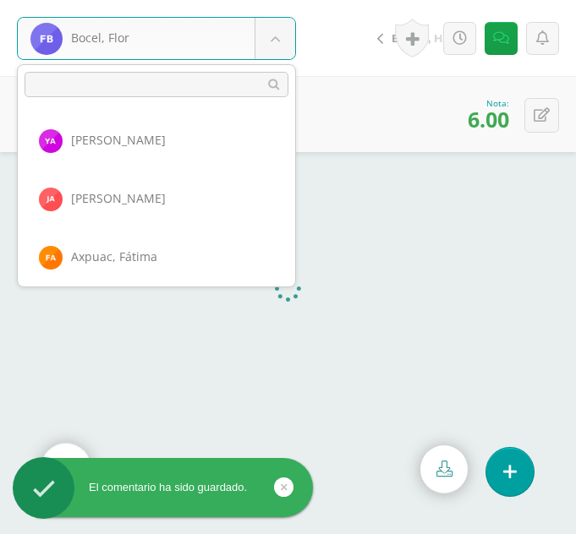
scroll to position [233, 0]
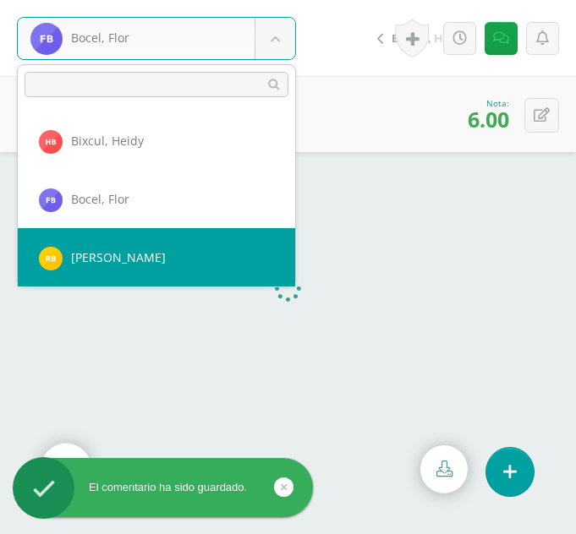
select select "293"
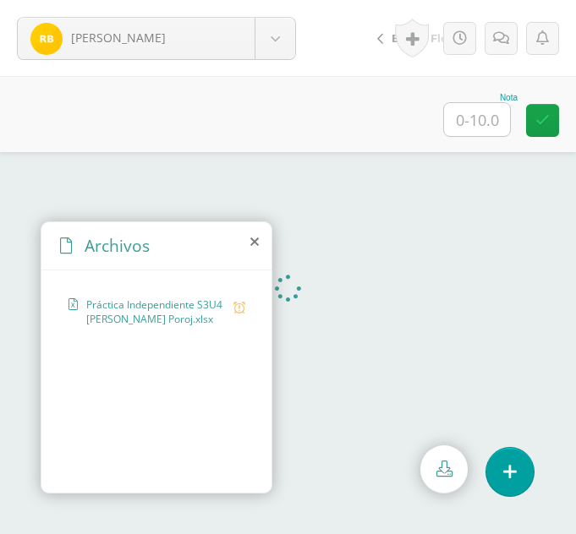
click at [258, 248] on icon at bounding box center [254, 242] width 8 height 14
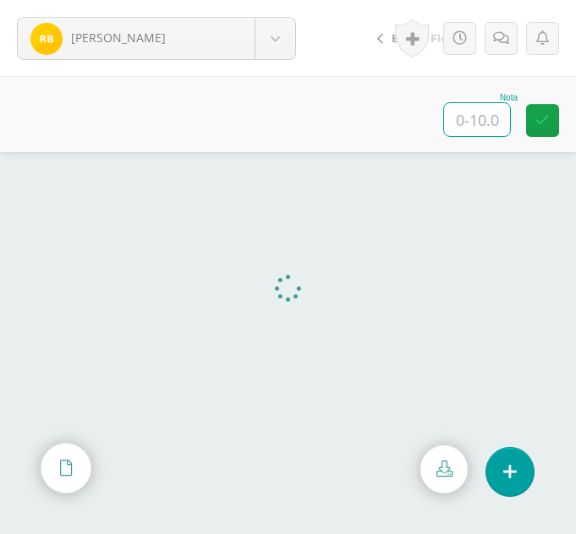
click at [497, 118] on input "text" at bounding box center [477, 119] width 66 height 33
type input "6"
click at [504, 47] on link at bounding box center [500, 38] width 33 height 33
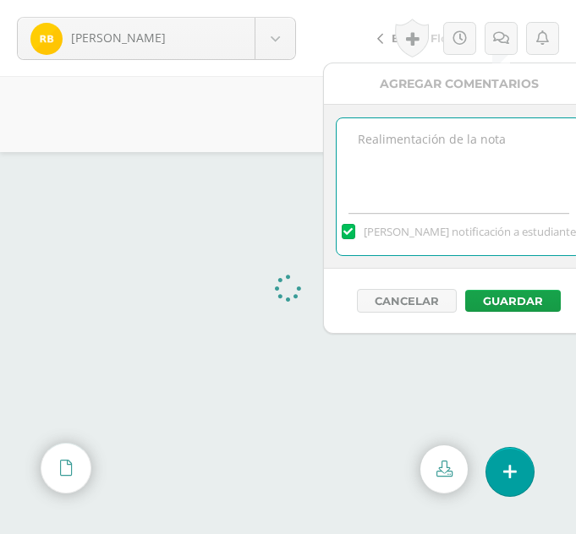
click at [421, 134] on textarea at bounding box center [458, 160] width 244 height 85
type textarea "o"
type textarea "Dos funciones no fueron aplicadas correctamente"
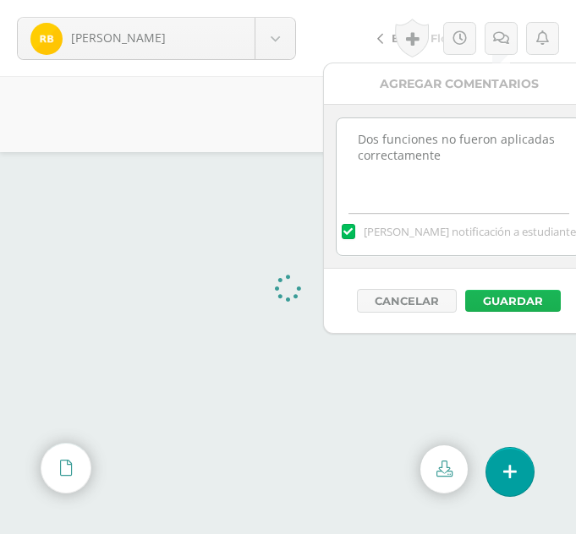
click at [493, 306] on button "Guardar" at bounding box center [513, 301] width 96 height 22
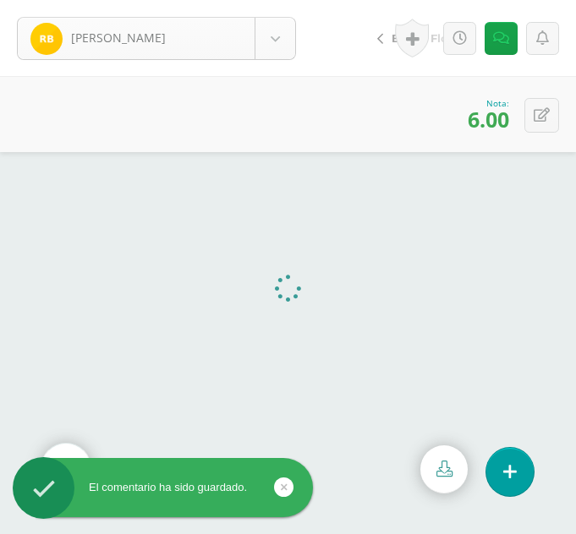
click at [282, 35] on body "El comentario ha sido guardado. [PERSON_NAME] Ajiquichí, [GEOGRAPHIC_DATA] [PER…" at bounding box center [288, 267] width 576 height 534
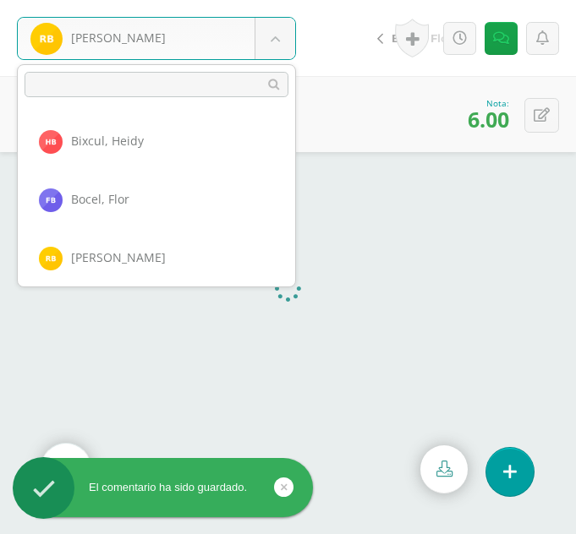
scroll to position [291, 0]
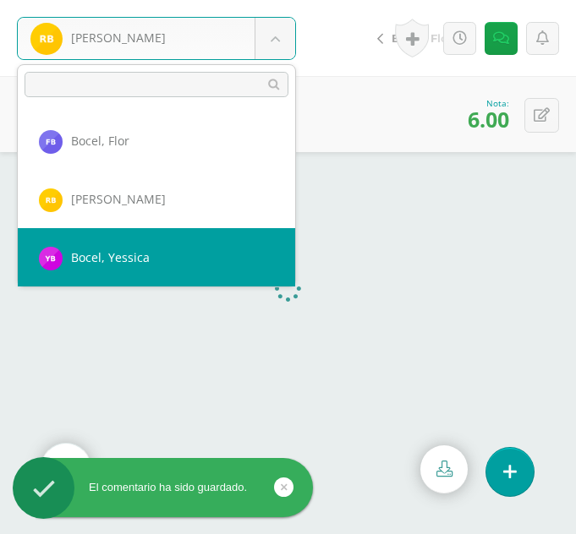
select select "294"
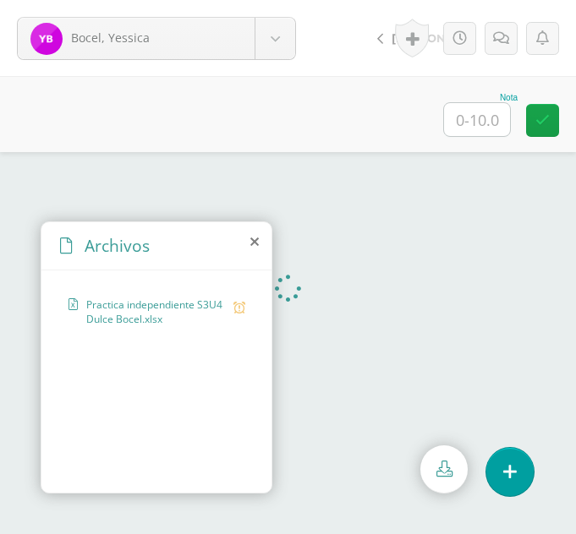
click at [253, 243] on icon at bounding box center [254, 242] width 8 height 14
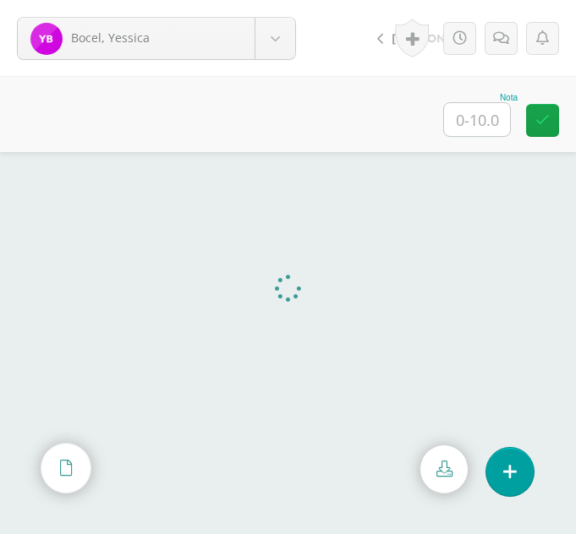
click input "text"
type input "8"
click link
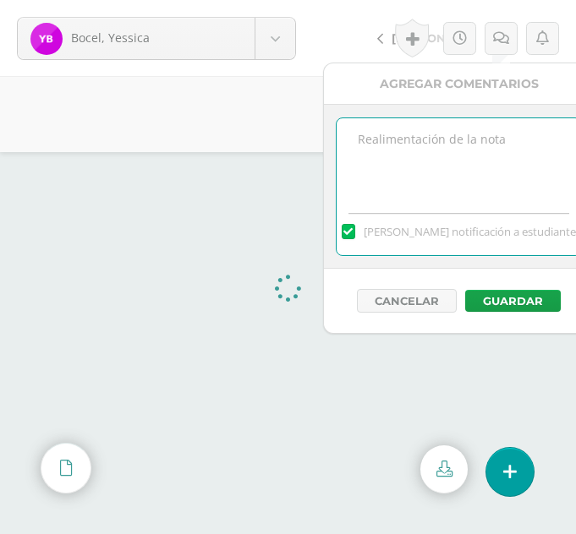
click textarea
type textarea "Min no fue aplicada"
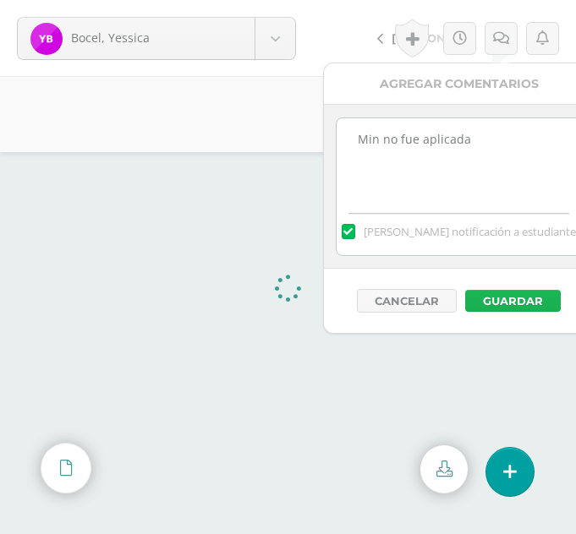
click button "Guardar"
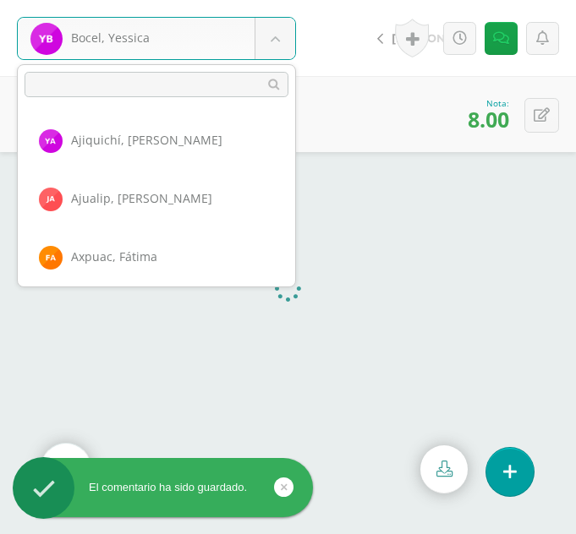
click body "El comentario ha sido guardado. Bocel, Yessica Ajiquichí, Yesica Ajualip, Jakel…"
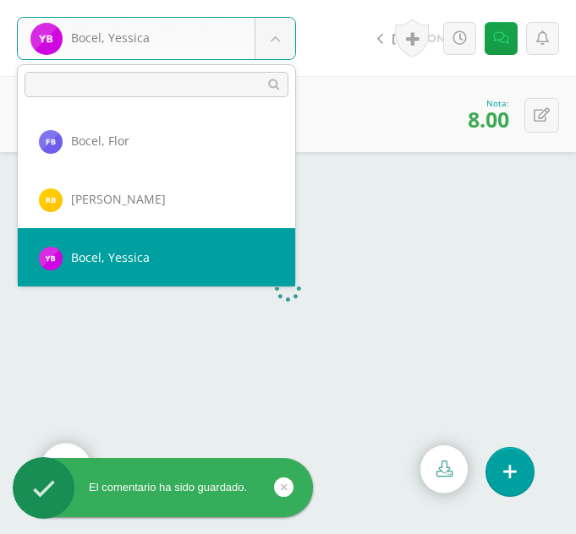
scroll to position [349, 0]
select select "362"
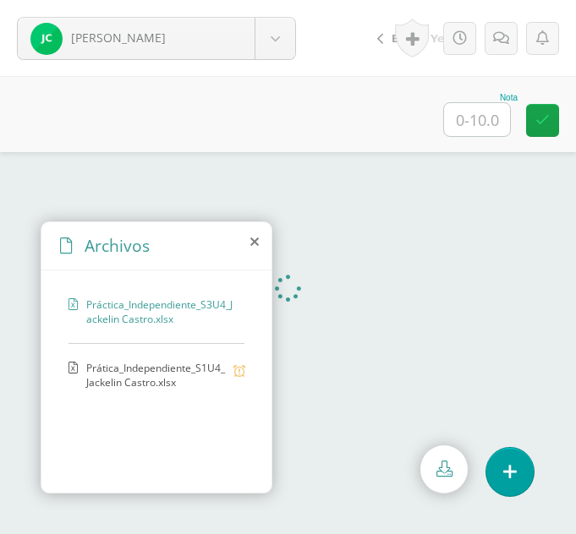
click at [253, 238] on icon at bounding box center [254, 242] width 8 height 14
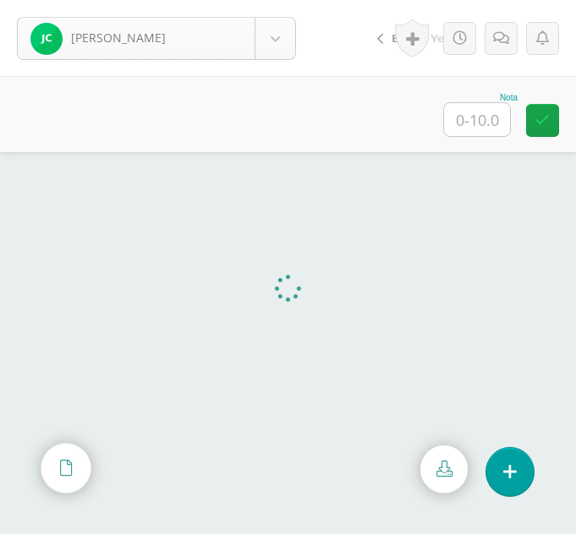
click at [274, 0] on body "[PERSON_NAME] Ajiquichí, [GEOGRAPHIC_DATA] [PERSON_NAME] [GEOGRAPHIC_DATA], [GE…" at bounding box center [288, 0] width 576 height 0
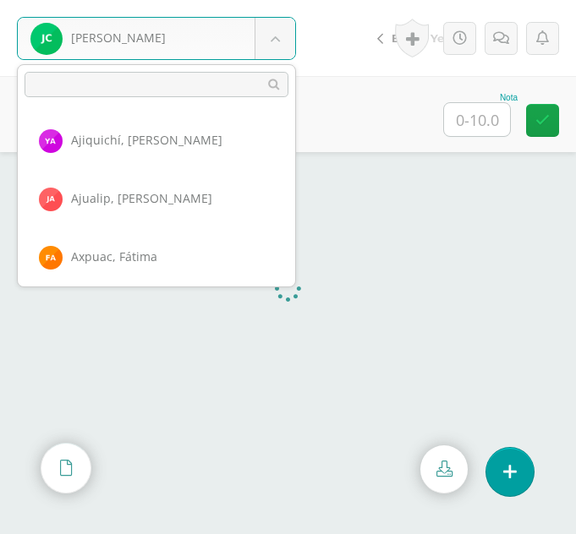
scroll to position [349, 0]
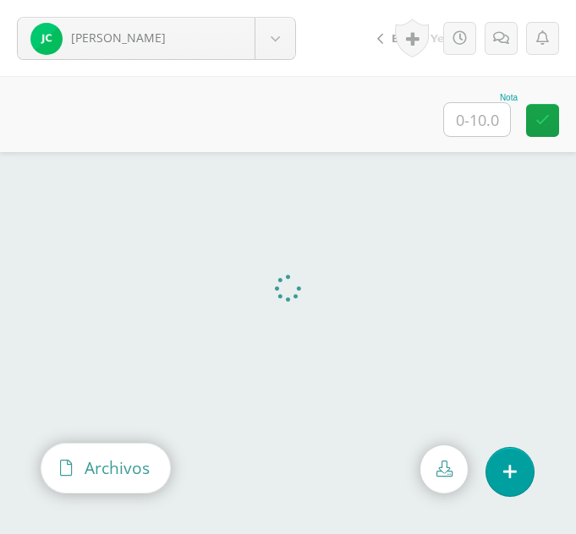
click at [57, 463] on div "Archivos" at bounding box center [105, 468] width 129 height 48
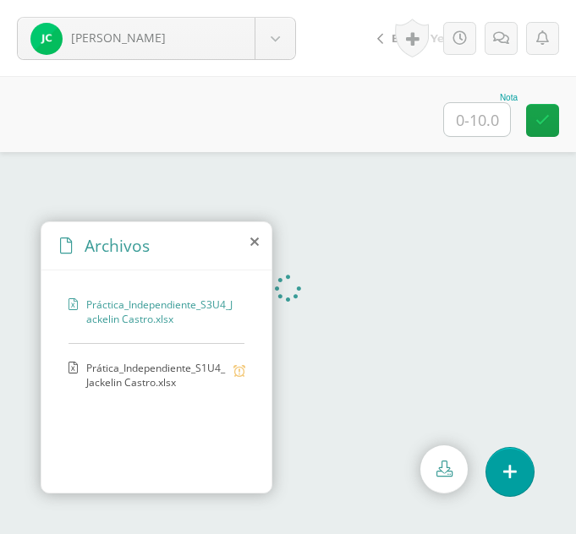
click at [118, 369] on span "Prática_Independiente_S1U4_Jackelin Castro.xlsx" at bounding box center [155, 375] width 139 height 29
click at [254, 243] on icon at bounding box center [254, 242] width 8 height 14
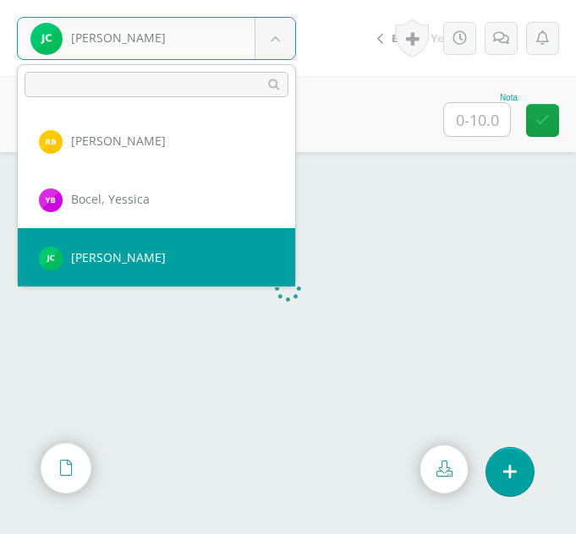
click at [280, 0] on body "[PERSON_NAME] Ajiquichí, [GEOGRAPHIC_DATA] [PERSON_NAME] [GEOGRAPHIC_DATA], [GE…" at bounding box center [288, 0] width 576 height 0
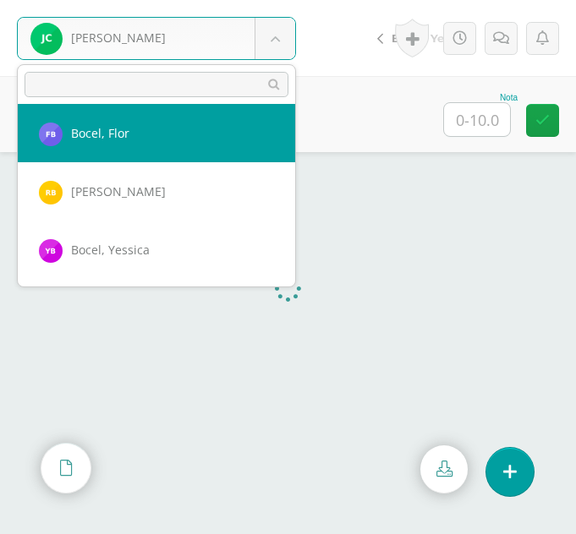
scroll to position [240, 0]
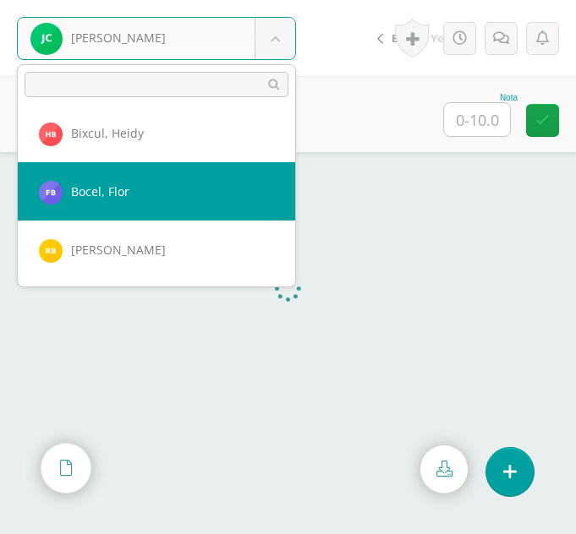
select select "312"
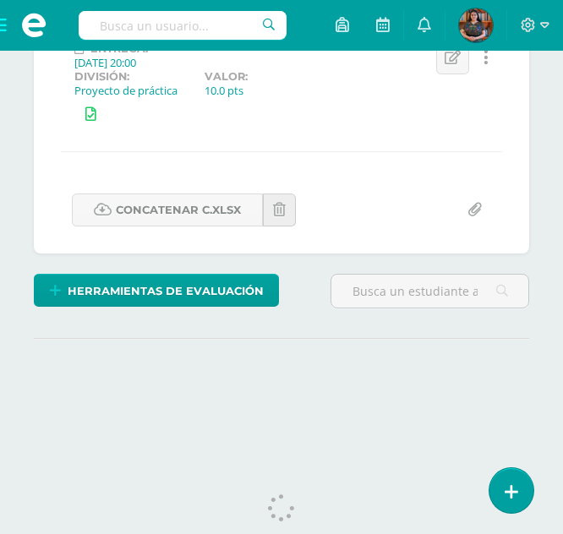
click at [282, 203] on icon at bounding box center [279, 210] width 13 height 14
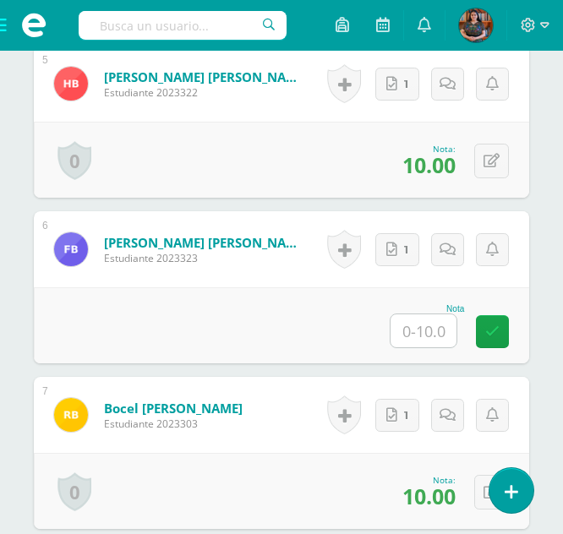
scroll to position [1246, 0]
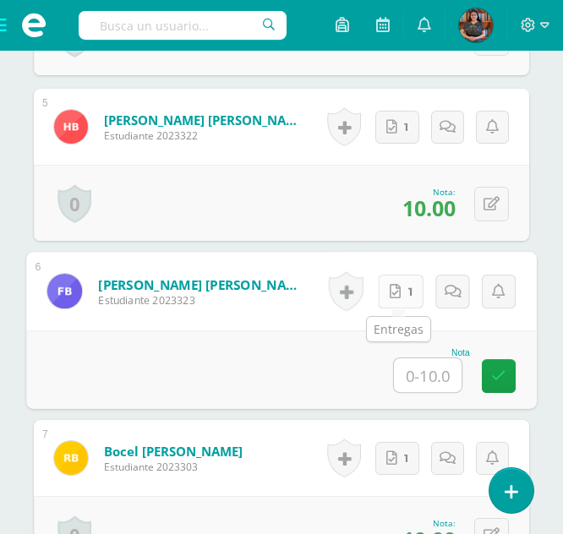
click at [384, 292] on link "1" at bounding box center [402, 292] width 46 height 34
click at [434, 363] on input "text" at bounding box center [428, 375] width 68 height 34
type input "0"
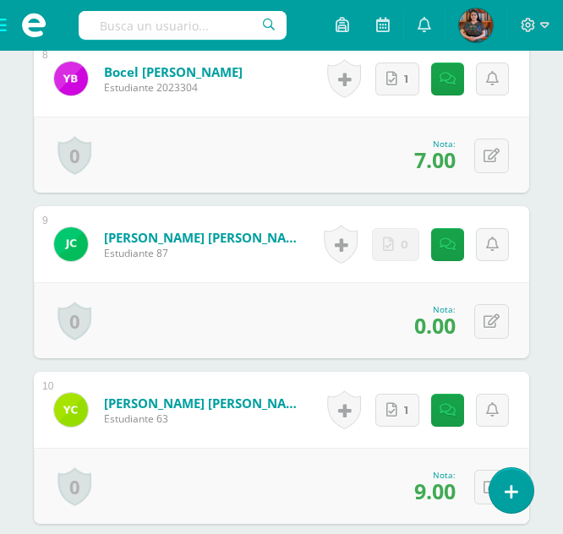
scroll to position [1697, 0]
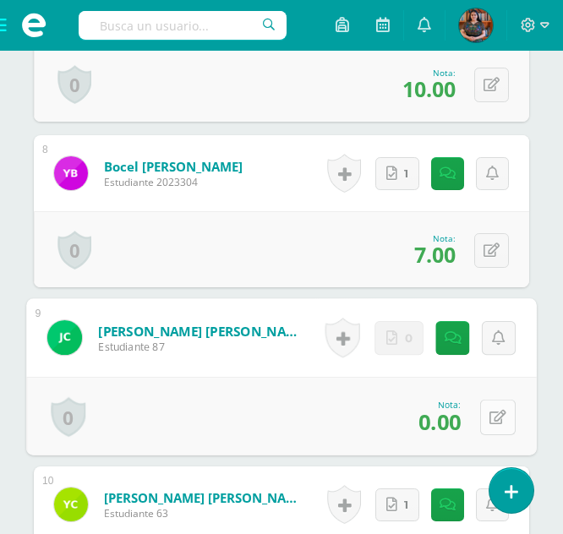
click at [492, 413] on icon at bounding box center [498, 417] width 17 height 14
type input "9"
click at [451, 347] on link at bounding box center [453, 338] width 34 height 34
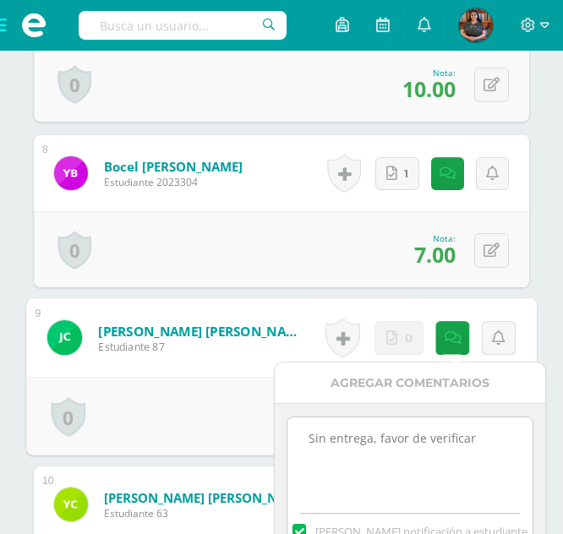
click at [489, 436] on textarea "Sin entrega, favor de verificar" at bounding box center [409, 460] width 244 height 85
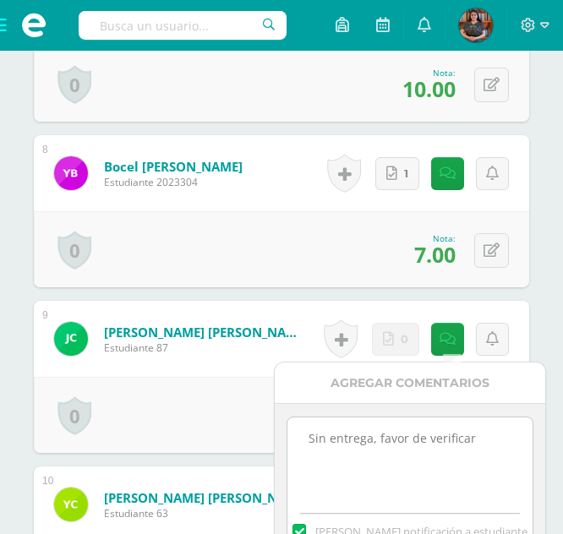
drag, startPoint x: 489, startPoint y: 436, endPoint x: 216, endPoint y: 432, distance: 273.1
type textarea "E"
type textarea "Entrega en el lugar equivocado"
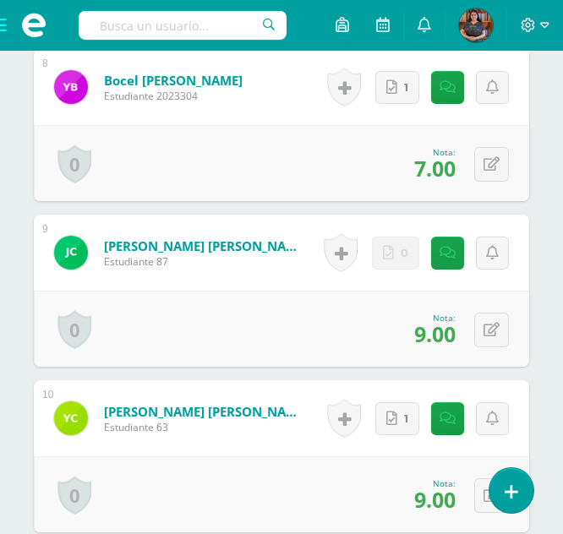
scroll to position [1826, 0]
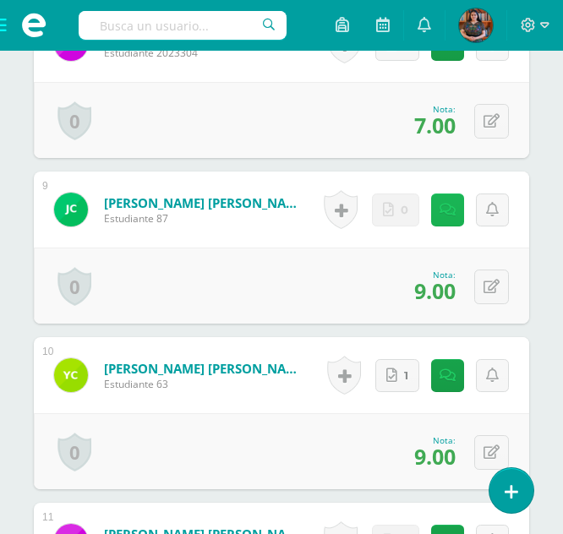
click at [451, 221] on link at bounding box center [447, 210] width 33 height 33
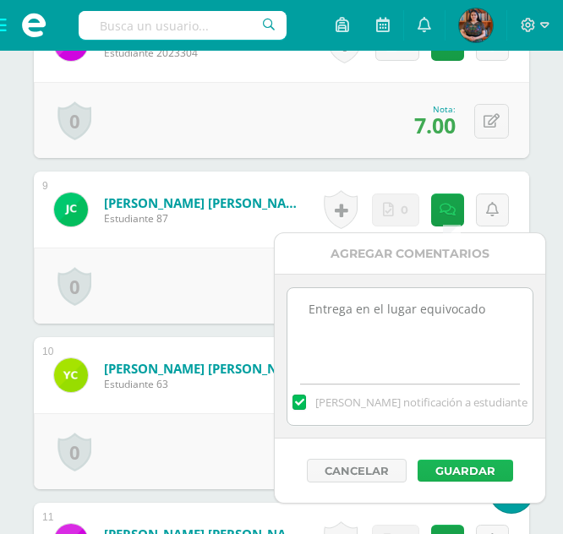
click at [456, 475] on button "Guardar" at bounding box center [466, 471] width 96 height 22
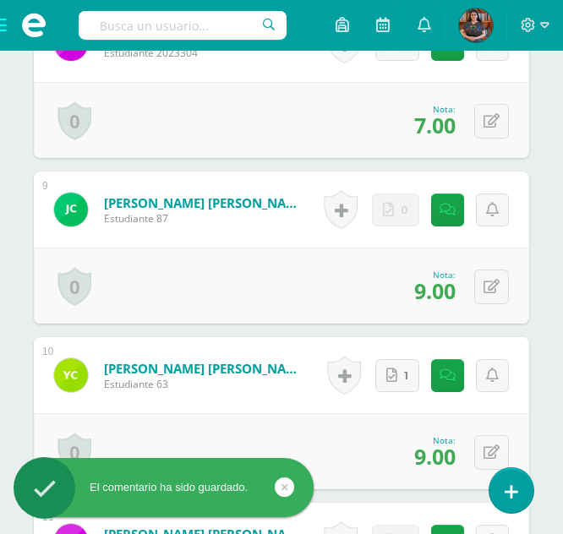
scroll to position [1973, 0]
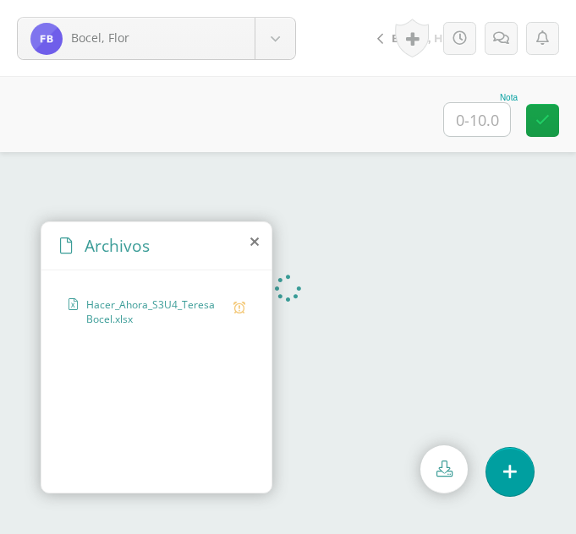
click at [251, 239] on icon at bounding box center [254, 242] width 8 height 14
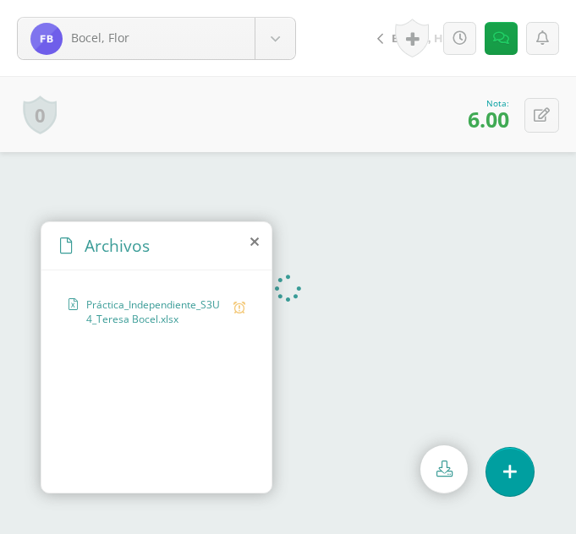
click at [254, 245] on icon at bounding box center [254, 242] width 8 height 14
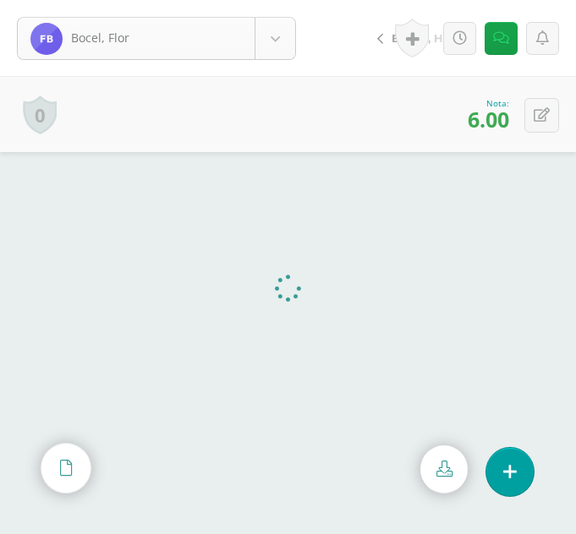
click at [265, 0] on body "Bocel, Flor Ajiquichí, Yesica Ajualip, Jakelin Axpuac, Fátima Balam, Gladys Bix…" at bounding box center [288, 0] width 576 height 0
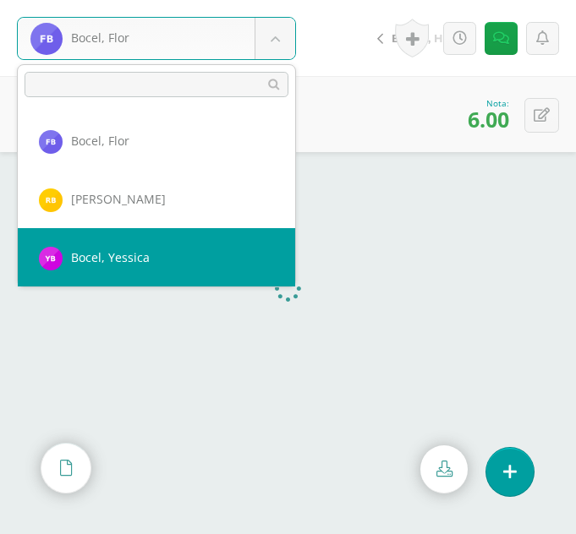
scroll to position [349, 0]
select select "362"
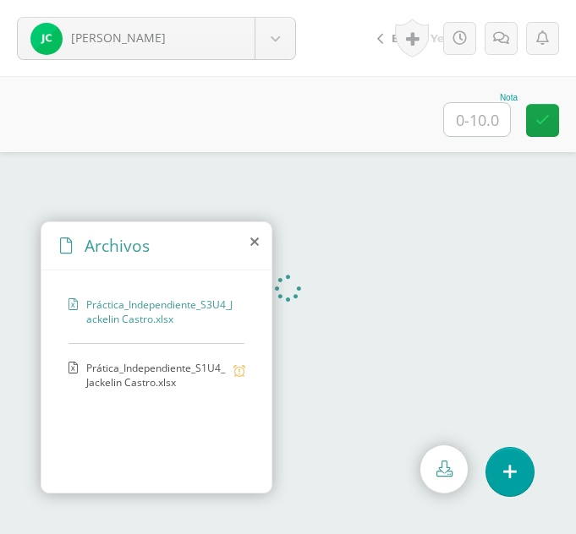
click at [154, 371] on span "Prática_Independiente_S1U4_Jackelin Castro.xlsx" at bounding box center [155, 375] width 139 height 29
click at [479, 109] on input "text" at bounding box center [477, 119] width 66 height 33
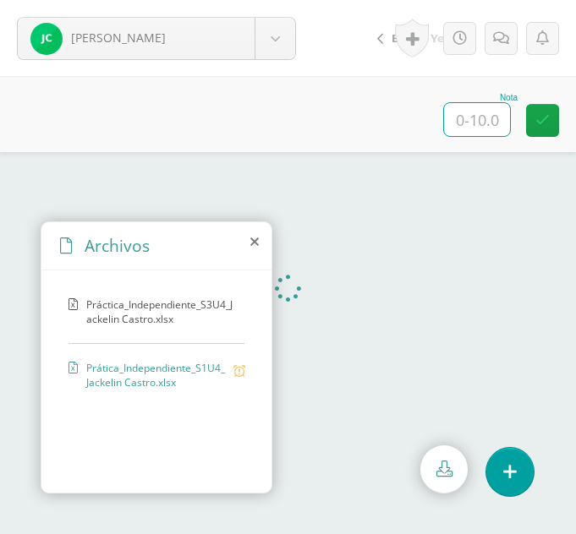
type input "9"
click at [156, 313] on span "Práctica_Independiente_S3U4_Jackelin Castro.xlsx" at bounding box center [161, 312] width 150 height 29
click at [485, 118] on input "text" at bounding box center [477, 119] width 66 height 33
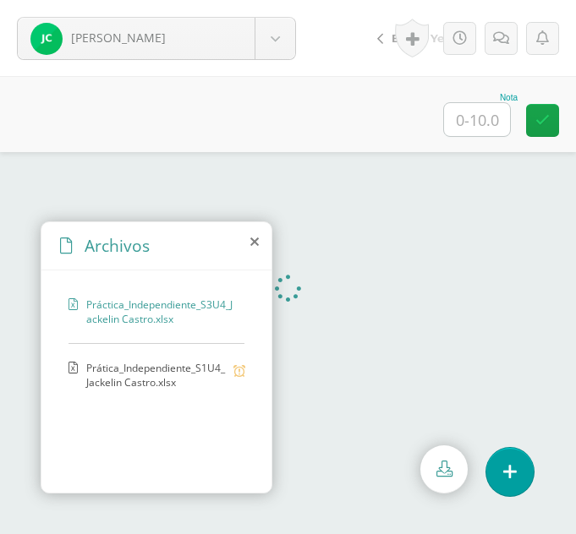
click at [482, 114] on input "text" at bounding box center [477, 119] width 66 height 33
type input "2"
click at [508, 46] on link at bounding box center [500, 38] width 33 height 33
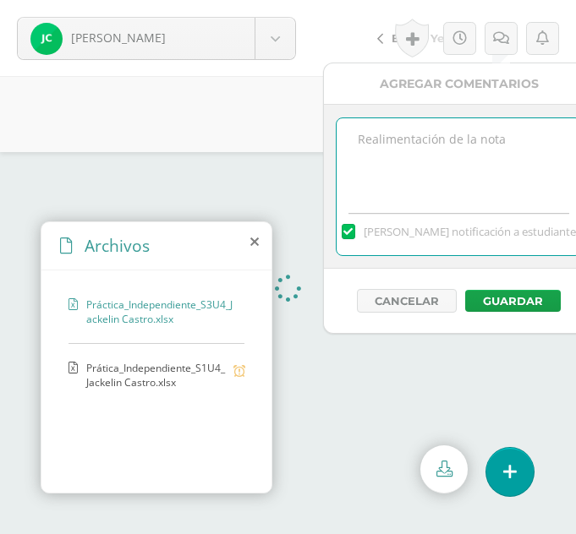
click at [429, 152] on textarea at bounding box center [458, 160] width 244 height 85
type textarea "C"
type textarea "Verificar el archivo está vacío"
click at [522, 297] on button "Guardar" at bounding box center [513, 301] width 96 height 22
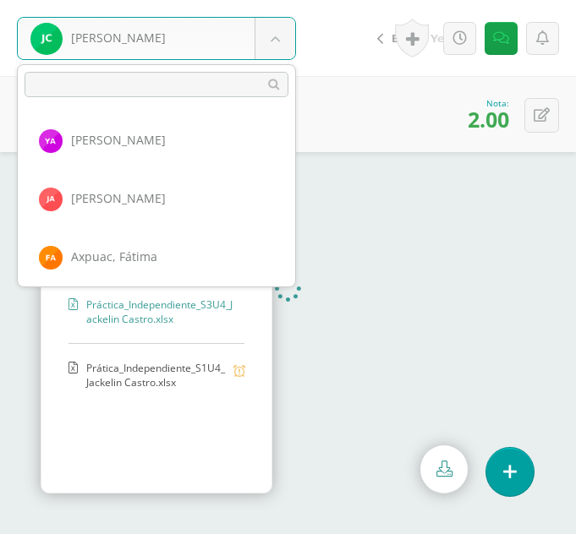
click at [270, 29] on body "El comentario ha sido guardado. Castro, Jackelin Ajiquichí, Yesica Ajualip, Jak…" at bounding box center [288, 267] width 576 height 534
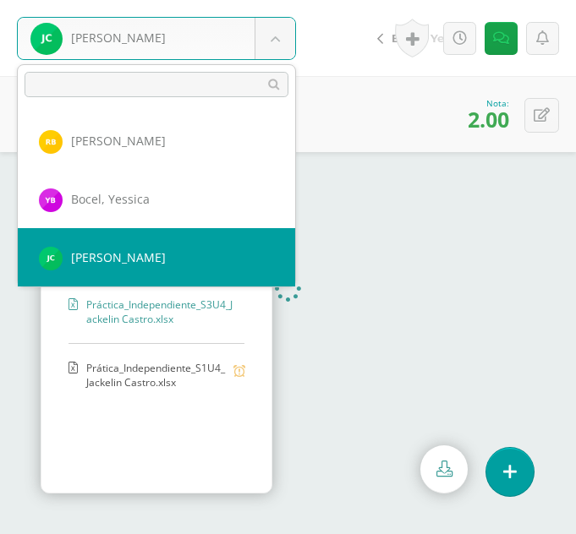
scroll to position [408, 0]
select select "338"
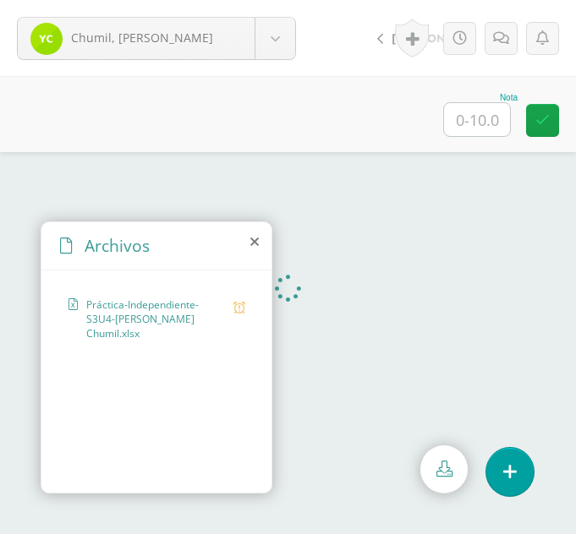
click at [256, 244] on icon at bounding box center [254, 242] width 8 height 14
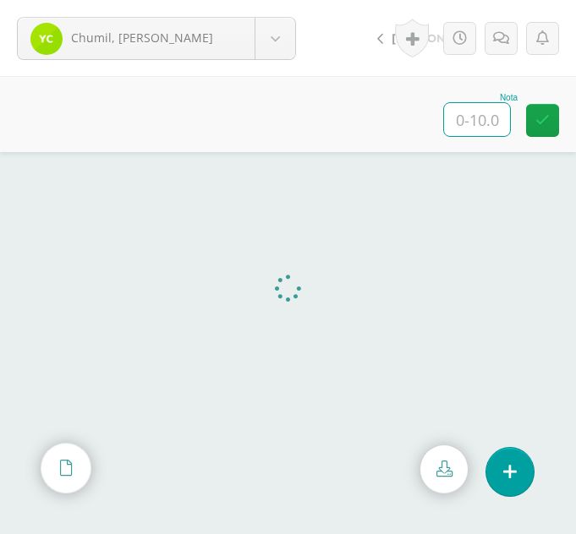
click at [475, 123] on input "text" at bounding box center [477, 119] width 66 height 33
type input "10"
click at [265, 0] on body "Chumil, [PERSON_NAME] Ajiquichí, [GEOGRAPHIC_DATA] [PERSON_NAME] [GEOGRAPHIC_DA…" at bounding box center [288, 0] width 576 height 0
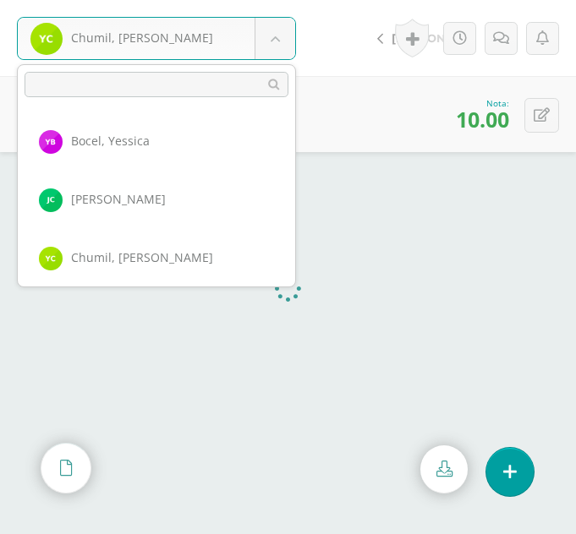
scroll to position [466, 0]
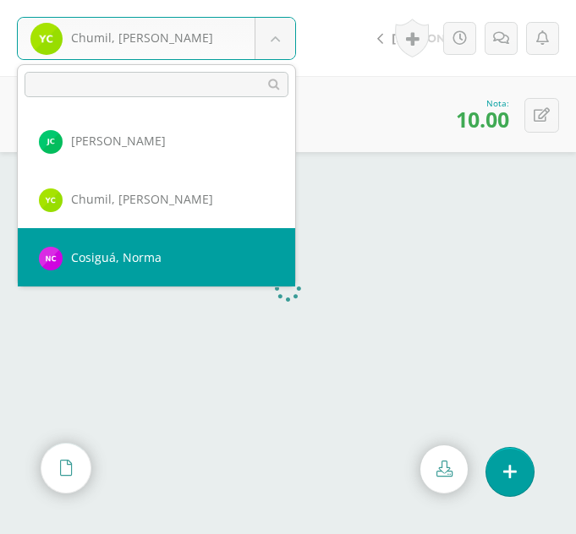
select select "317"
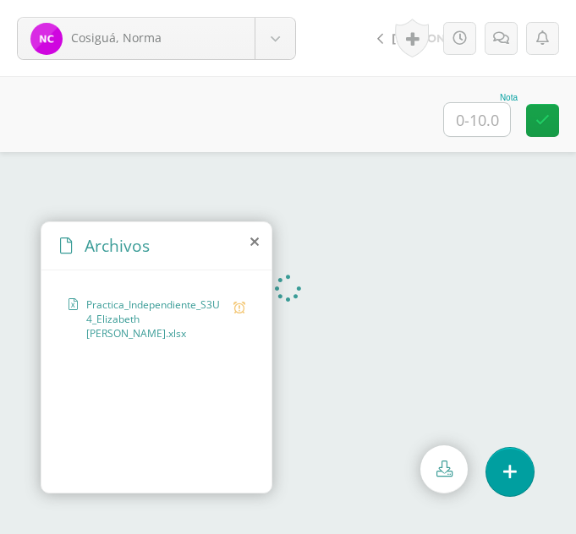
click at [255, 245] on icon at bounding box center [254, 242] width 8 height 14
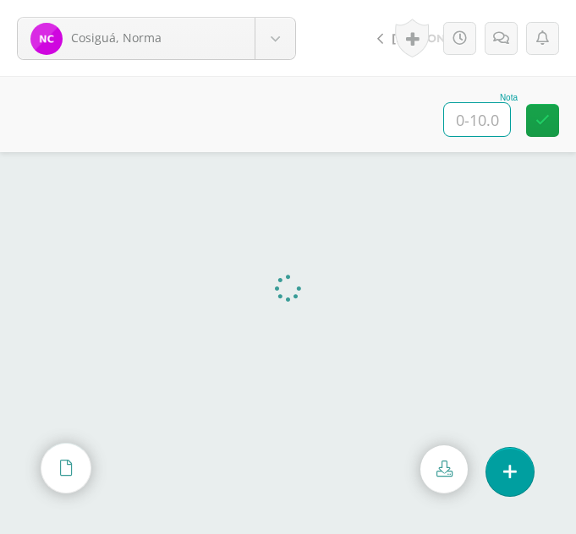
click at [482, 117] on input "text" at bounding box center [477, 119] width 66 height 33
type input "4"
click at [502, 17] on div "Historial de actividad [PERSON_NAME] ha subido Practica_Independiente_S3U4_Eliz…" at bounding box center [474, 38] width 204 height 76
click at [501, 38] on icon at bounding box center [501, 38] width 16 height 14
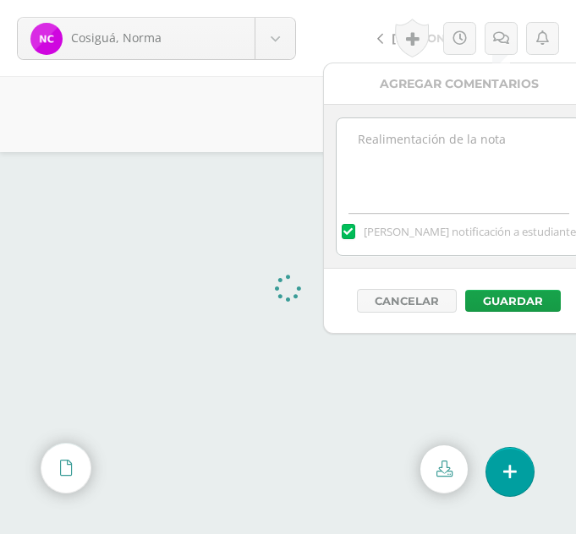
click at [384, 149] on textarea at bounding box center [458, 160] width 244 height 85
type textarea "B"
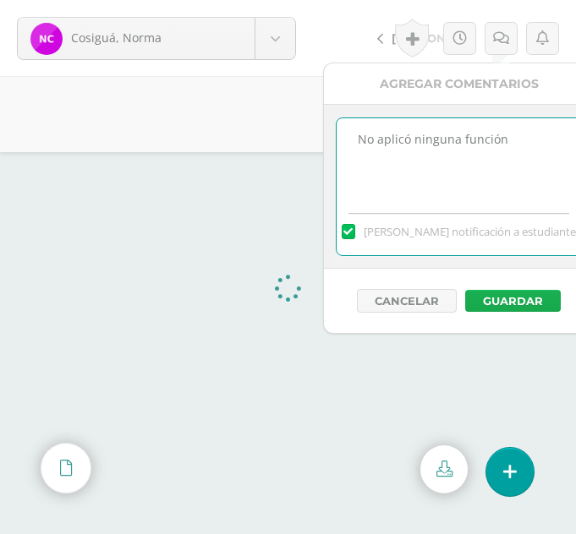
type textarea "No aplicó ninguna función"
click at [506, 308] on button "Guardar" at bounding box center [513, 301] width 96 height 22
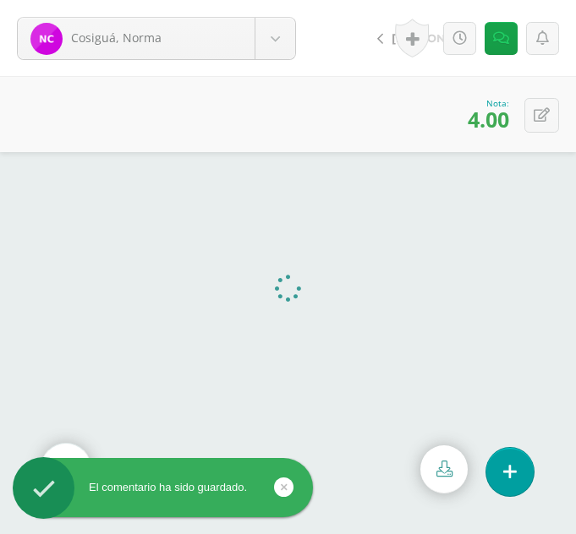
click at [405, 127] on div "0 Logros Logros obtenidos Aún no hay logros agregados Nota: 4.00" at bounding box center [288, 114] width 576 height 76
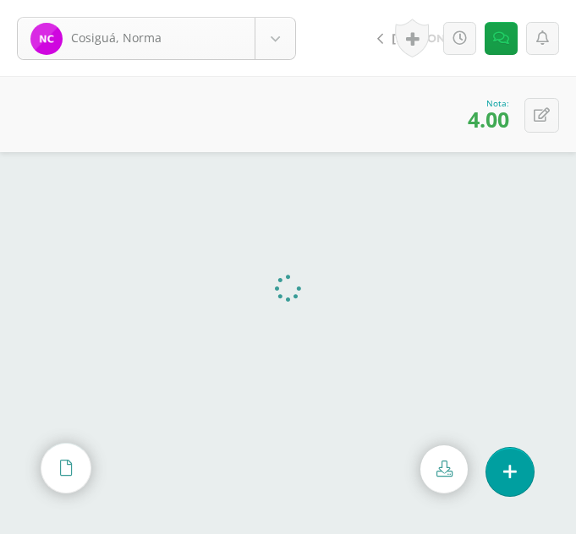
click at [280, 40] on body "El comentario ha sido guardado. [PERSON_NAME] [PERSON_NAME][GEOGRAPHIC_DATA] [P…" at bounding box center [288, 267] width 576 height 534
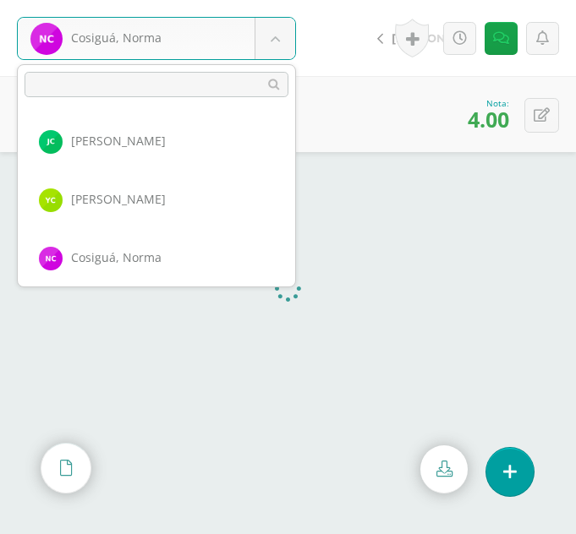
scroll to position [525, 0]
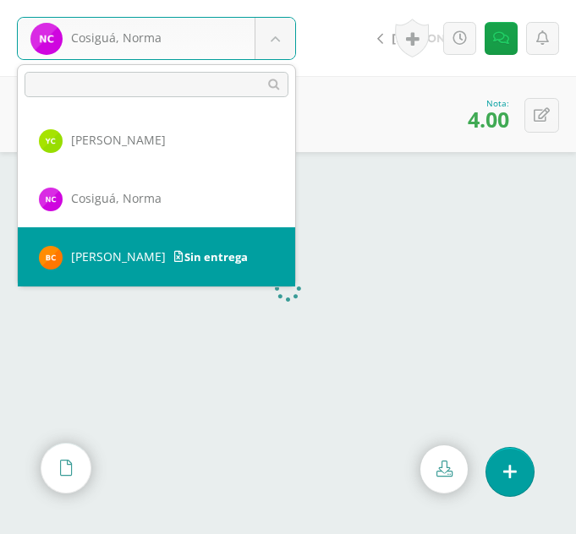
select select "299"
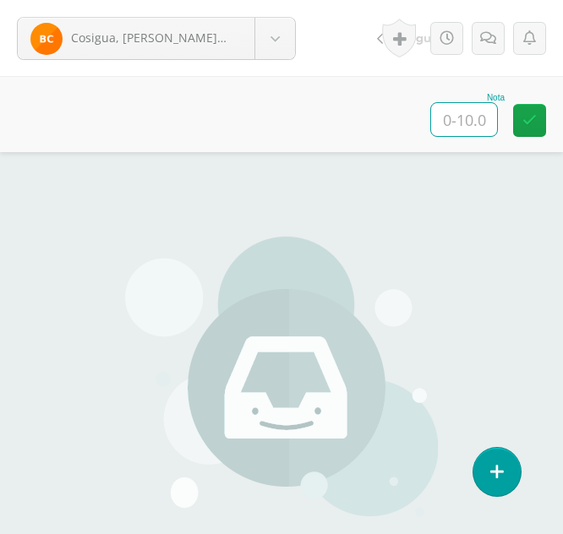
click at [476, 111] on input "text" at bounding box center [464, 119] width 66 height 33
type input "0"
click at [487, 53] on link at bounding box center [488, 38] width 33 height 33
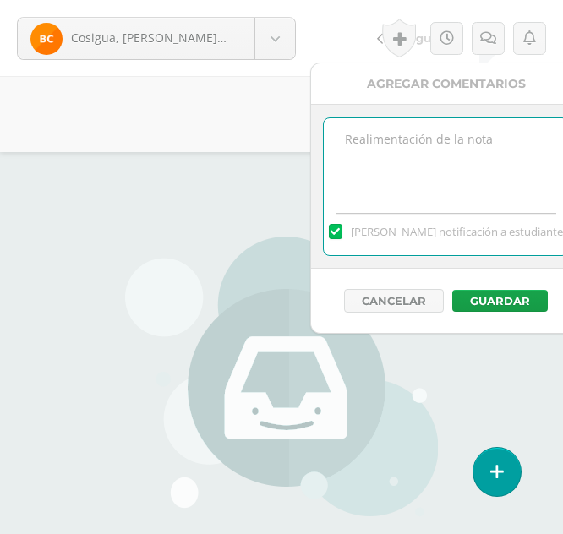
click at [440, 177] on textarea at bounding box center [446, 160] width 244 height 85
type textarea "Sin entrega"
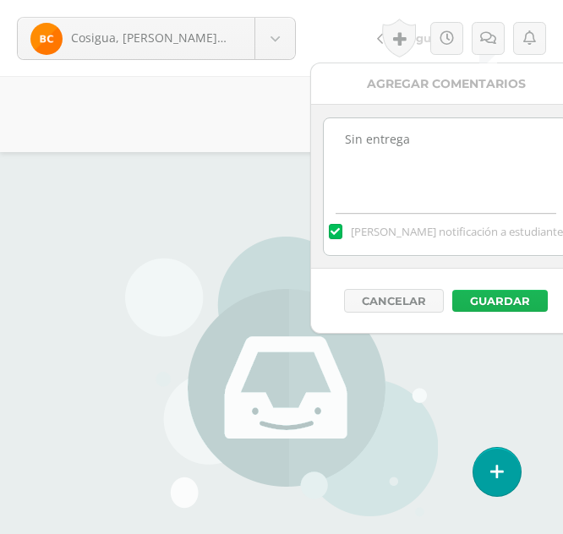
click at [473, 297] on button "Guardar" at bounding box center [500, 301] width 96 height 22
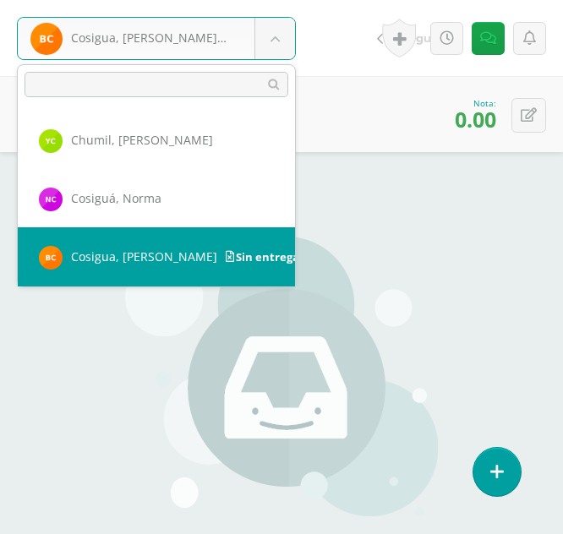
scroll to position [583, 0]
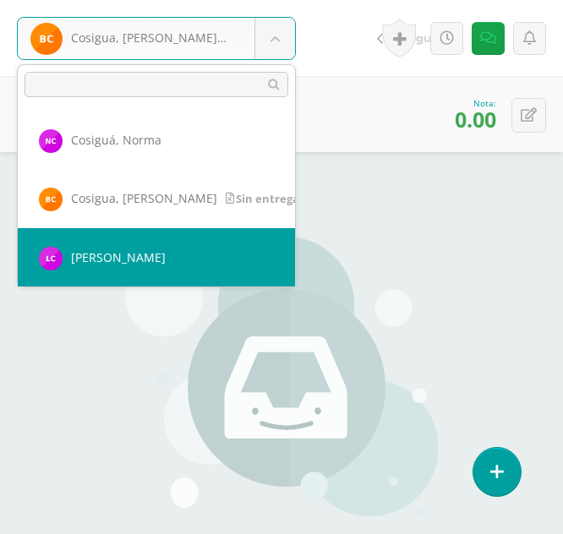
select select "354"
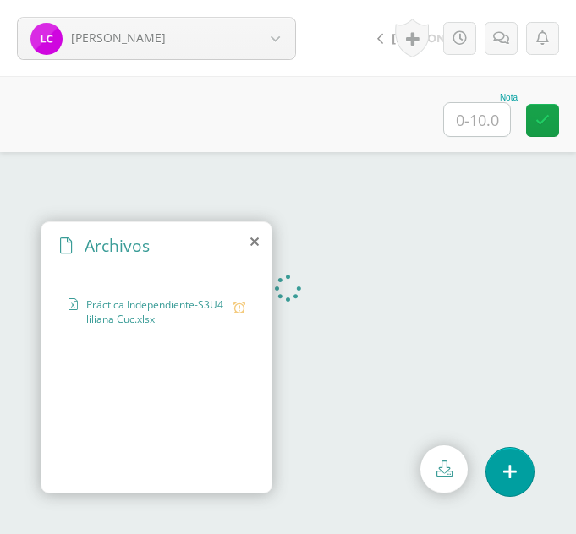
click at [256, 242] on icon at bounding box center [254, 242] width 8 height 14
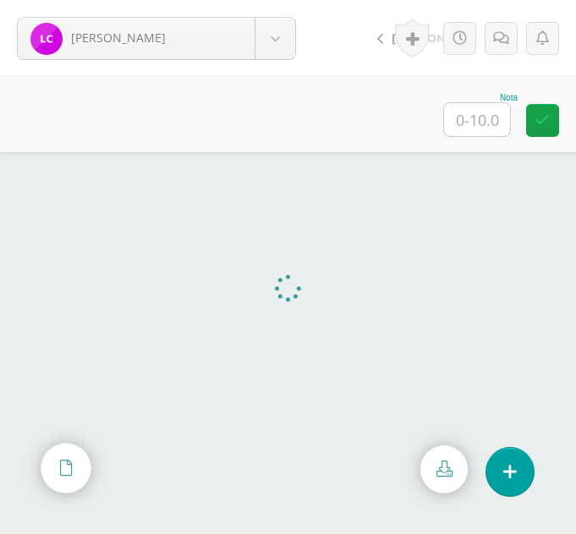
click at [232, 129] on div "Nota" at bounding box center [288, 114] width 576 height 76
click at [480, 109] on input "text" at bounding box center [477, 119] width 66 height 33
type input "10"
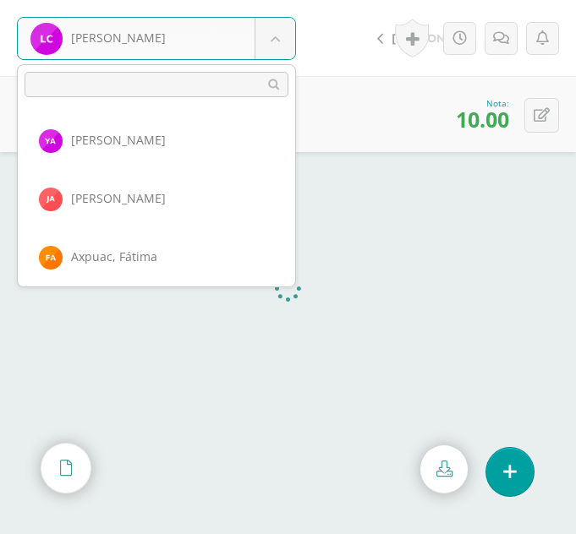
click at [282, 0] on body "Cuc, Liliana Ajiquichí, Yesica Ajualip, Jakelin Axpuac, Fátima Balam, Gladys Bi…" at bounding box center [288, 0] width 576 height 0
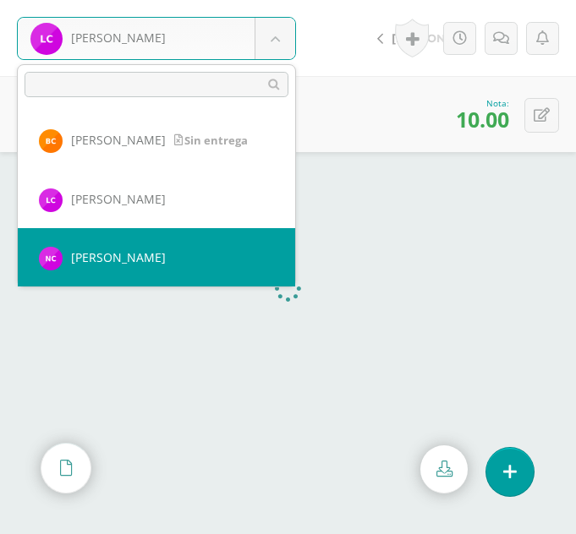
select select "375"
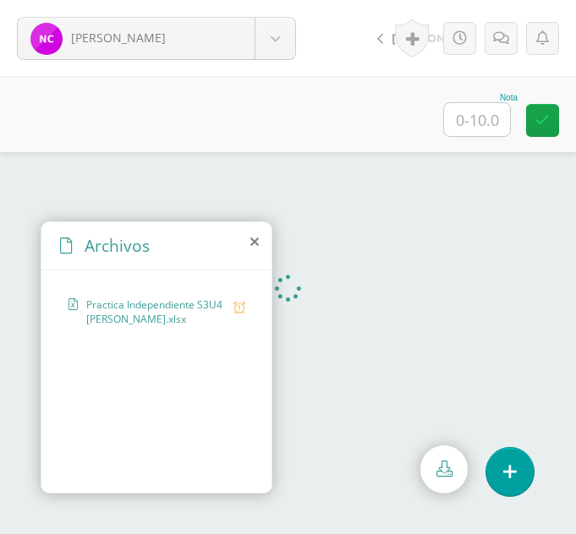
click at [256, 243] on icon at bounding box center [254, 242] width 8 height 14
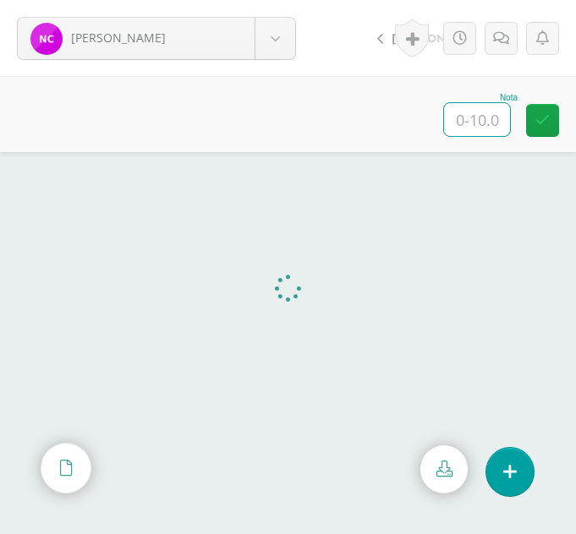
click at [487, 122] on input "text" at bounding box center [477, 119] width 66 height 33
type input "10"
click at [270, 0] on body "[PERSON_NAME], [GEOGRAPHIC_DATA][PERSON_NAME], [PERSON_NAME][GEOGRAPHIC_DATA], …" at bounding box center [288, 0] width 576 height 0
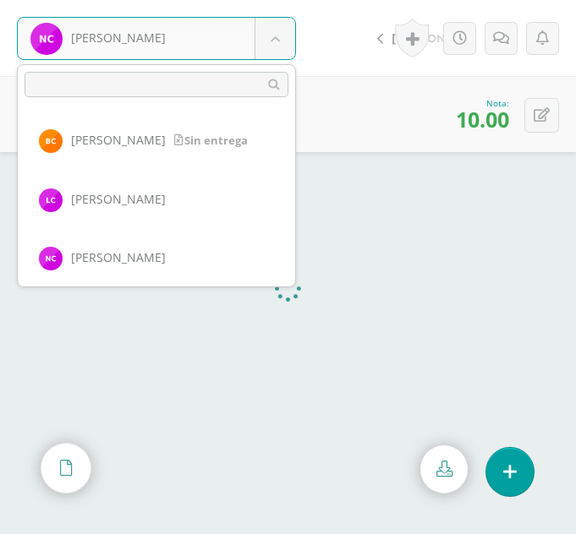
scroll to position [700, 0]
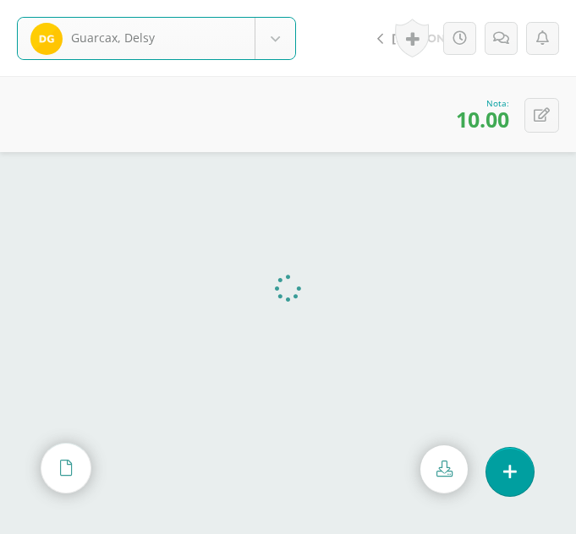
select select "332"
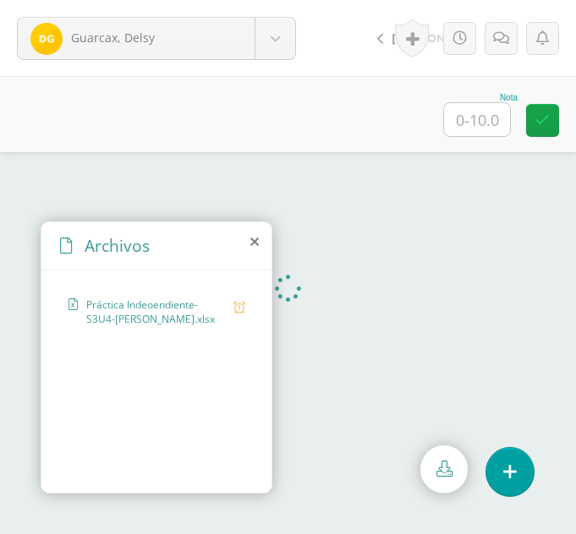
click at [254, 237] on icon at bounding box center [254, 242] width 8 height 14
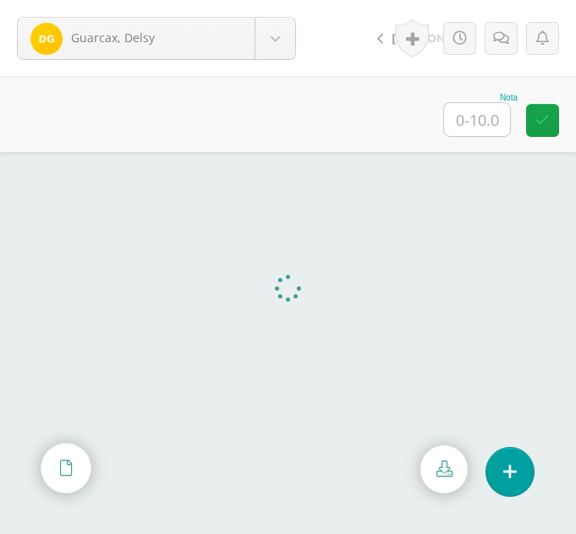
click at [484, 131] on input "text" at bounding box center [477, 119] width 66 height 33
type input "10"
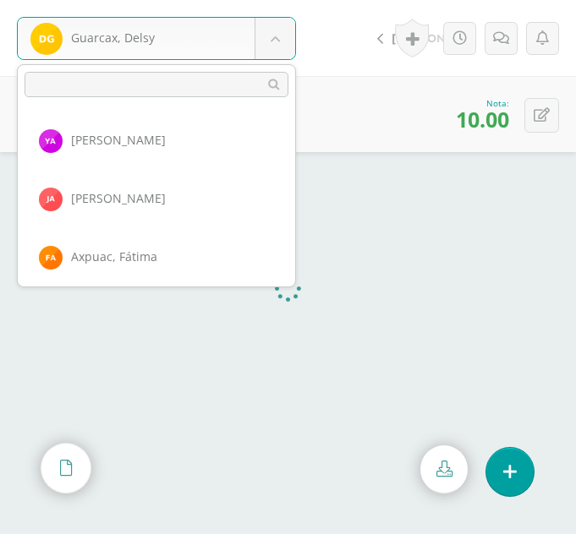
click at [274, 0] on body "Guarcax, Delsy Ajiquichí, Yesica Ajualip, Jakelin Axpuac, Fátima Balam, Gladys …" at bounding box center [288, 0] width 576 height 0
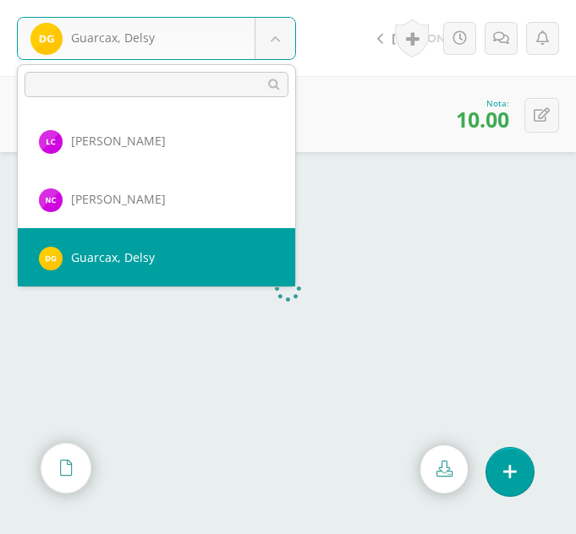
scroll to position [758, 0]
select select "365"
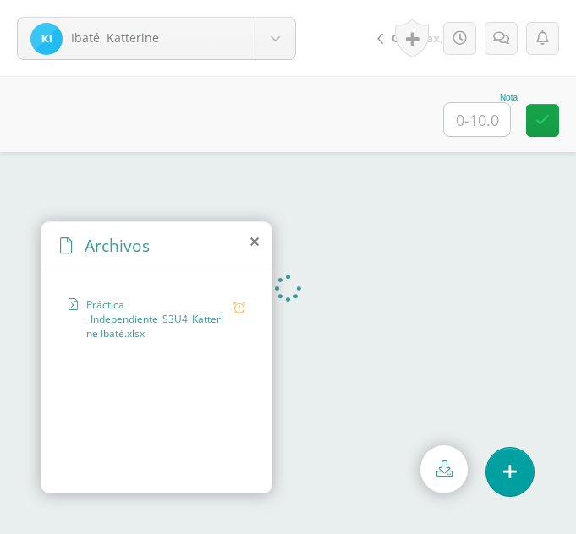
click at [254, 242] on icon at bounding box center [254, 242] width 8 height 14
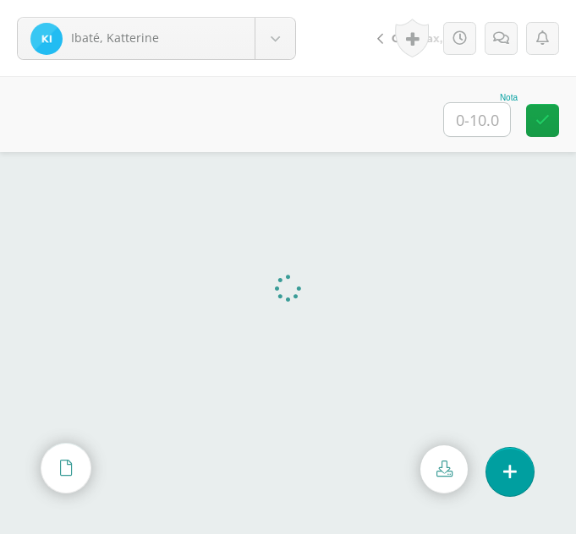
click at [495, 120] on input "text" at bounding box center [477, 119] width 66 height 33
type input "10"
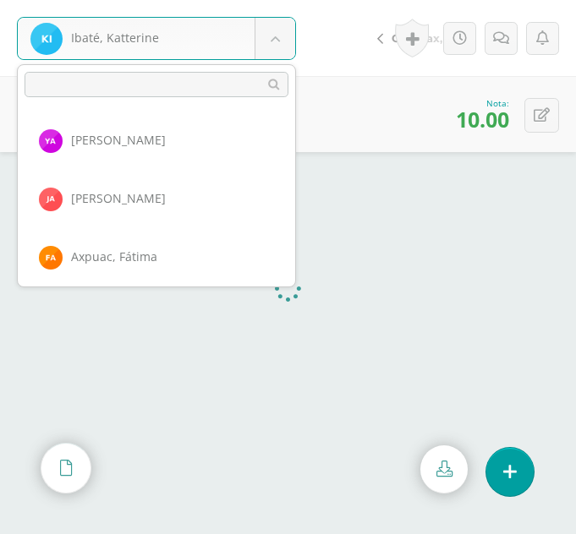
click at [283, 0] on body "Ibaté, Katterine Ajiquichí, Yesica Ajualip, Jakelin Axpuac, Fátima Balam, Glady…" at bounding box center [288, 0] width 576 height 0
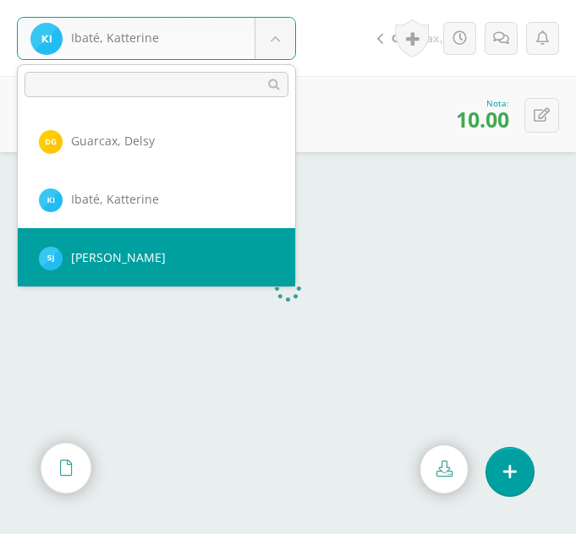
select select "366"
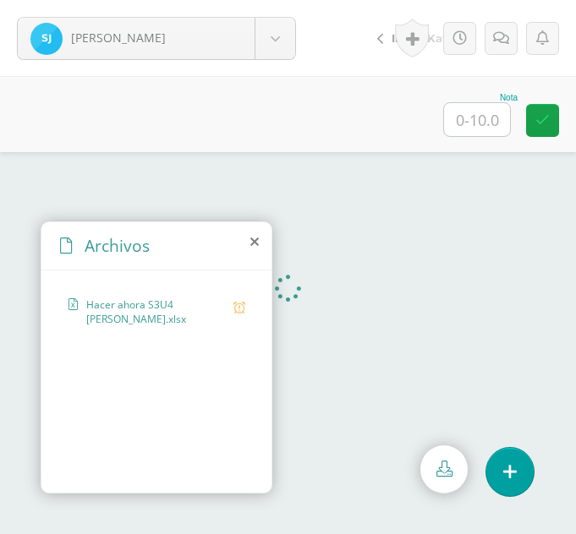
click at [258, 243] on icon at bounding box center [254, 242] width 8 height 14
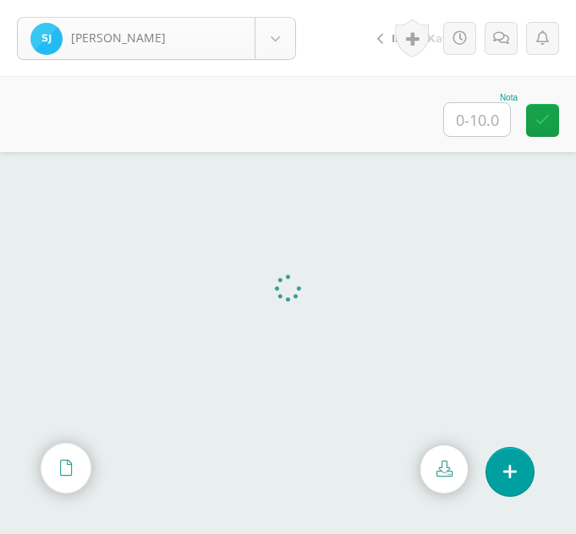
click at [269, 0] on body "[PERSON_NAME], [GEOGRAPHIC_DATA][PERSON_NAME], [PERSON_NAME][GEOGRAPHIC_DATA], …" at bounding box center [288, 0] width 576 height 0
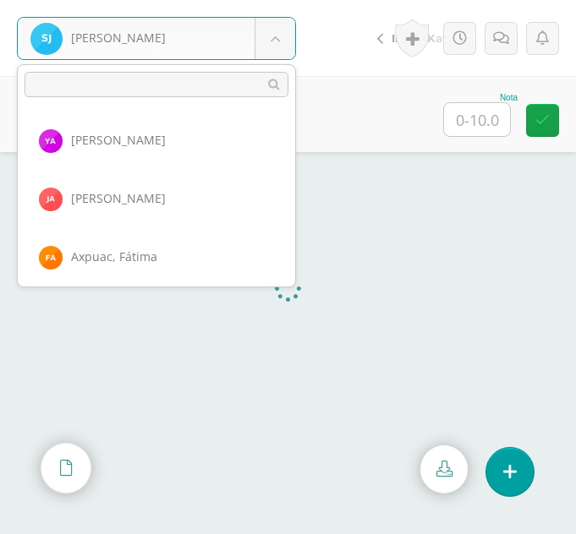
scroll to position [817, 0]
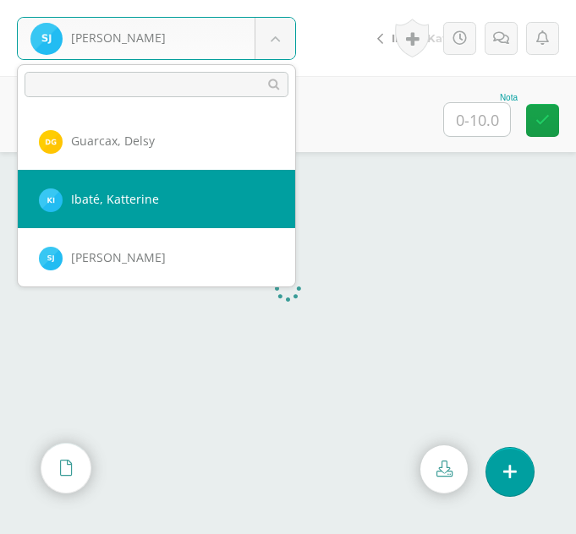
select select "365"
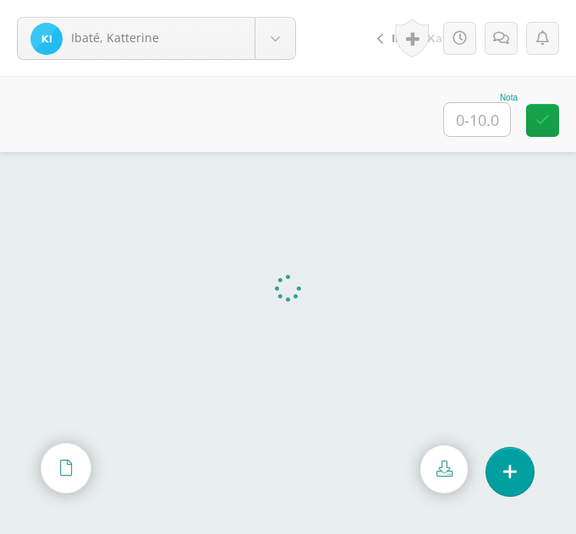
click at [266, 73] on div "Ibaté, Katterine Ajiquichí, [GEOGRAPHIC_DATA][PERSON_NAME], [PERSON_NAME][GEOGR…" at bounding box center [156, 38] width 313 height 76
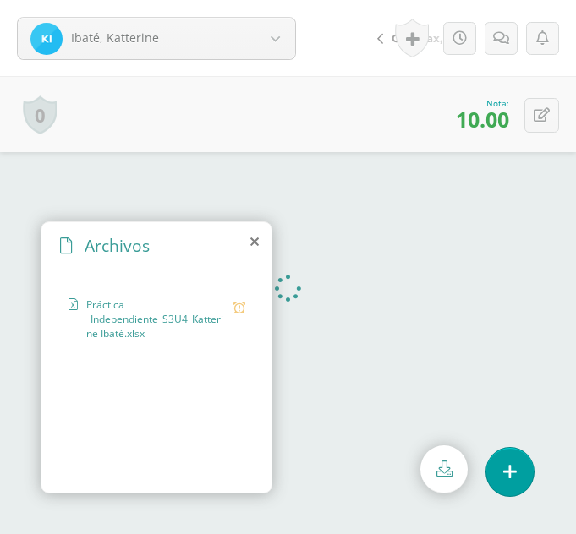
click at [252, 242] on icon at bounding box center [254, 242] width 8 height 14
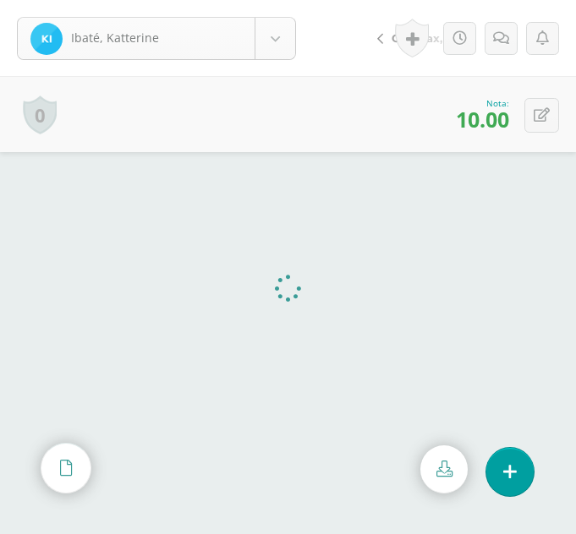
click at [289, 0] on body "Ibaté, Katterine Ajiquichí, Yesica Ajualip, Jakelin Axpuac, Fátima Balam, Glady…" at bounding box center [288, 0] width 576 height 0
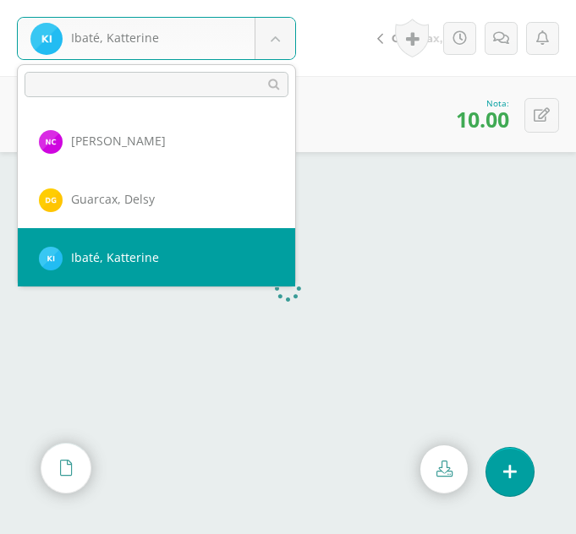
scroll to position [817, 0]
select select "366"
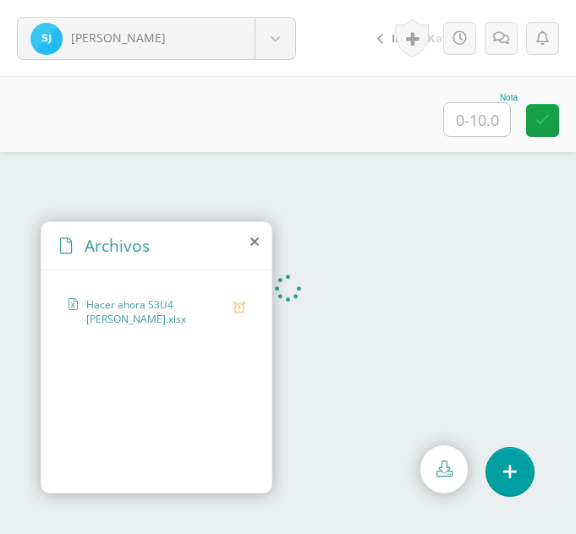
click at [480, 134] on input "text" at bounding box center [477, 119] width 66 height 33
type input "0"
click at [508, 38] on icon at bounding box center [501, 38] width 16 height 14
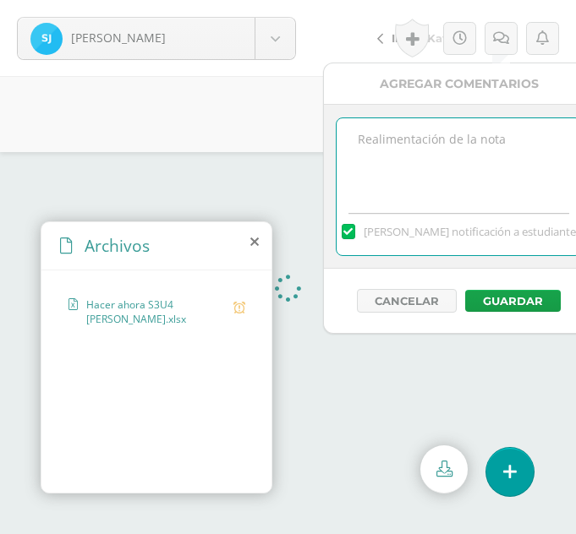
click at [433, 128] on textarea at bounding box center [458, 160] width 244 height 85
type textarea "Se cargaba la práctica independiente, favor de verificar"
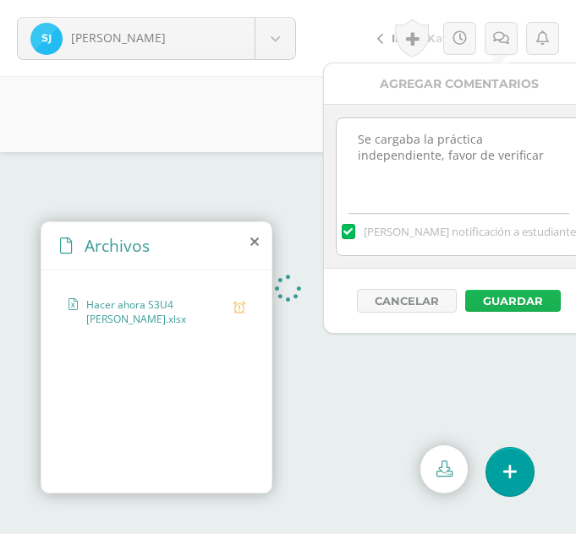
click at [516, 300] on button "Guardar" at bounding box center [513, 301] width 96 height 22
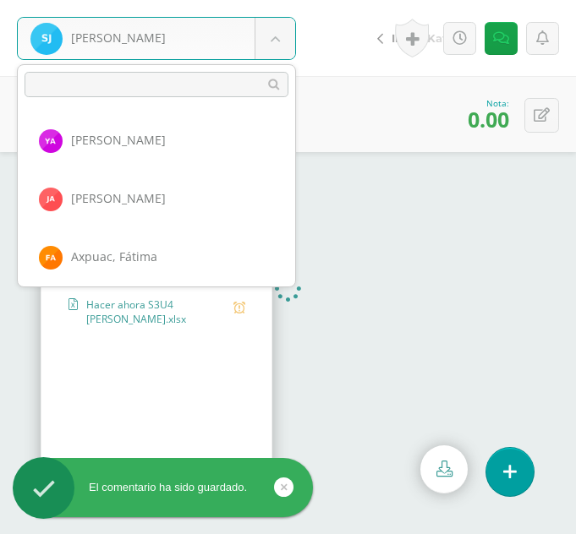
click at [271, 36] on body "El comentario ha sido guardado. Julajuj, Sandra Ajiquichí, Yesica Ajualip, Jake…" at bounding box center [288, 267] width 576 height 534
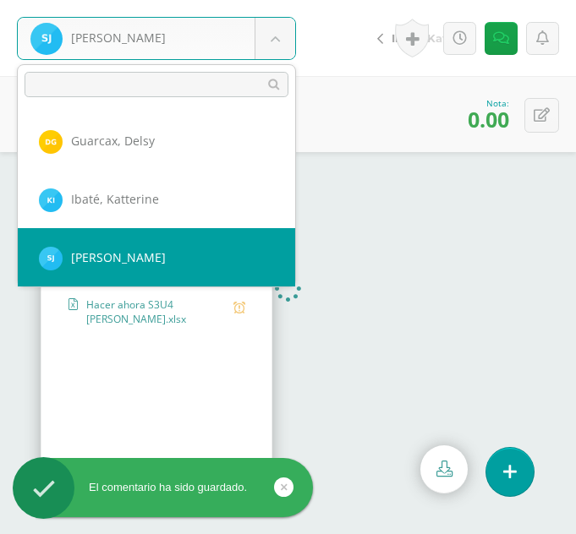
scroll to position [875, 0]
select select "331"
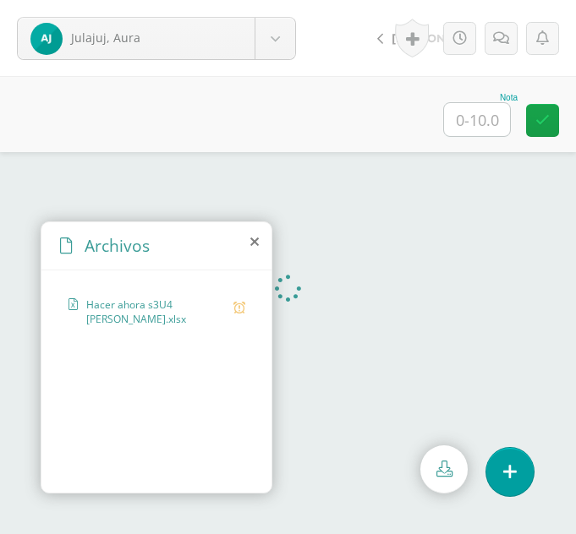
click at [253, 238] on icon at bounding box center [254, 242] width 8 height 14
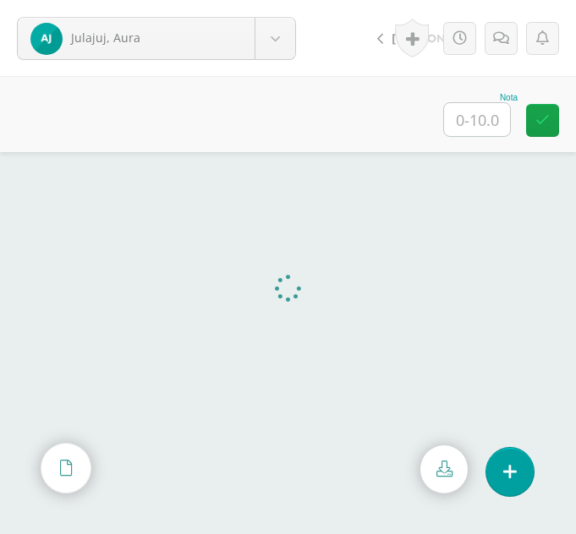
click at [503, 119] on input "text" at bounding box center [477, 119] width 66 height 33
type input "8"
